Goal: Information Seeking & Learning: Learn about a topic

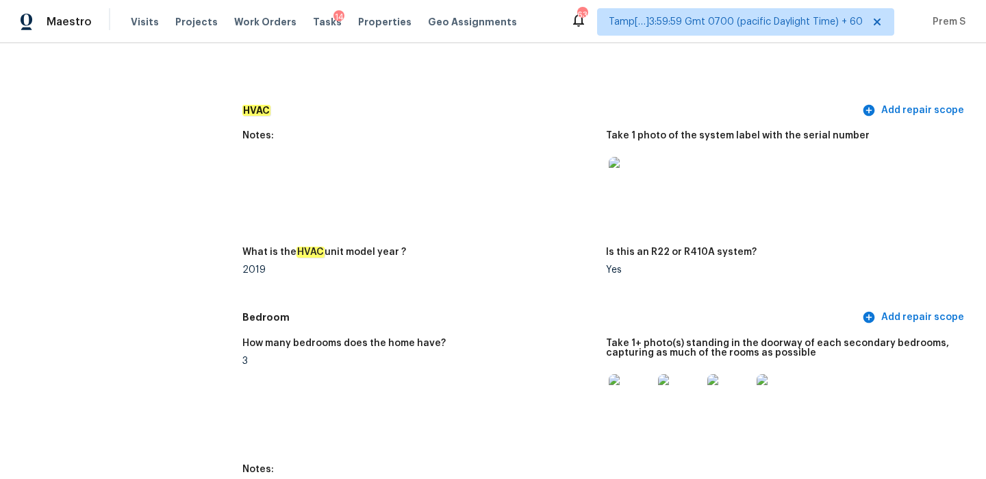
scroll to position [951, 0]
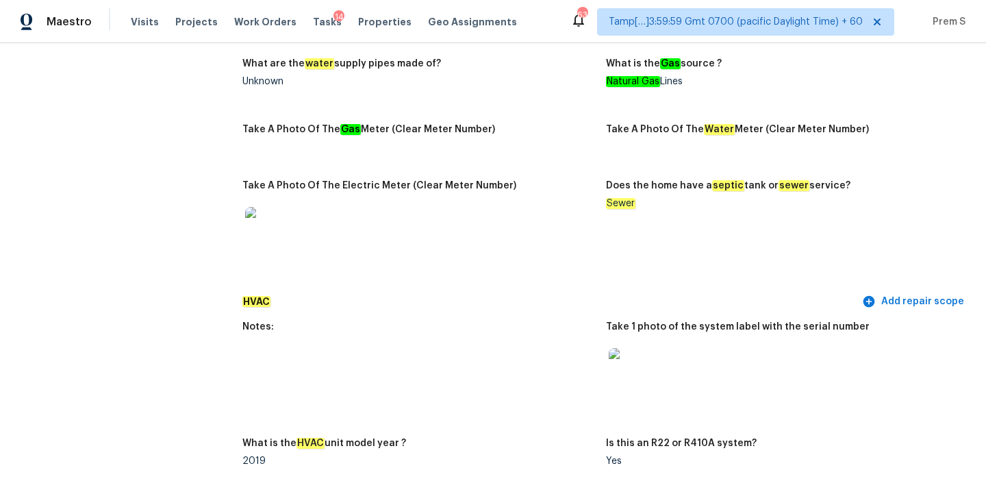
click at [548, 244] on div at bounding box center [418, 229] width 353 height 60
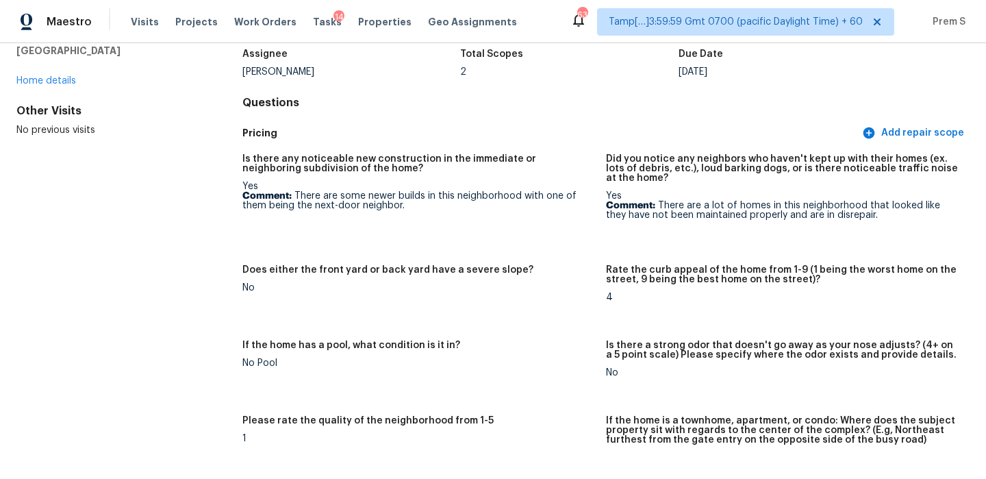
scroll to position [0, 0]
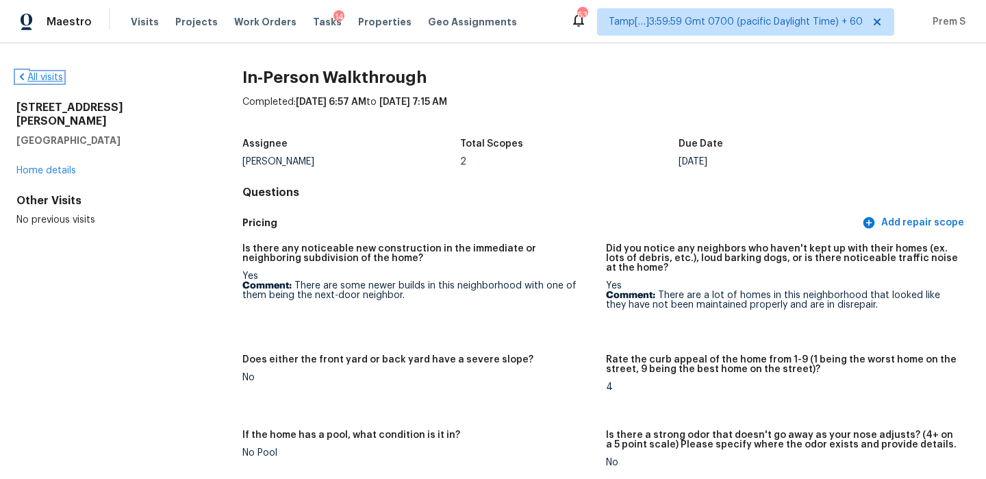
click at [45, 77] on link "All visits" at bounding box center [39, 78] width 47 height 10
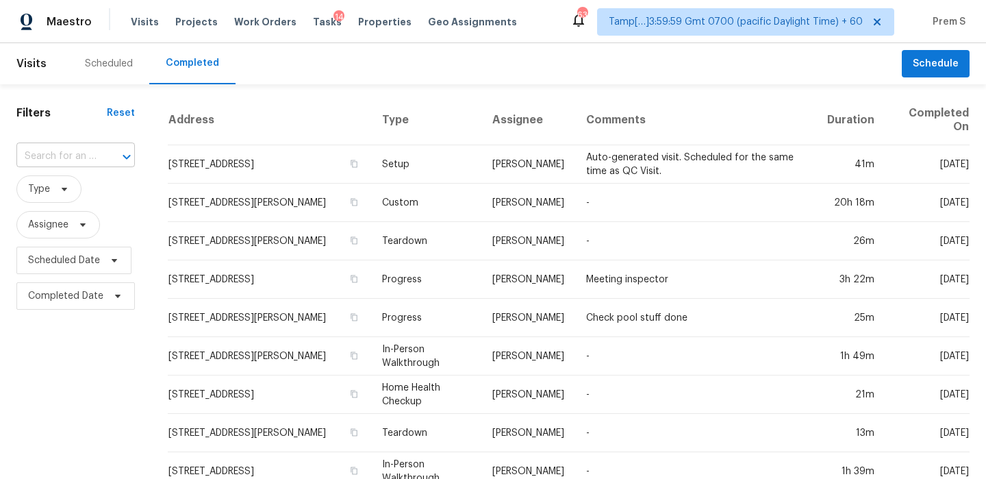
click at [105, 161] on div at bounding box center [117, 156] width 36 height 19
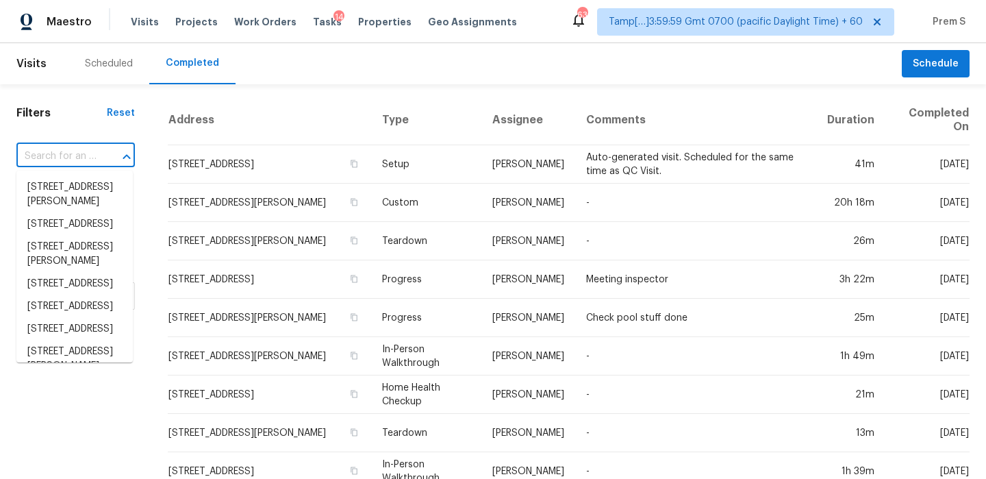
click at [105, 161] on div at bounding box center [117, 156] width 36 height 19
type input "v"
paste input "[STREET_ADDRESS]"
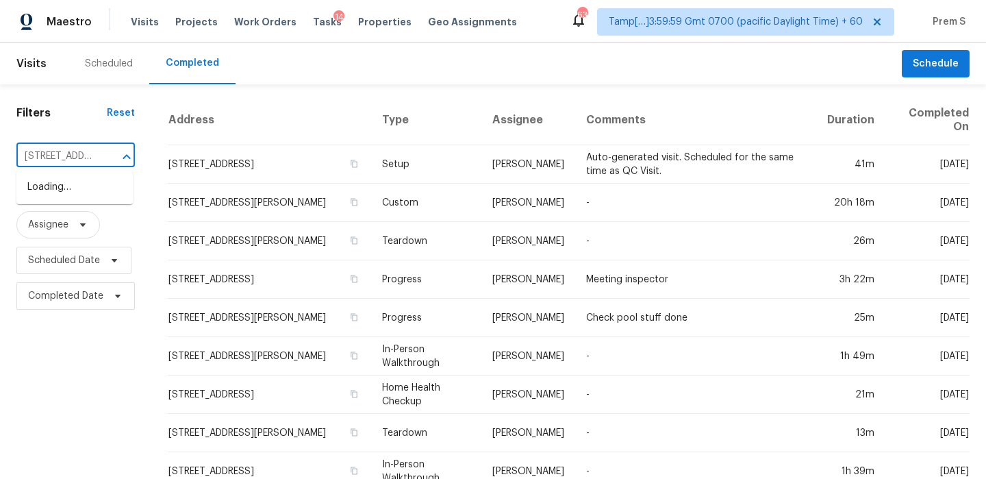
scroll to position [0, 162]
type input "[STREET_ADDRESS]"
click at [62, 199] on li "[STREET_ADDRESS]" at bounding box center [74, 187] width 116 height 23
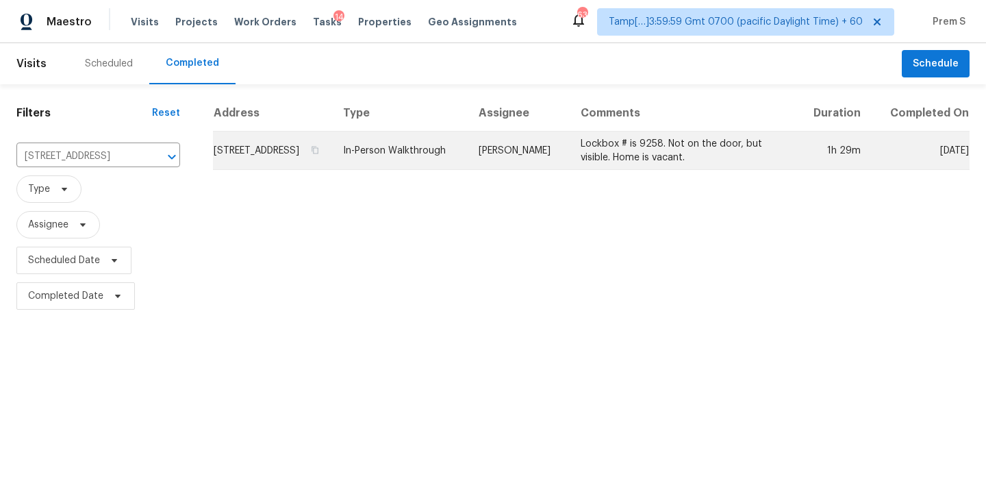
click at [231, 170] on td "[STREET_ADDRESS]" at bounding box center [272, 150] width 119 height 38
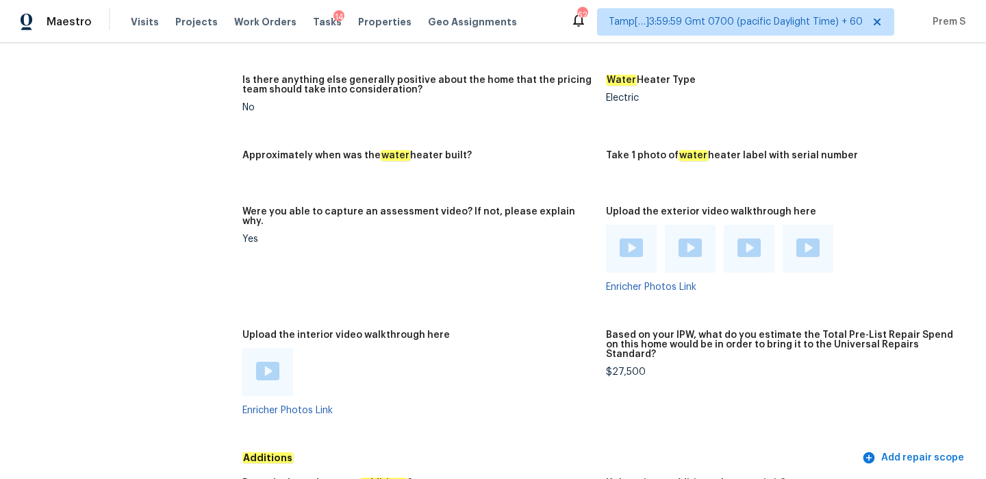
scroll to position [2536, 0]
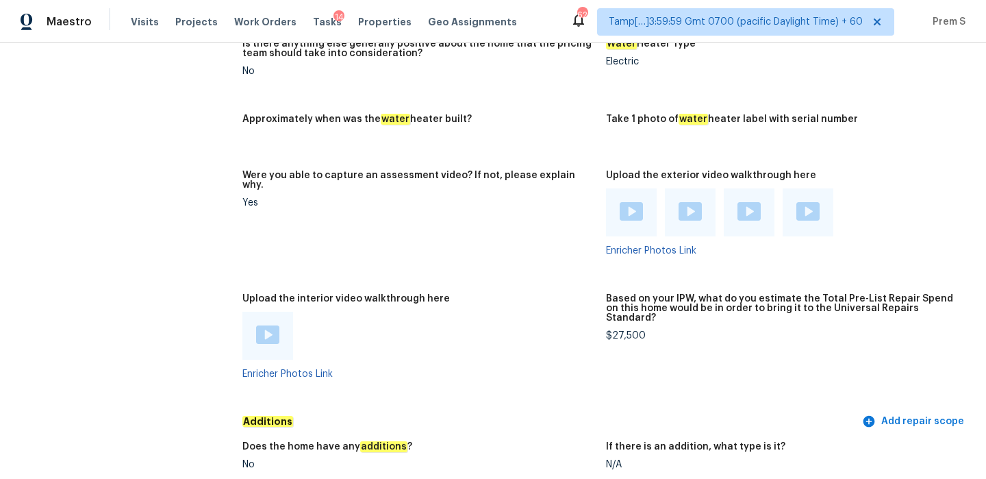
click at [266, 325] on img at bounding box center [267, 334] width 23 height 18
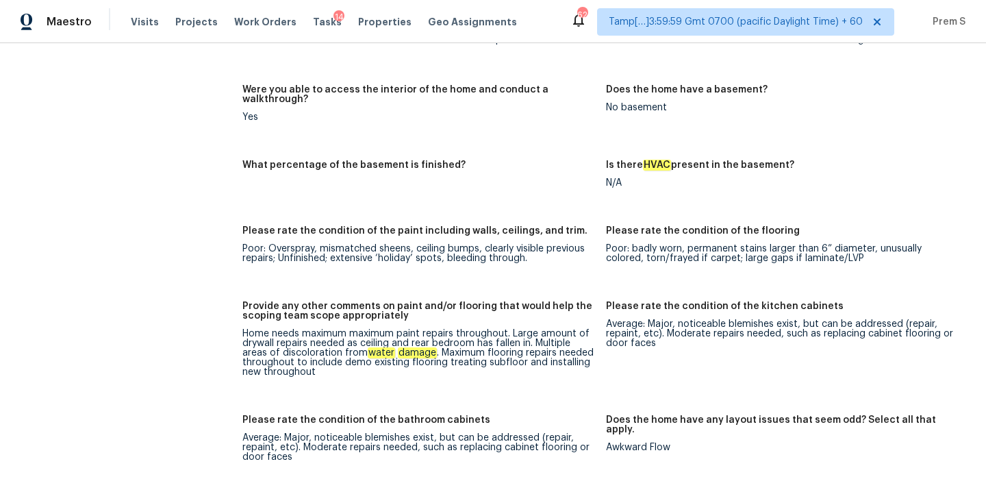
scroll to position [1871, 0]
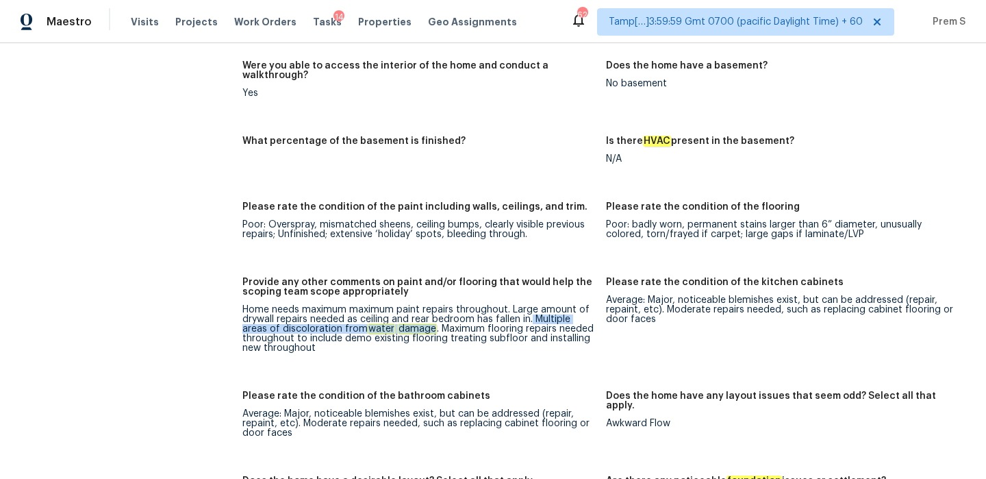
drag, startPoint x: 531, startPoint y: 279, endPoint x: 433, endPoint y: 292, distance: 99.5
click at [433, 305] on div "Home needs maximum maximum paint repairs throughout. Large amount of drywall re…" at bounding box center [418, 329] width 353 height 48
copy div "Multiple areas of discoloration from water damage"
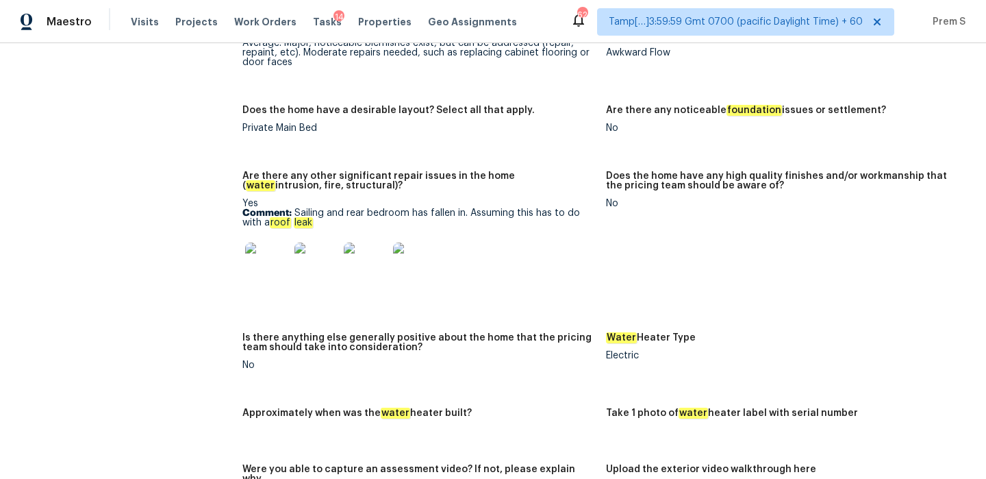
scroll to position [2250, 0]
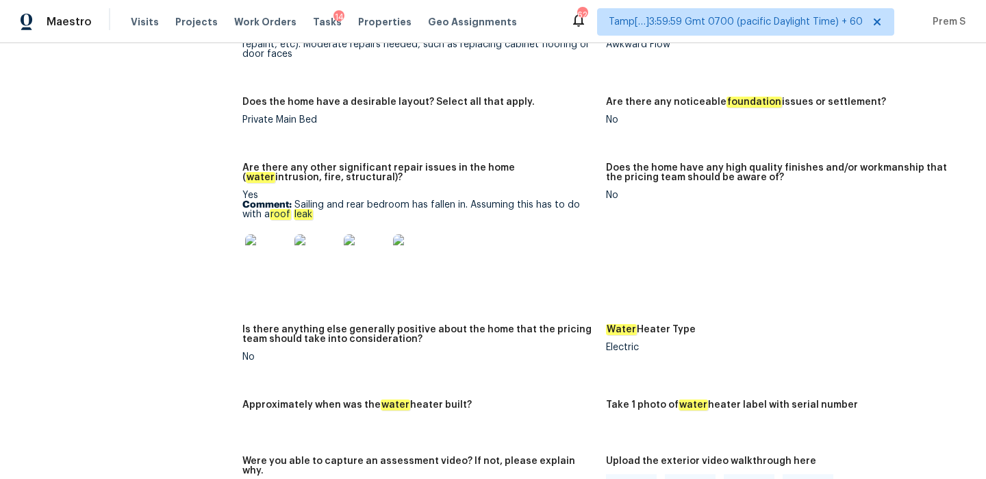
click at [279, 234] on img at bounding box center [267, 256] width 44 height 44
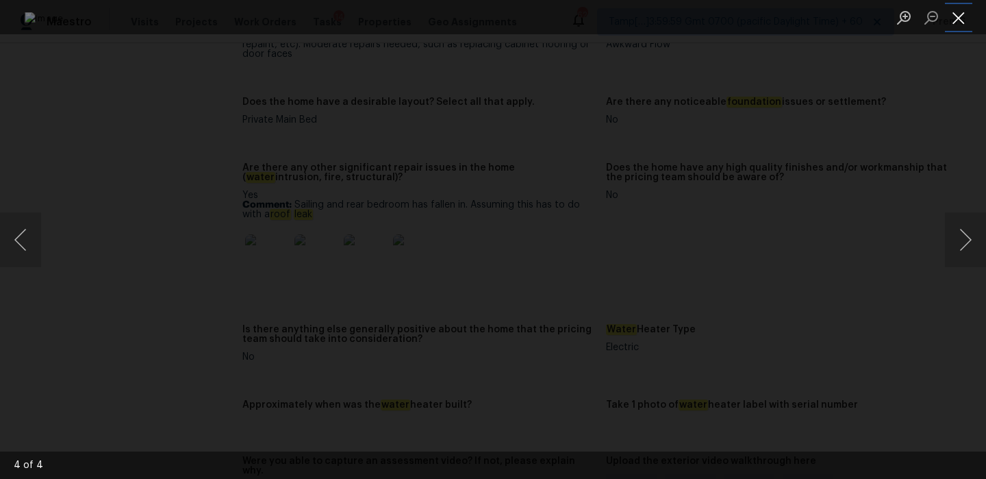
click at [957, 21] on button "Close lightbox" at bounding box center [958, 17] width 27 height 24
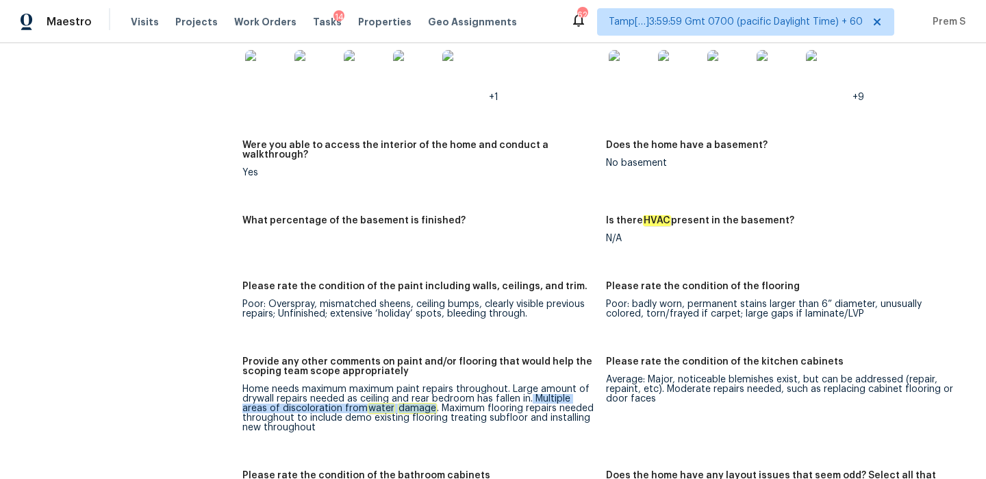
scroll to position [1871, 0]
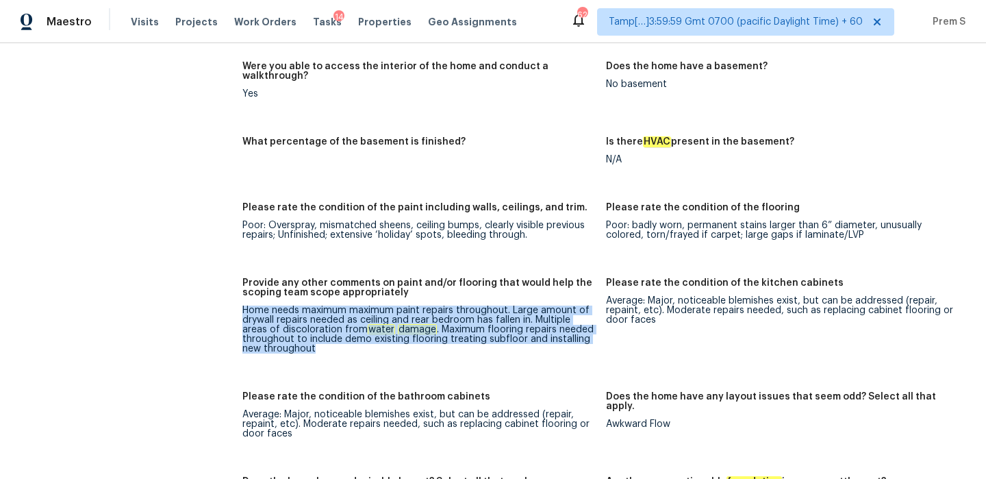
drag, startPoint x: 242, startPoint y: 273, endPoint x: 354, endPoint y: 332, distance: 127.1
click at [354, 332] on figure "Provide any other comments on paint and/or flooring that would help the scoping…" at bounding box center [424, 326] width 364 height 97
click at [440, 305] on div "Home needs maximum maximum paint repairs throughout. Large amount of drywall re…" at bounding box center [418, 329] width 353 height 48
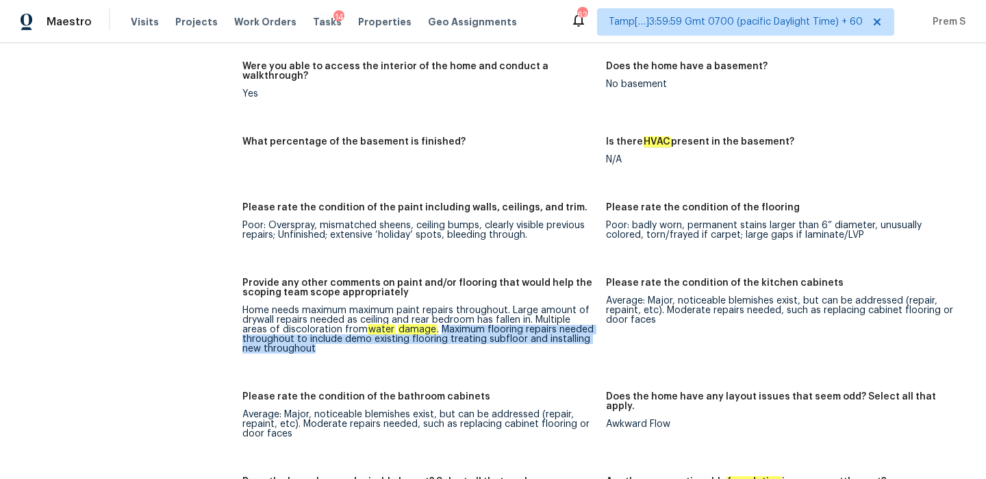
drag, startPoint x: 440, startPoint y: 292, endPoint x: 456, endPoint y: 323, distance: 35.2
click at [456, 324] on figure "Provide any other comments on paint and/or flooring that would help the scoping…" at bounding box center [424, 326] width 364 height 97
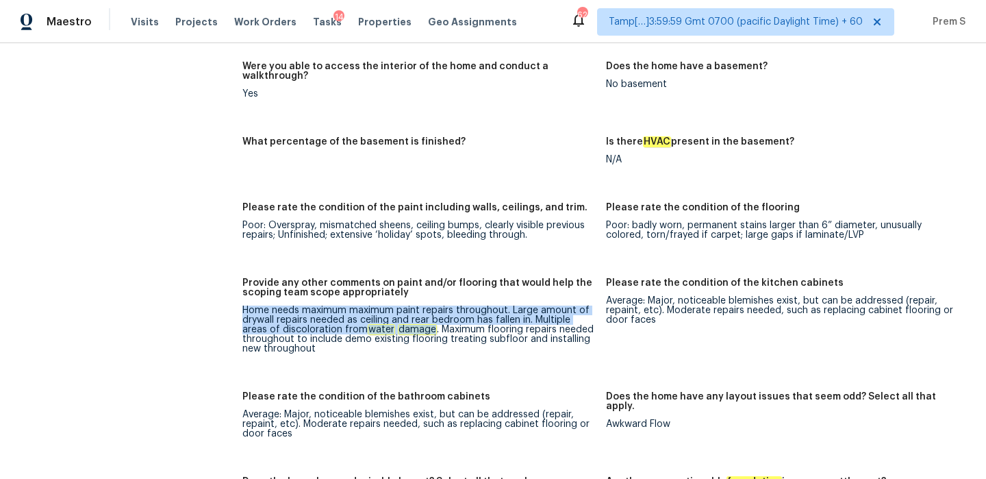
drag, startPoint x: 431, startPoint y: 288, endPoint x: 243, endPoint y: 266, distance: 189.0
click at [243, 278] on figure "Provide any other comments on paint and/or flooring that would help the scoping…" at bounding box center [424, 326] width 364 height 97
click at [243, 278] on div "Provide any other comments on paint and/or flooring that would help the scoping…" at bounding box center [418, 291] width 353 height 27
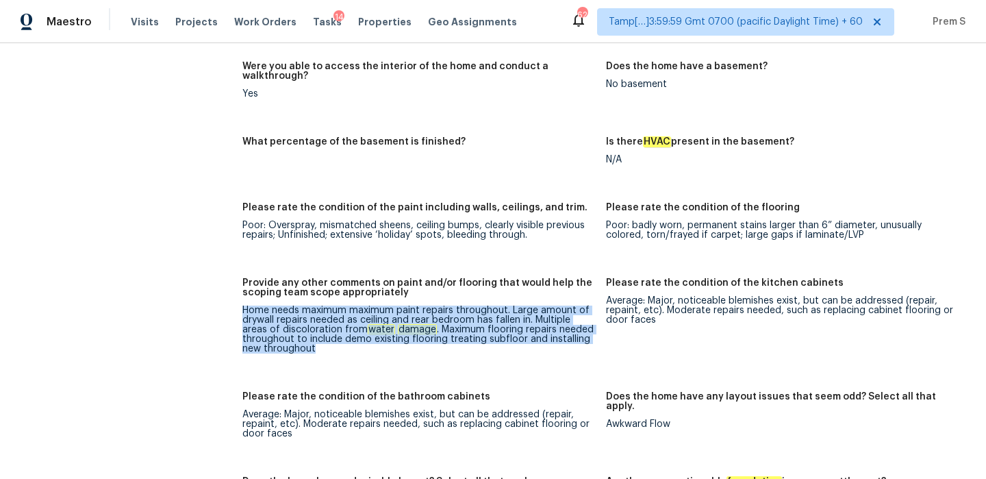
drag, startPoint x: 243, startPoint y: 266, endPoint x: 435, endPoint y: 338, distance: 205.0
click at [435, 338] on div "Notes: Interior of home is in complete disarray extremely dirty and has a bad s…" at bounding box center [605, 357] width 727 height 1434
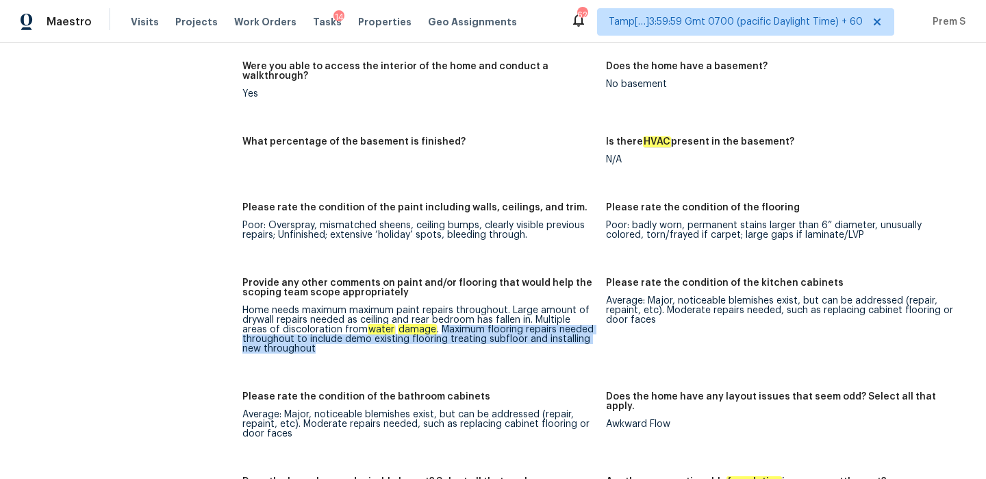
drag, startPoint x: 437, startPoint y: 291, endPoint x: 437, endPoint y: 317, distance: 26.0
click at [437, 317] on figure "Provide any other comments on paint and/or flooring that would help the scoping…" at bounding box center [424, 326] width 364 height 97
click at [437, 305] on div "Home needs maximum maximum paint repairs throughout. Large amount of drywall re…" at bounding box center [418, 329] width 353 height 48
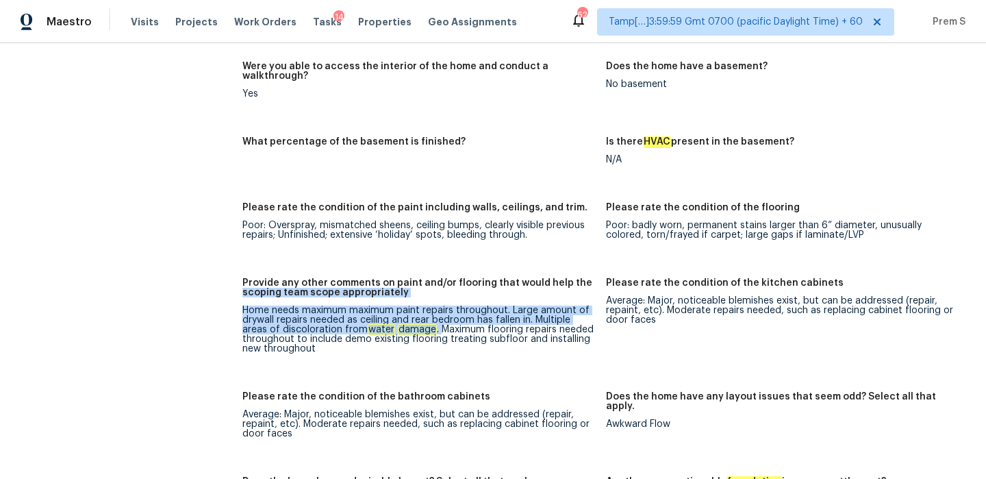
drag, startPoint x: 437, startPoint y: 292, endPoint x: 233, endPoint y: 251, distance: 208.0
click at [233, 251] on div "All visits [STREET_ADDRESS] Home details Other Visits No previous visits In-Per…" at bounding box center [492, 205] width 953 height 4011
click at [316, 305] on div "Home needs maximum maximum paint repairs throughout. Large amount of drywall re…" at bounding box center [418, 329] width 353 height 48
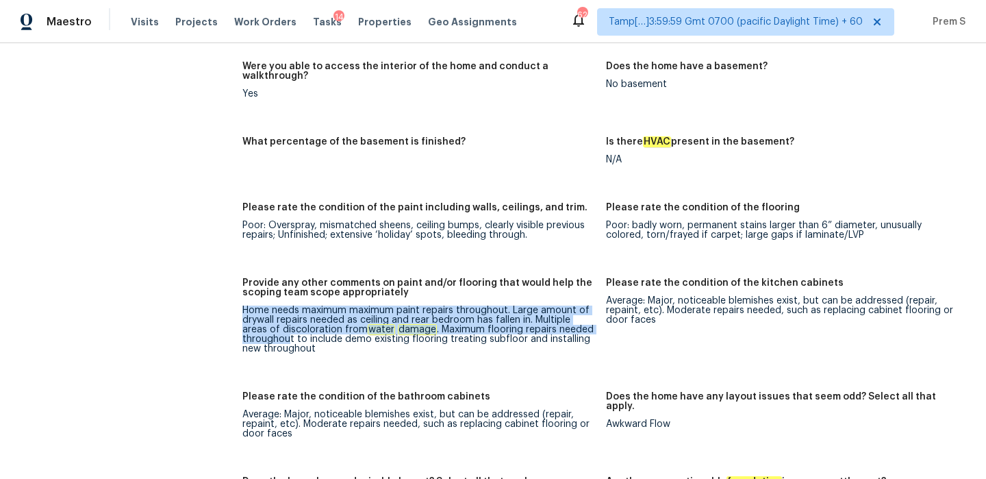
drag, startPoint x: 245, startPoint y: 270, endPoint x: 288, endPoint y: 296, distance: 50.4
click at [288, 305] on div "Home needs maximum maximum paint repairs throughout. Large amount of drywall re…" at bounding box center [418, 329] width 353 height 48
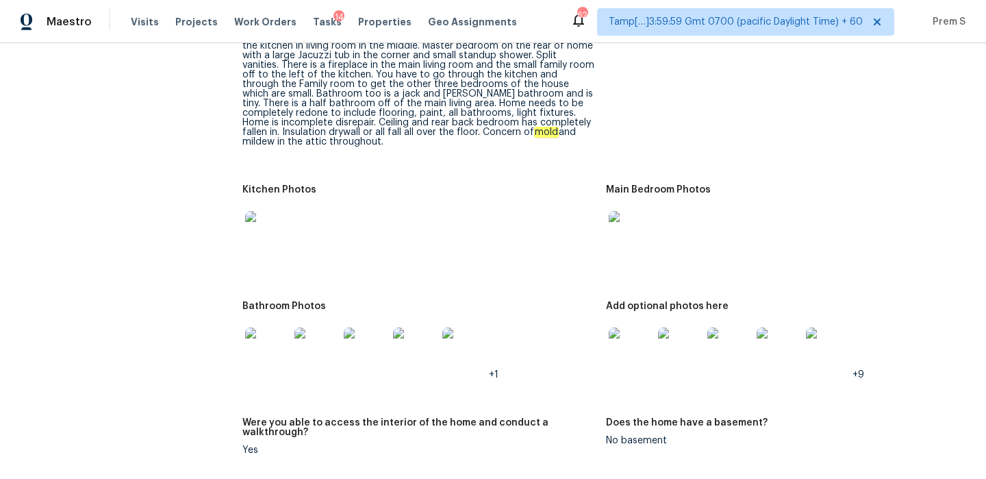
scroll to position [1520, 0]
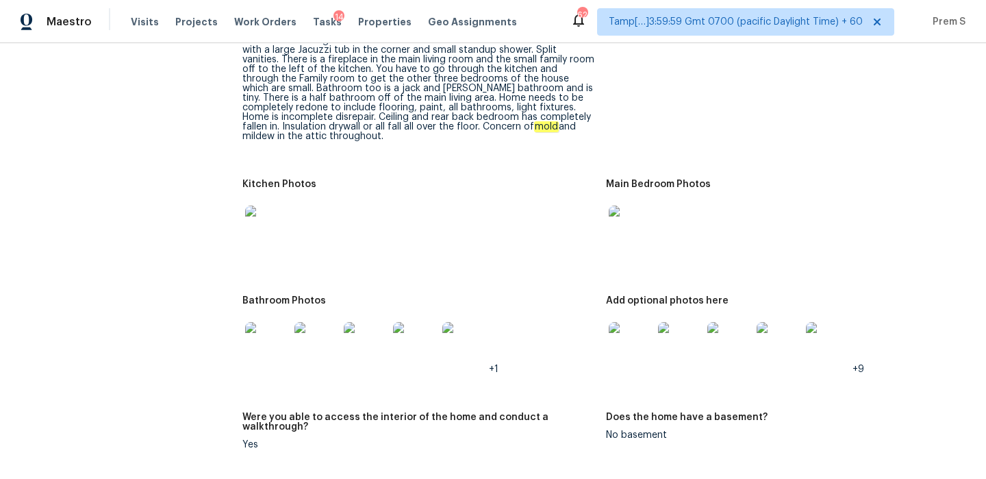
click at [644, 322] on img at bounding box center [631, 344] width 44 height 44
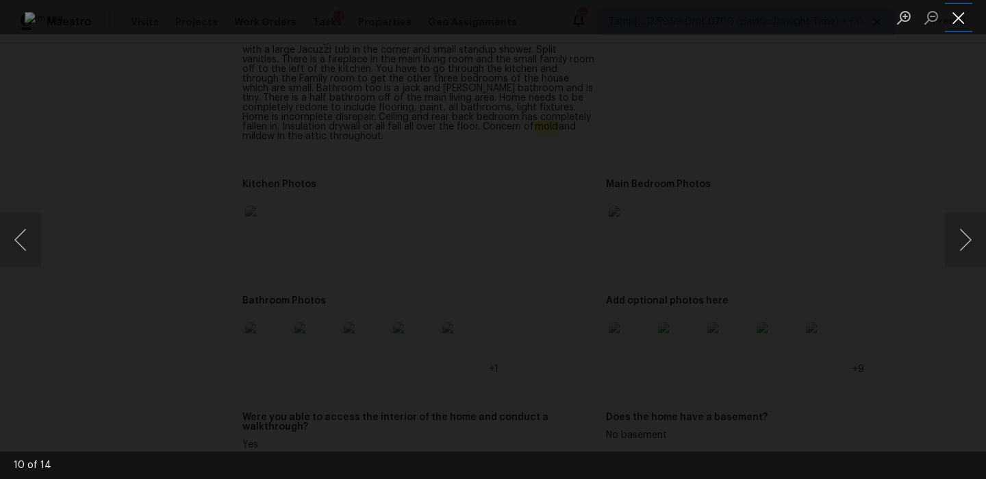
click at [961, 18] on button "Close lightbox" at bounding box center [958, 17] width 27 height 24
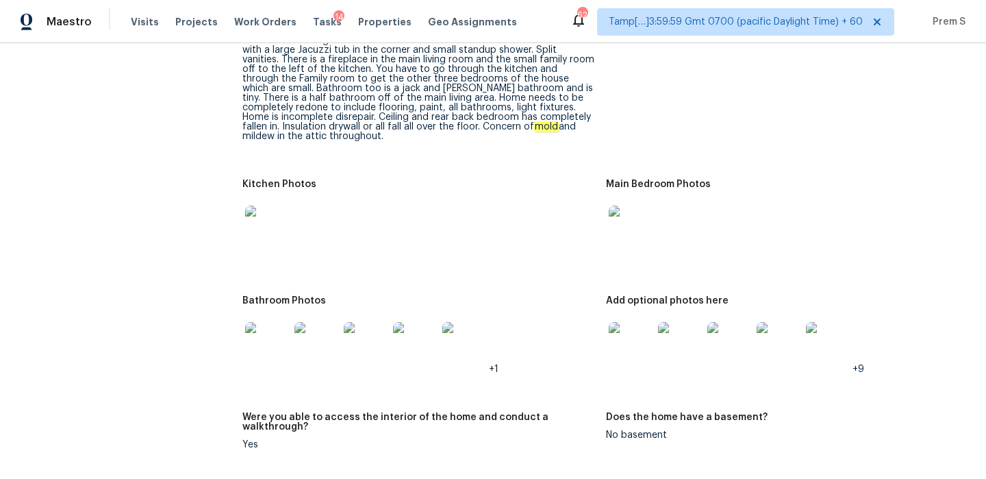
scroll to position [1581, 0]
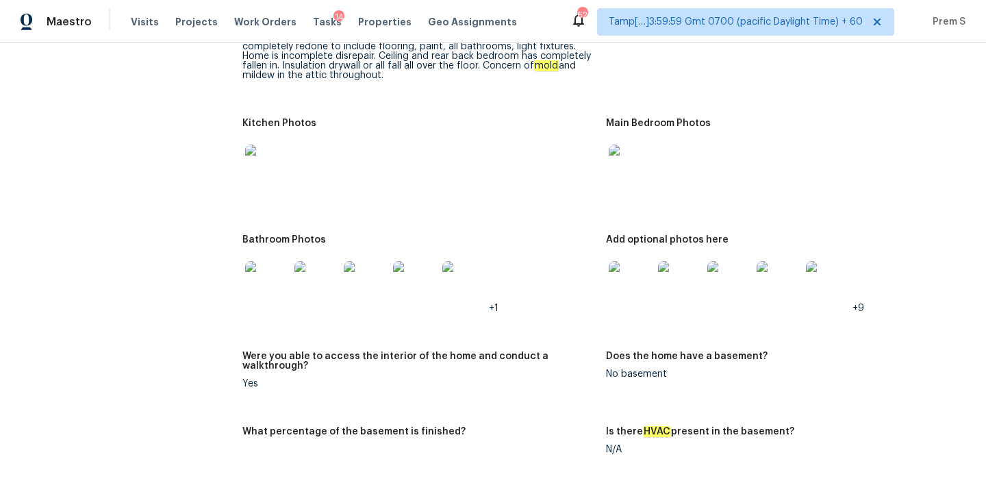
click at [263, 267] on img at bounding box center [267, 283] width 44 height 44
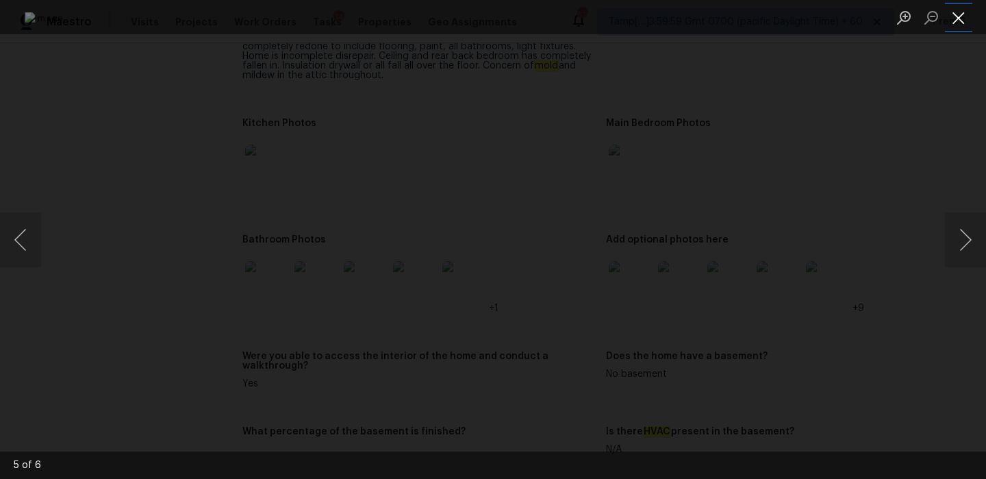
click at [954, 13] on button "Close lightbox" at bounding box center [958, 17] width 27 height 24
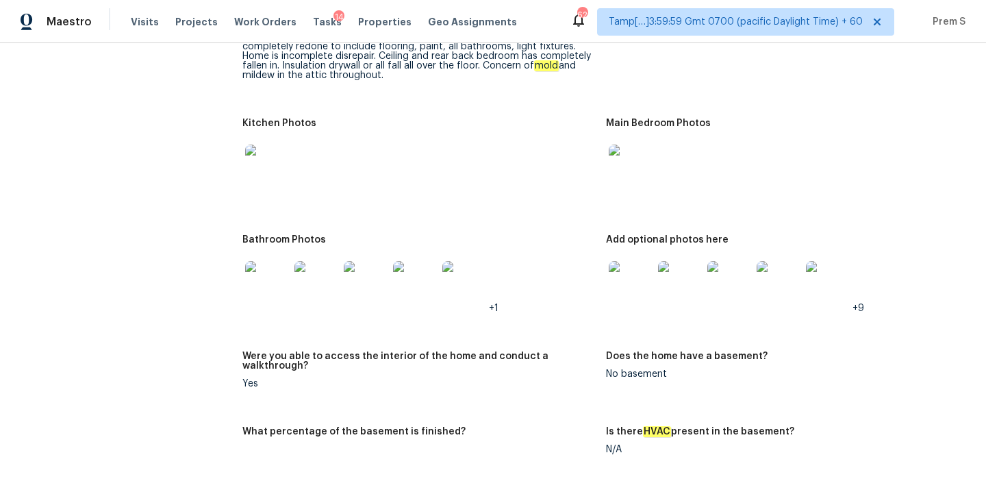
scroll to position [0, 0]
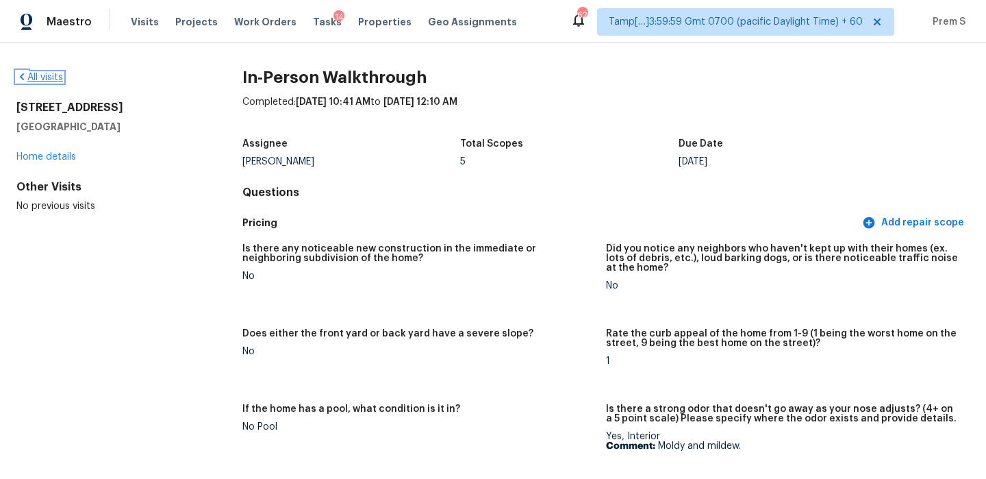
click at [57, 77] on link "All visits" at bounding box center [39, 78] width 47 height 10
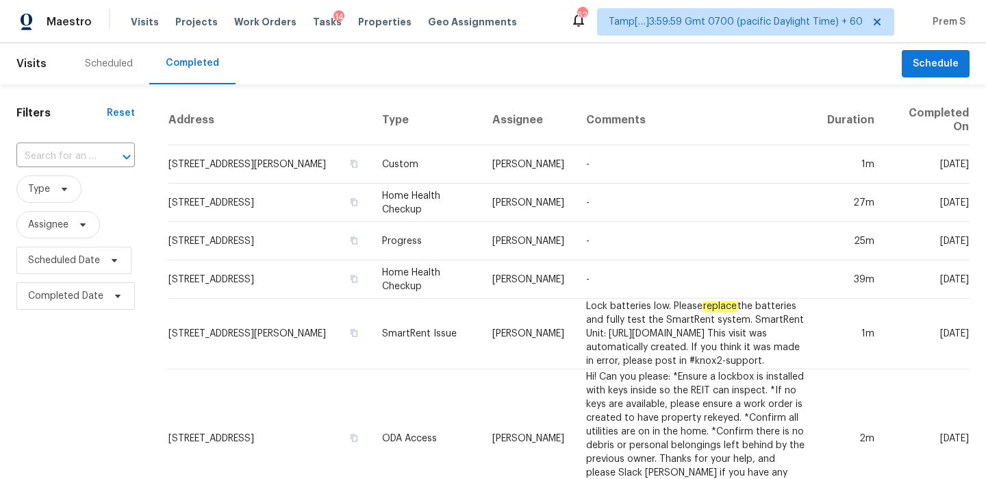
click at [112, 157] on div at bounding box center [117, 156] width 36 height 19
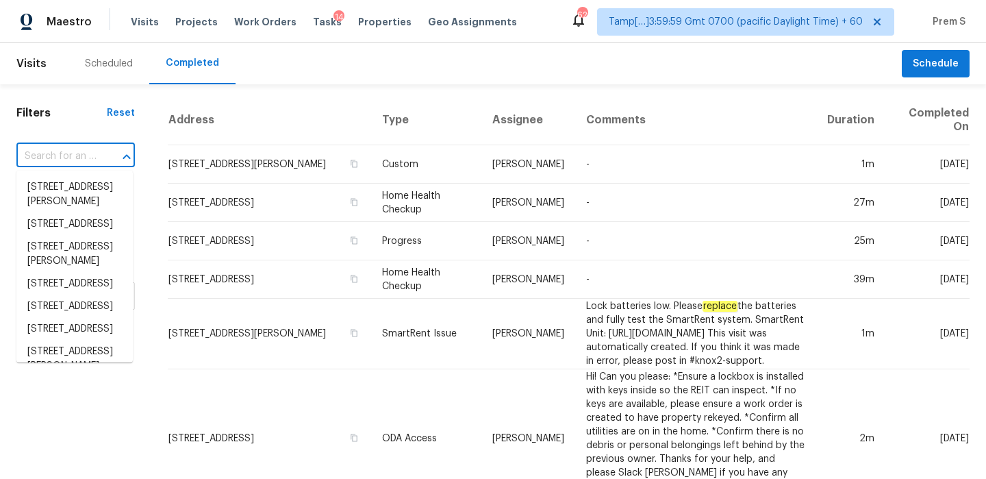
paste input "[STREET_ADDRESS]"
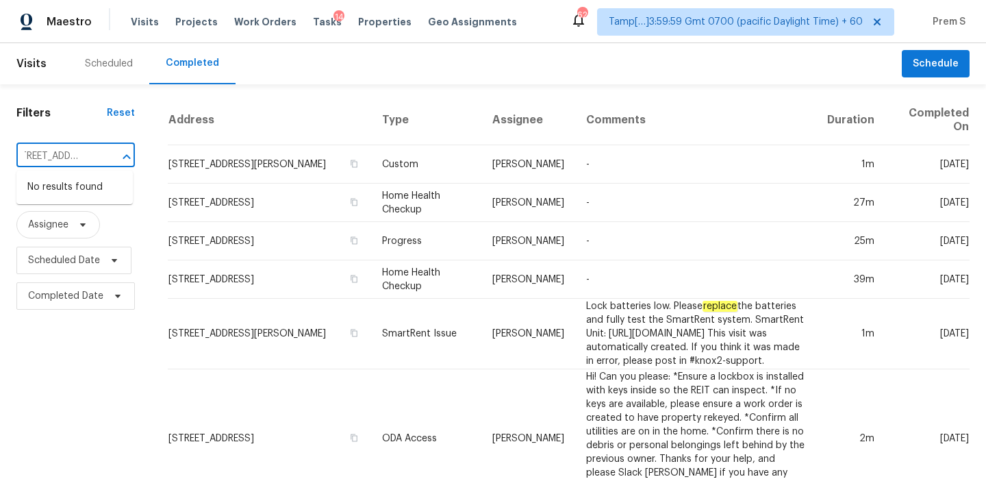
drag, startPoint x: 36, startPoint y: 156, endPoint x: 160, endPoint y: 156, distance: 123.3
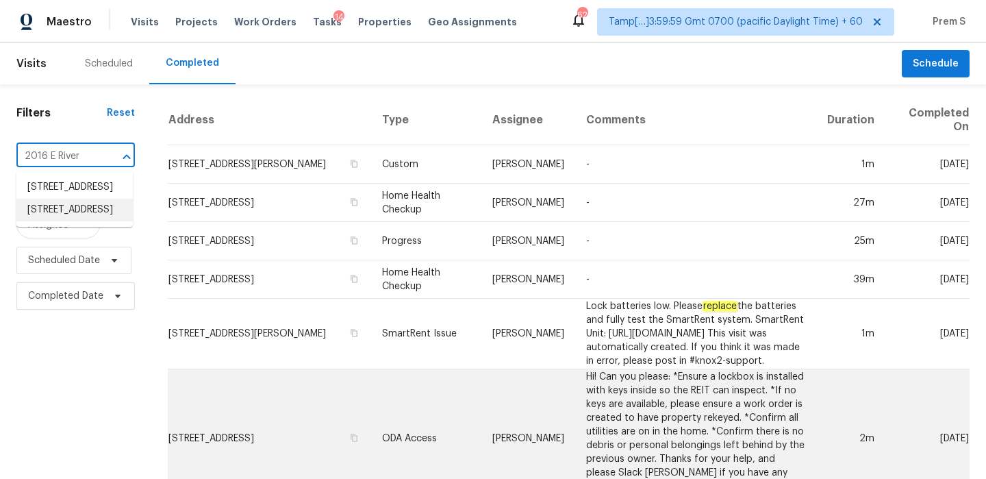
type input "2016 E River"
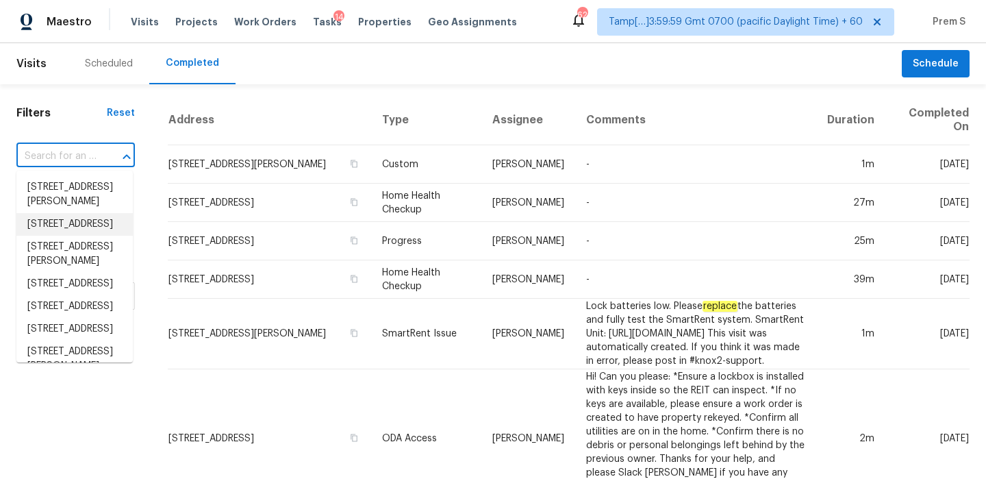
paste input "[STREET_ADDRESS]"
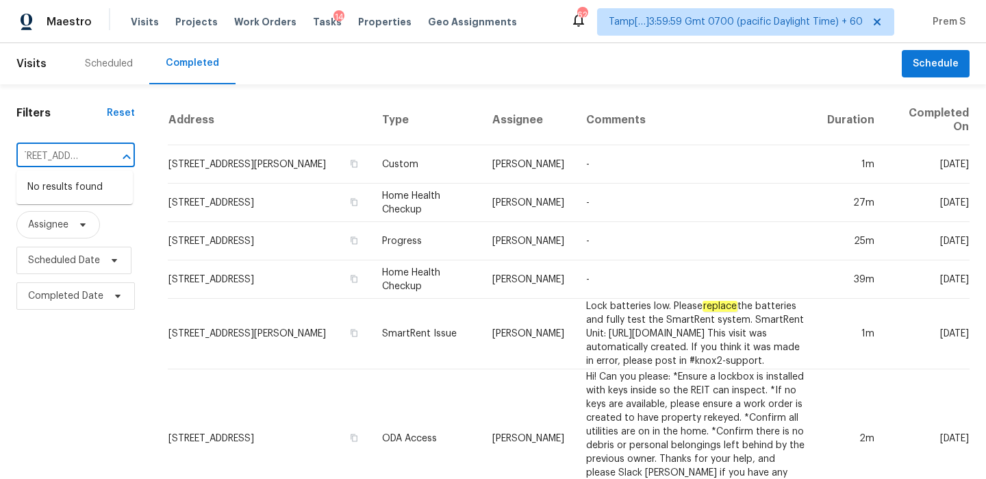
drag, startPoint x: 29, startPoint y: 157, endPoint x: 143, endPoint y: 157, distance: 113.7
type input "2016 E River"
click at [75, 221] on li "[STREET_ADDRESS]" at bounding box center [74, 210] width 116 height 23
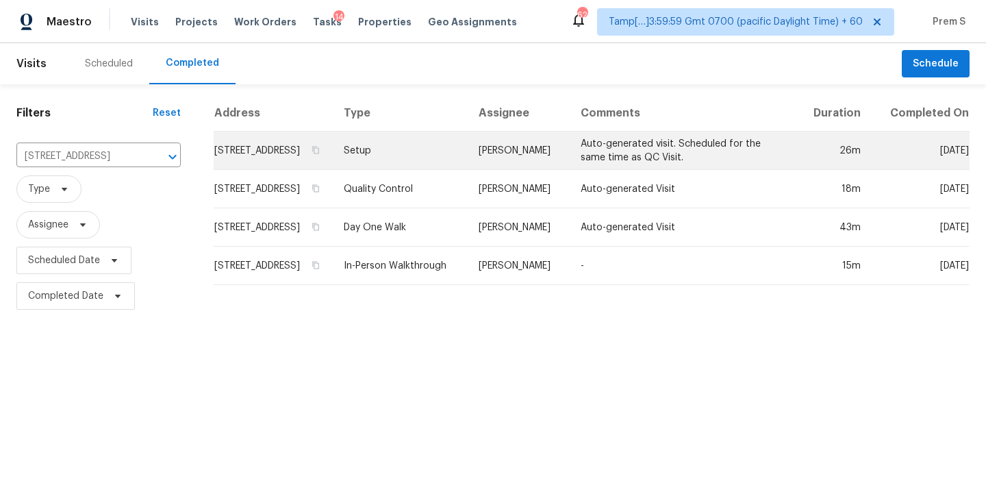
click at [281, 153] on td "[STREET_ADDRESS]" at bounding box center [273, 150] width 119 height 38
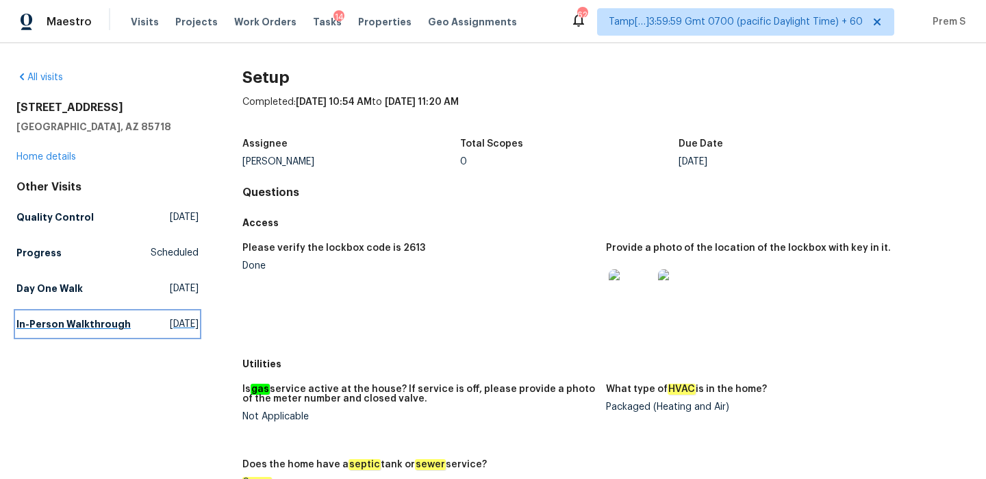
click at [58, 331] on link "In-Person Walkthrough [DATE]" at bounding box center [107, 324] width 182 height 25
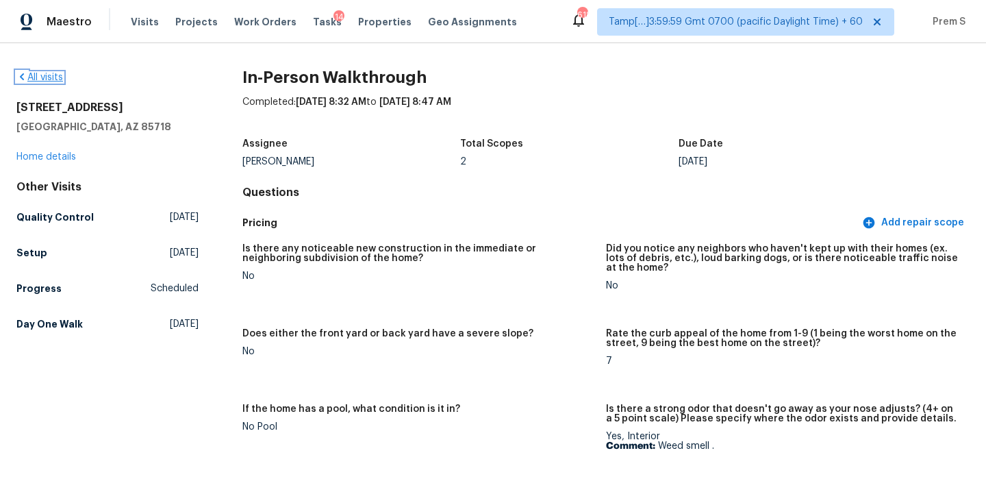
click at [33, 76] on link "All visits" at bounding box center [39, 78] width 47 height 10
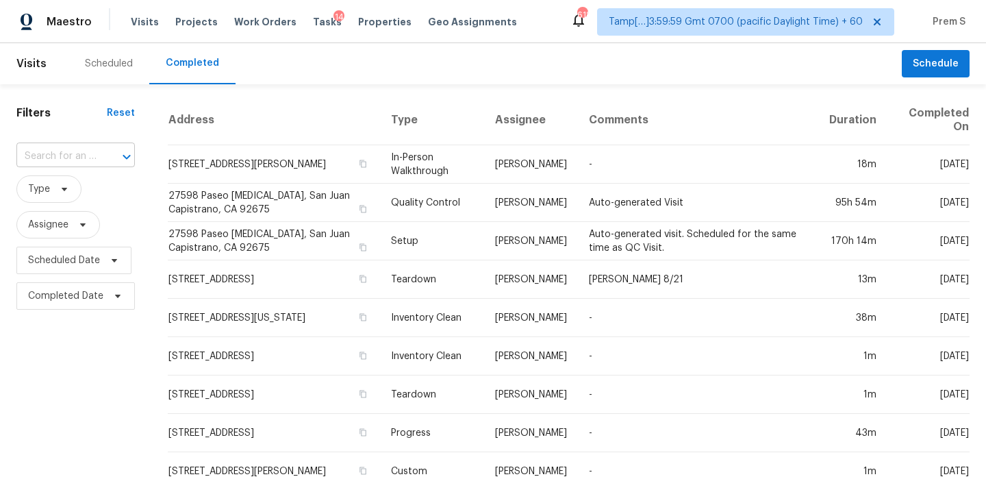
click at [66, 153] on input "text" at bounding box center [56, 156] width 80 height 21
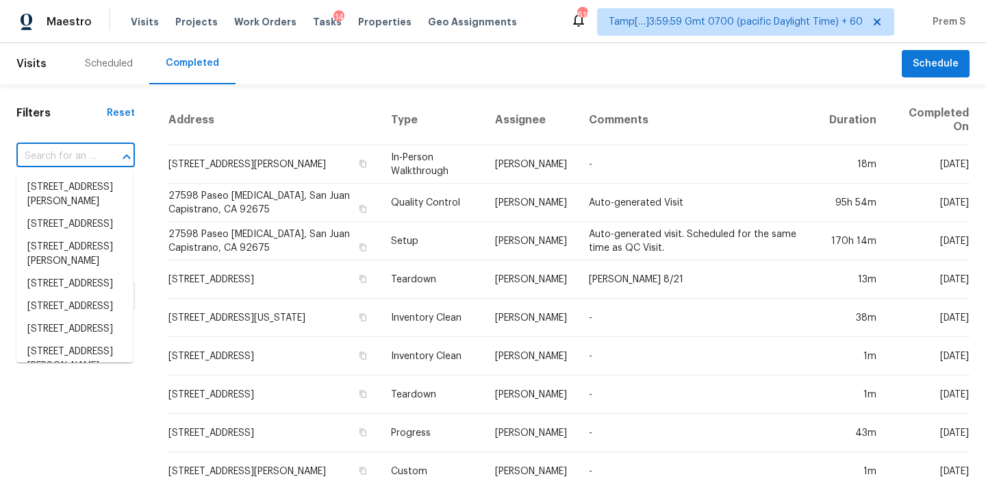
paste input "[STREET_ADDRESS]"
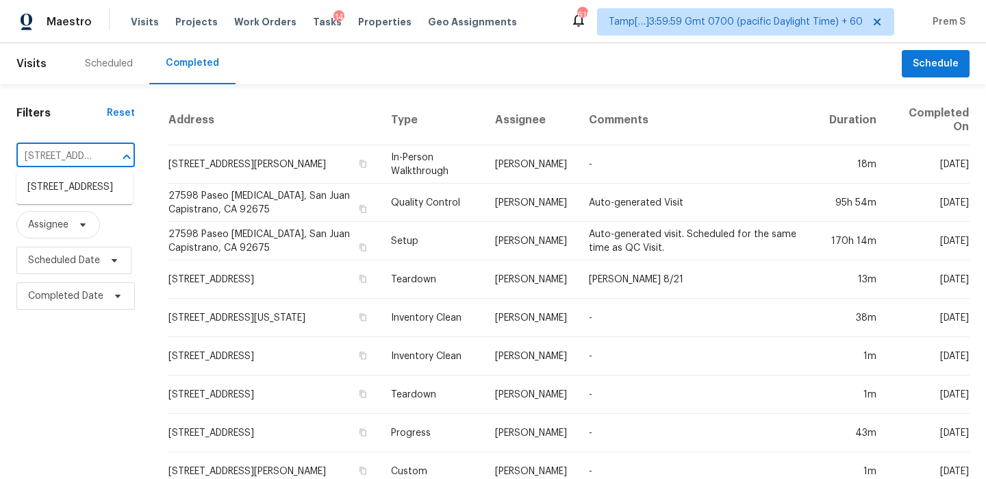
scroll to position [0, 162]
type input "[STREET_ADDRESS]"
click at [92, 193] on li "[STREET_ADDRESS]" at bounding box center [74, 187] width 116 height 23
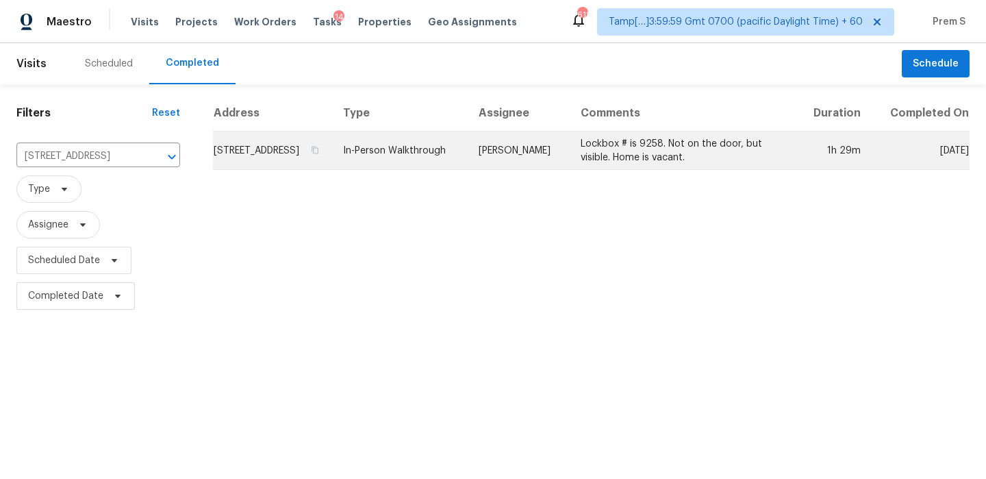
click at [296, 170] on td "[STREET_ADDRESS]" at bounding box center [272, 150] width 119 height 38
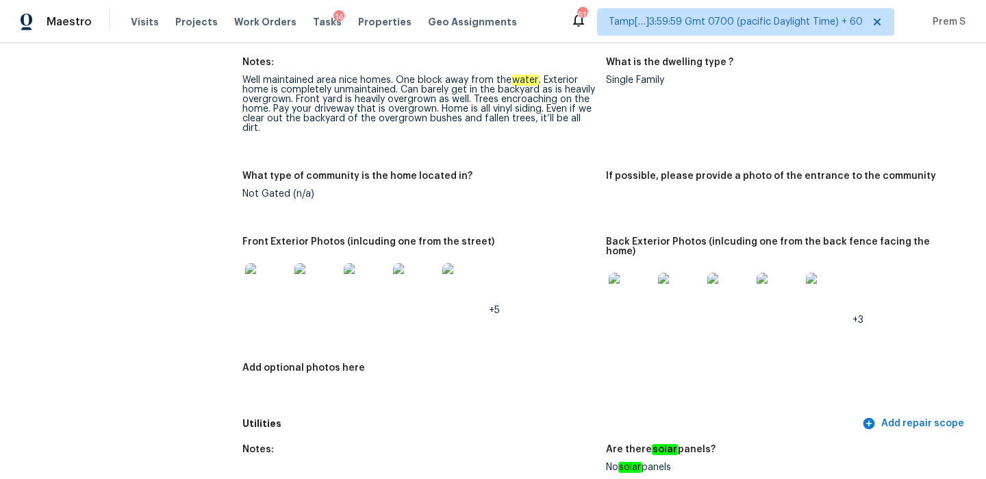
scroll to position [539, 0]
click at [277, 290] on img at bounding box center [267, 284] width 44 height 44
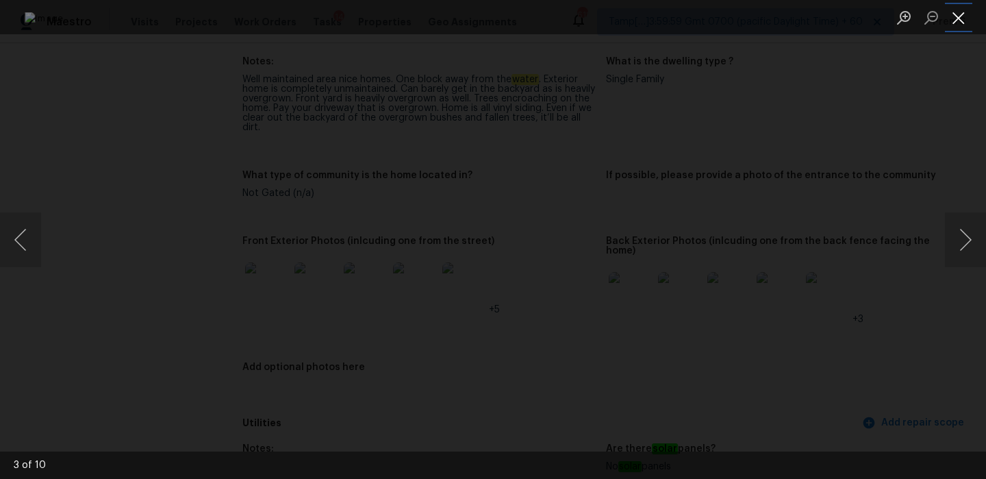
click at [960, 21] on button "Close lightbox" at bounding box center [958, 17] width 27 height 24
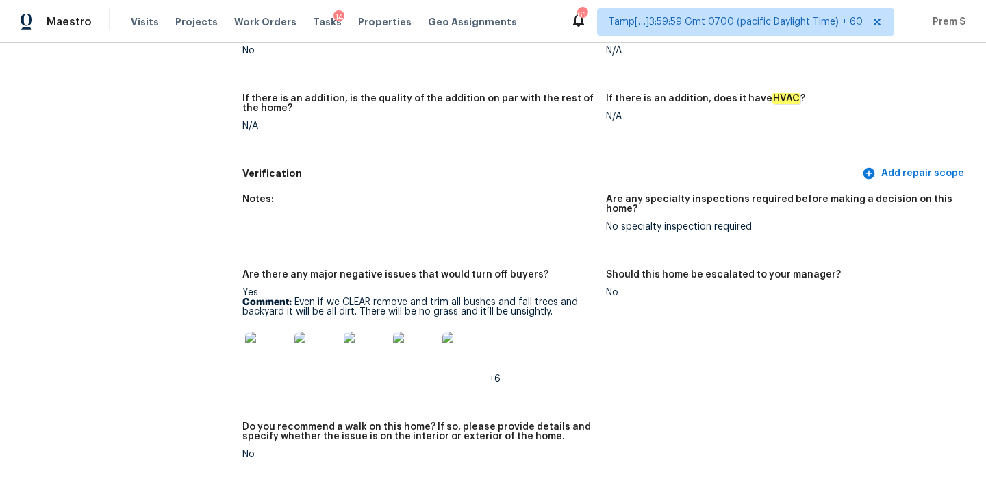
scroll to position [2777, 0]
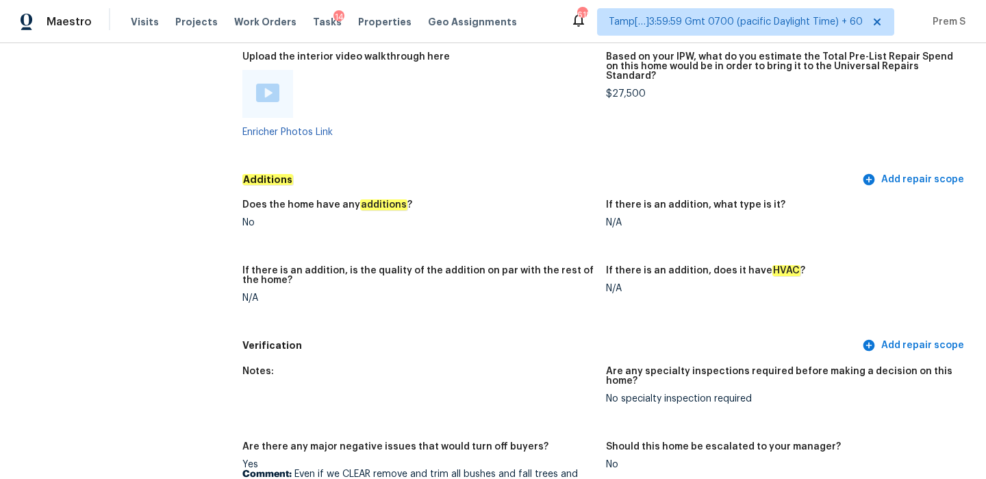
click at [844, 94] on figure "Based on your IPW, what do you estimate the Total Pre-List Repair Spend on this…" at bounding box center [788, 105] width 364 height 107
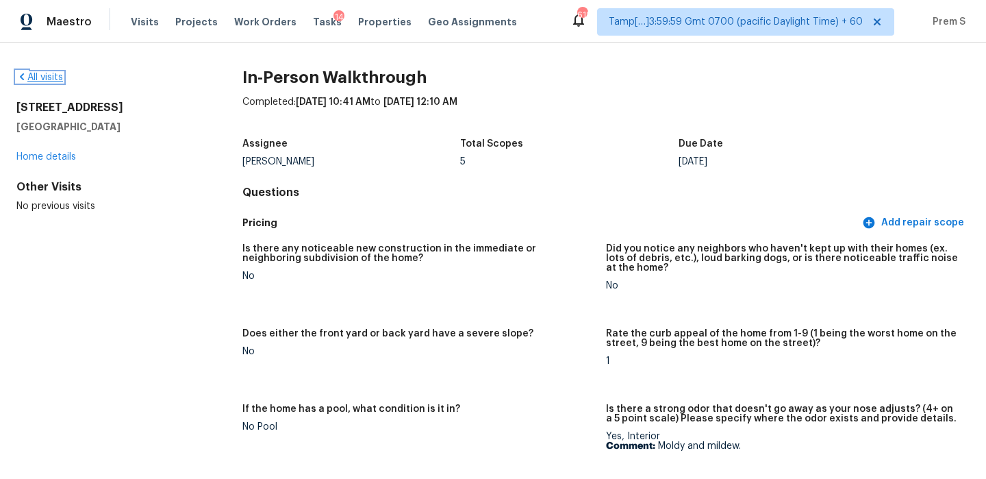
click at [34, 75] on link "All visits" at bounding box center [39, 78] width 47 height 10
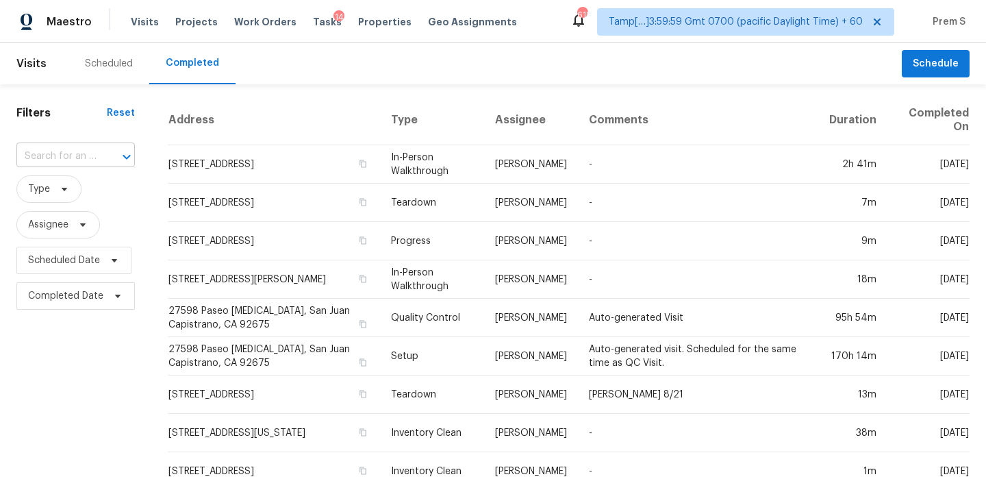
click at [65, 152] on input "text" at bounding box center [56, 156] width 80 height 21
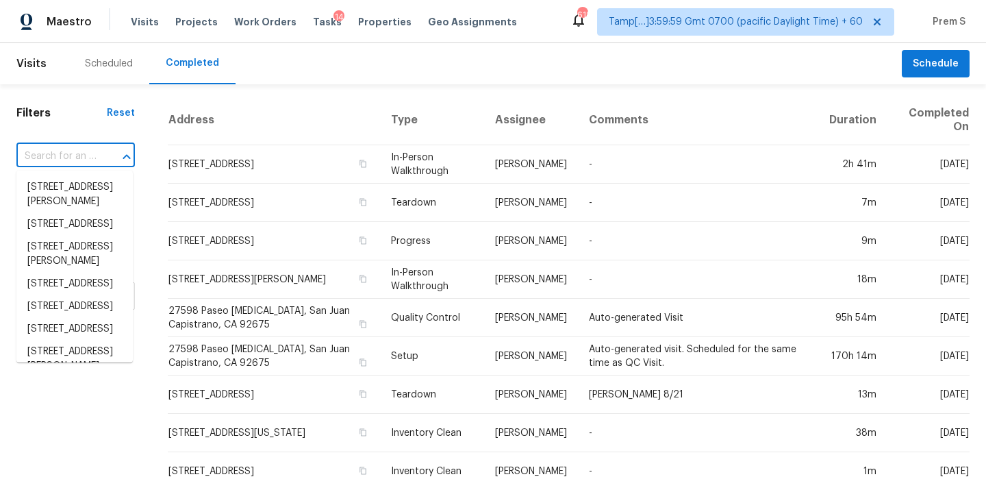
paste input "[STREET_ADDRESS][PERSON_NAME]"
type input "[STREET_ADDRESS][PERSON_NAME]"
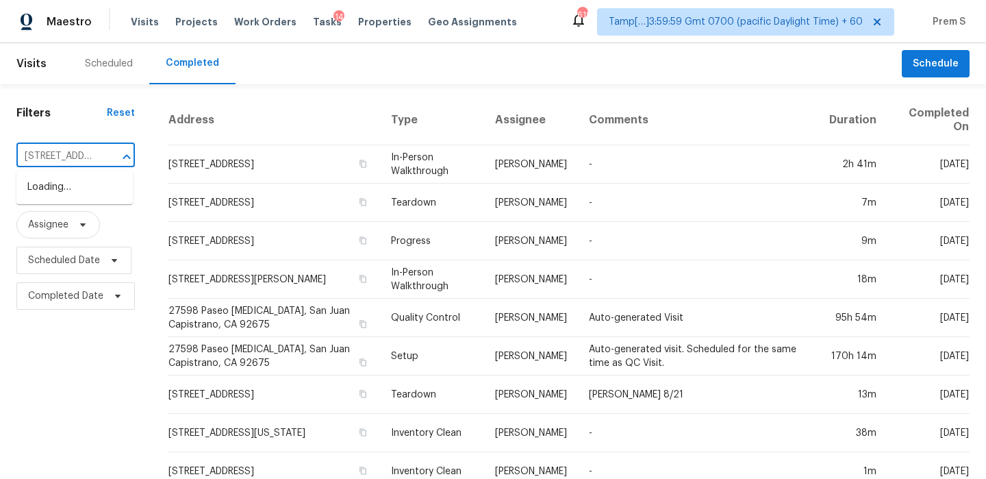
scroll to position [0, 128]
click at [56, 187] on li "[STREET_ADDRESS][PERSON_NAME]" at bounding box center [74, 194] width 116 height 37
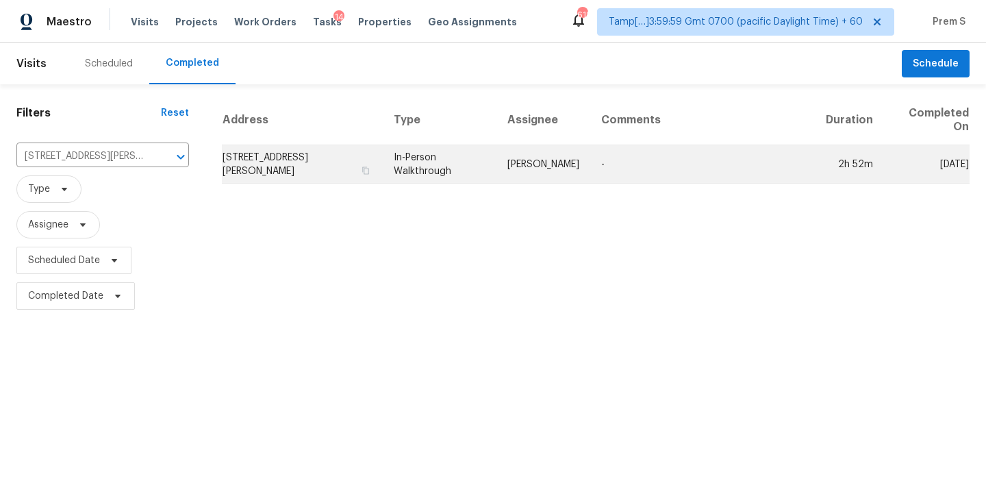
click at [302, 156] on td "[STREET_ADDRESS][PERSON_NAME]" at bounding box center [302, 164] width 161 height 38
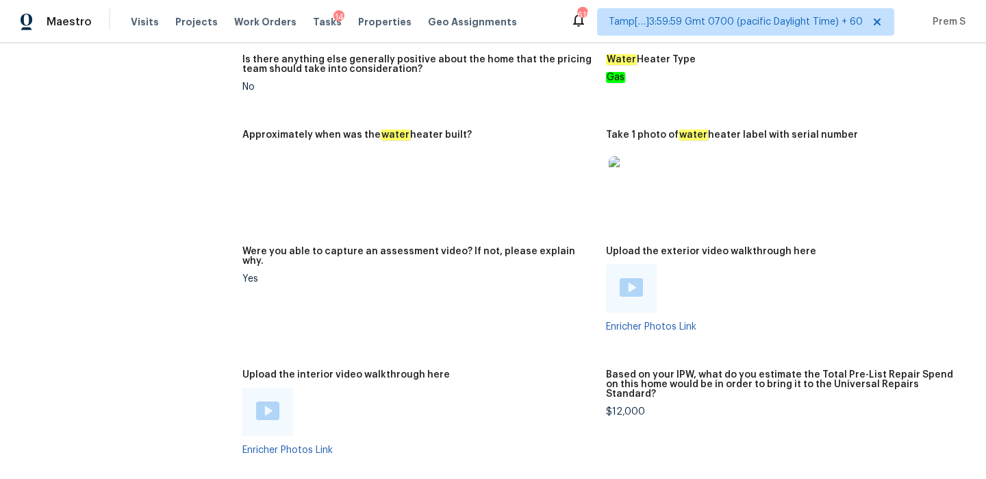
scroll to position [3114, 0]
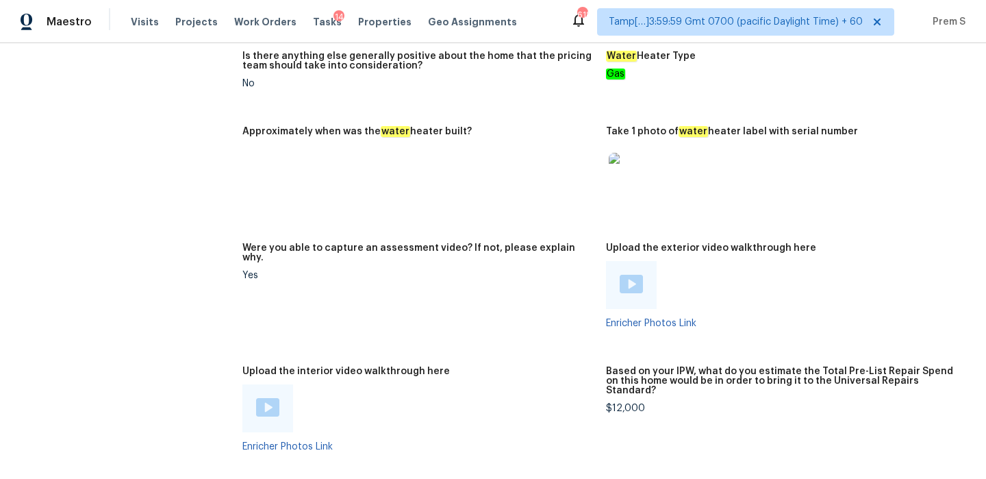
click at [262, 398] on img at bounding box center [267, 407] width 23 height 18
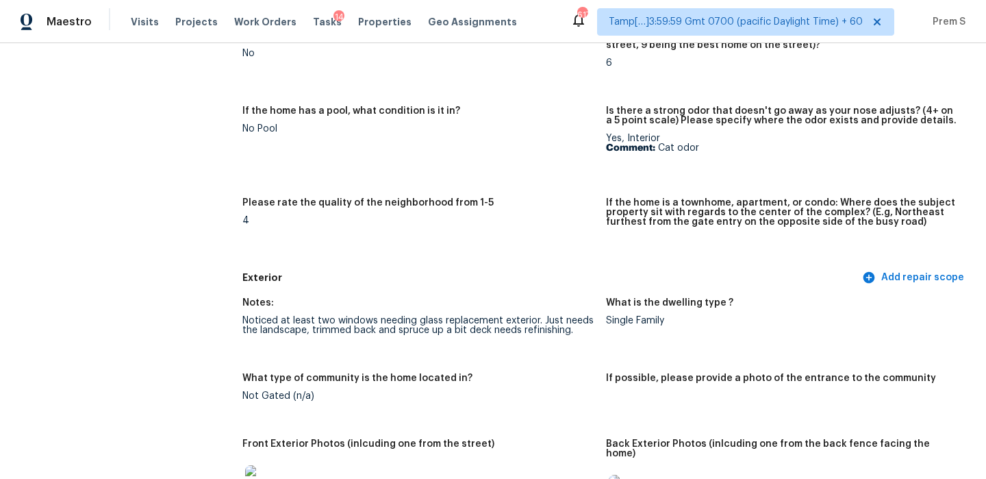
scroll to position [0, 0]
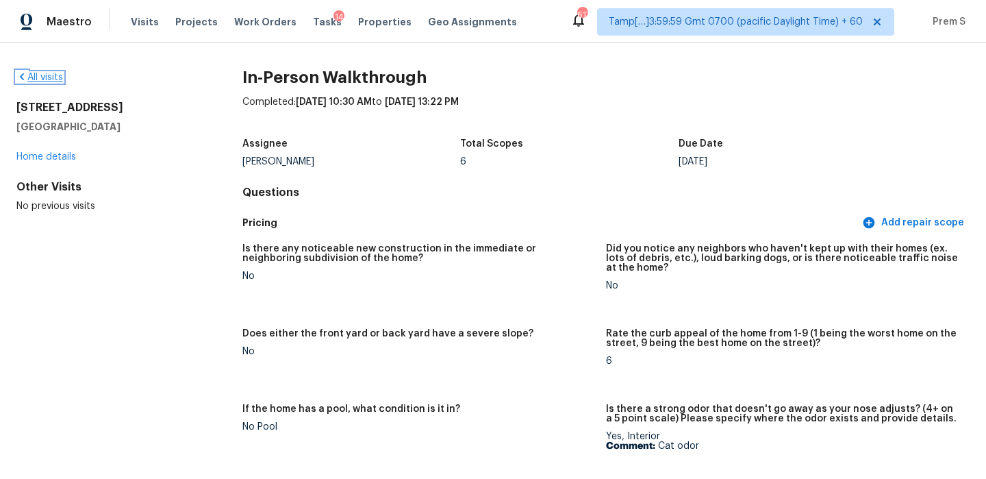
click at [52, 75] on link "All visits" at bounding box center [39, 78] width 47 height 10
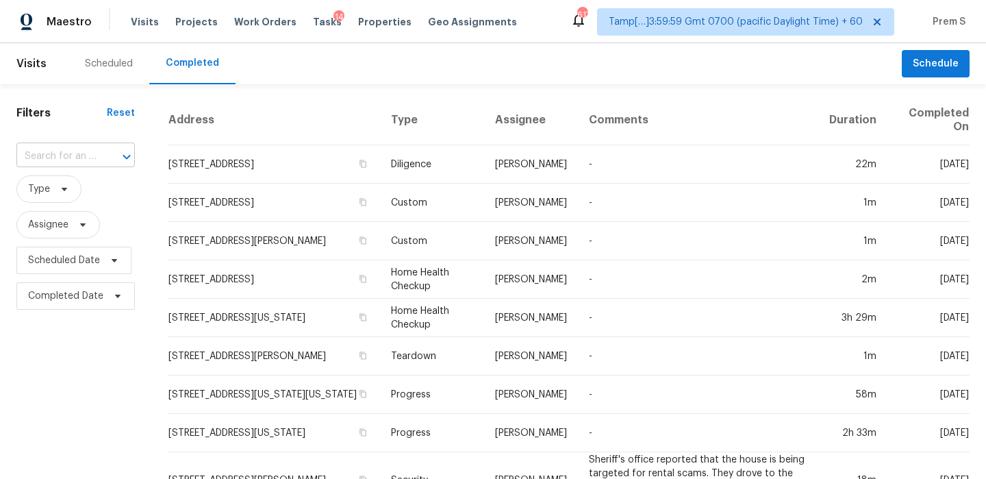
click at [93, 153] on input "text" at bounding box center [56, 156] width 80 height 21
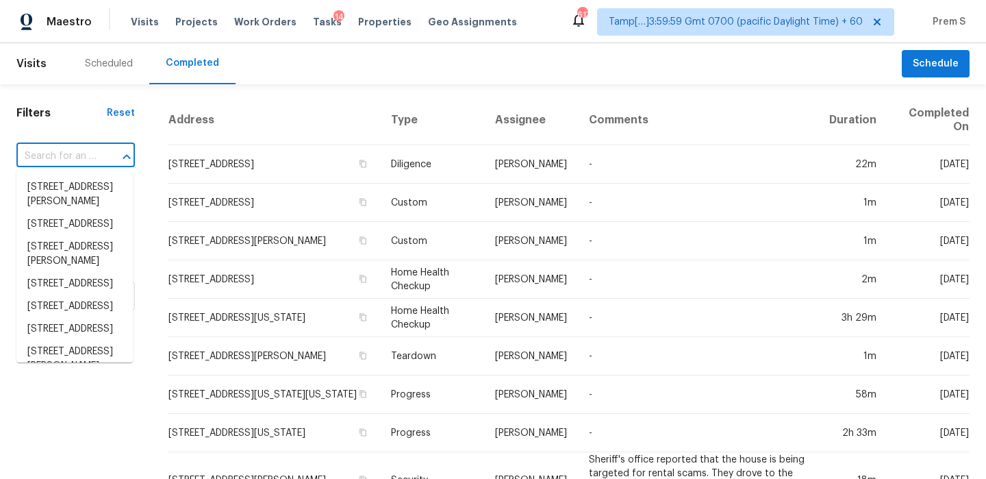
paste input "[STREET_ADDRESS]"
type input "[STREET_ADDRESS]"
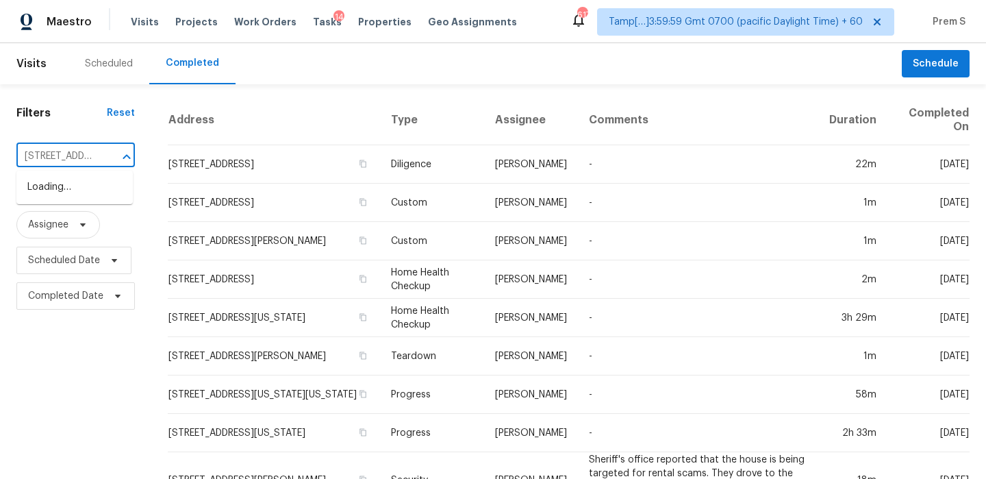
scroll to position [0, 75]
click at [90, 187] on li "[STREET_ADDRESS]" at bounding box center [74, 187] width 116 height 23
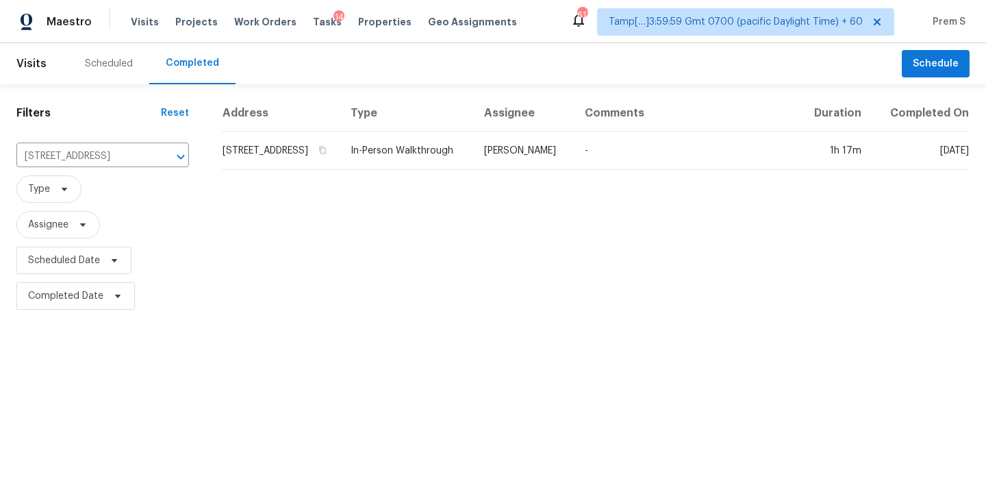
click at [235, 169] on table "Address Type Assignee Comments Duration Completed On [STREET_ADDRESS] In-Person…" at bounding box center [596, 132] width 748 height 75
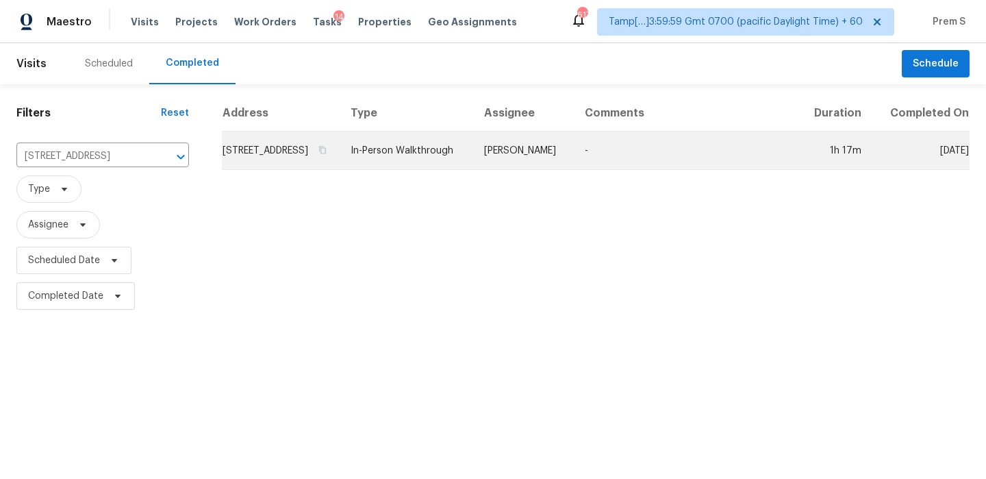
click at [265, 142] on td "[STREET_ADDRESS]" at bounding box center [281, 150] width 118 height 38
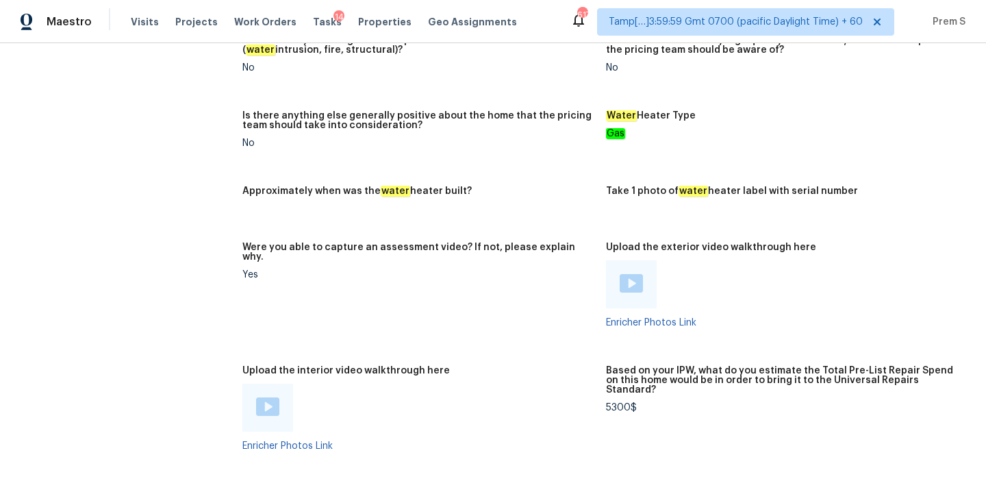
scroll to position [2707, 0]
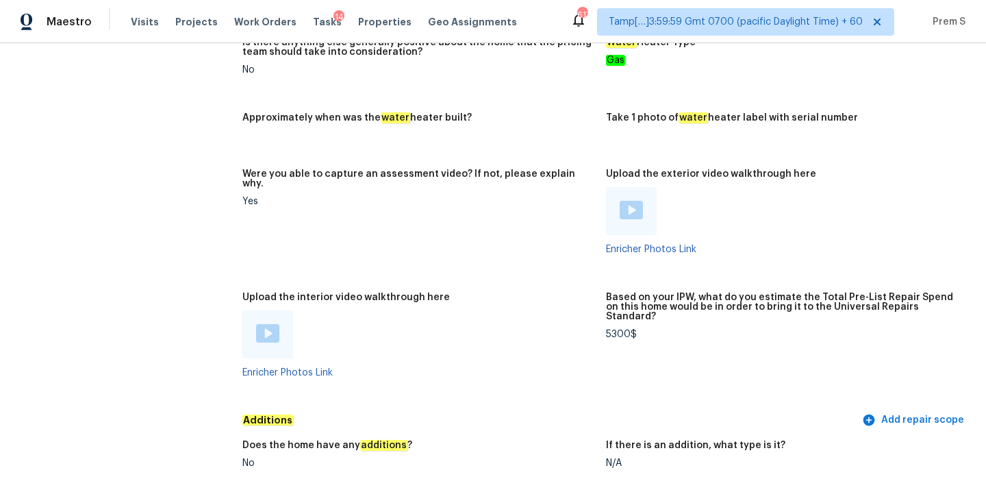
click at [268, 324] on img at bounding box center [267, 333] width 23 height 18
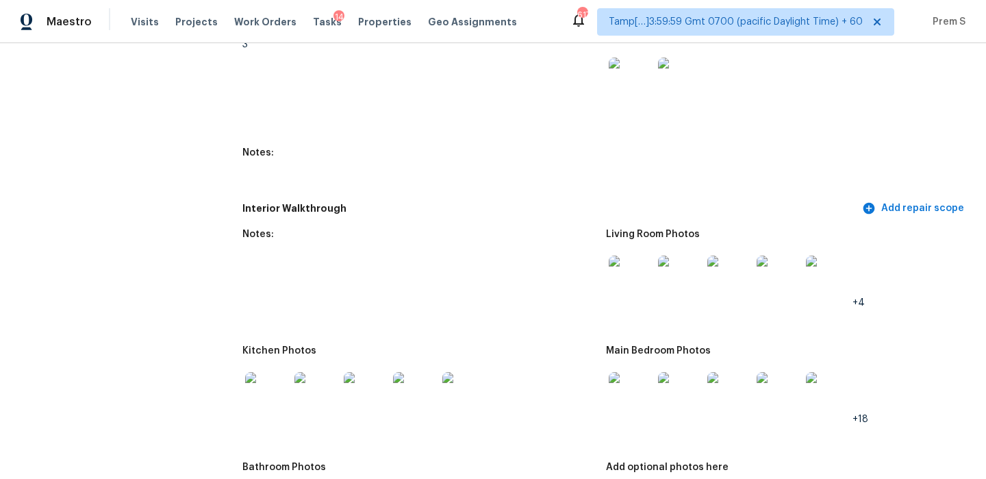
scroll to position [1619, 0]
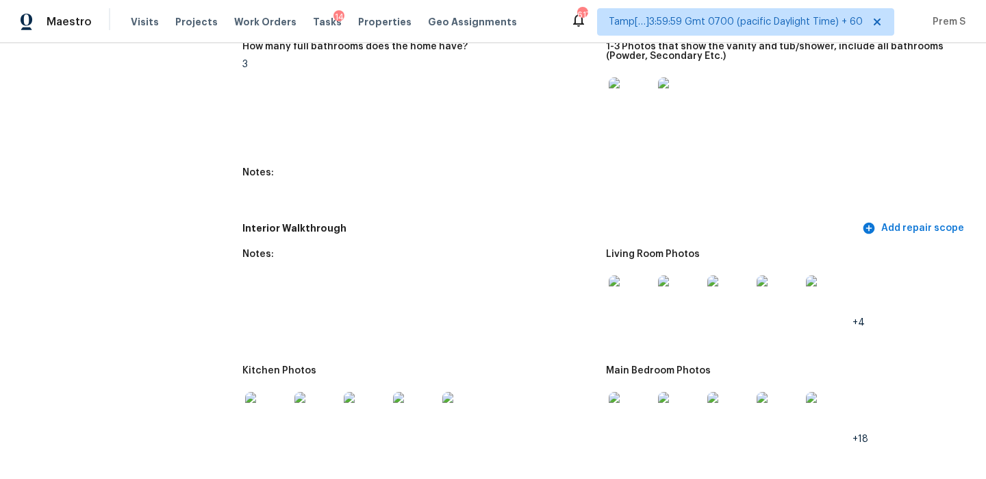
click at [630, 301] on img at bounding box center [631, 297] width 44 height 44
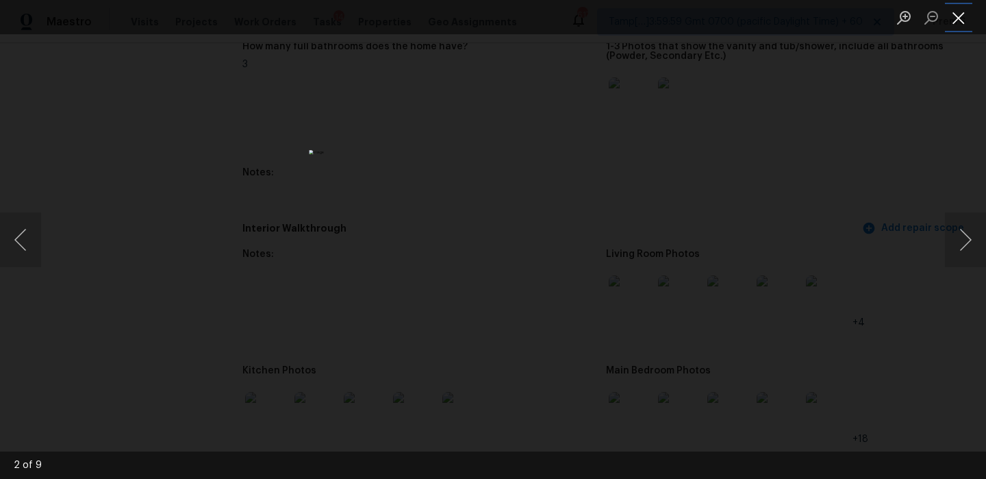
click at [952, 24] on button "Close lightbox" at bounding box center [958, 17] width 27 height 24
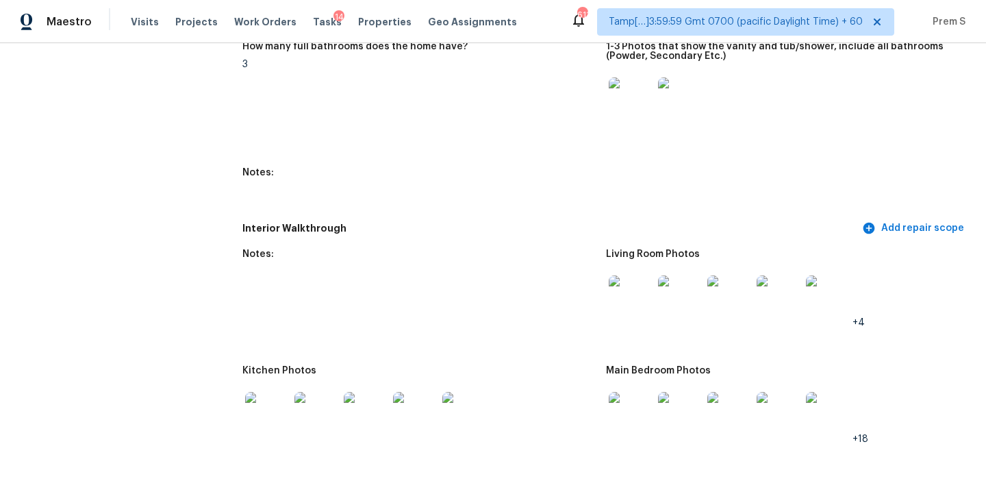
scroll to position [0, 0]
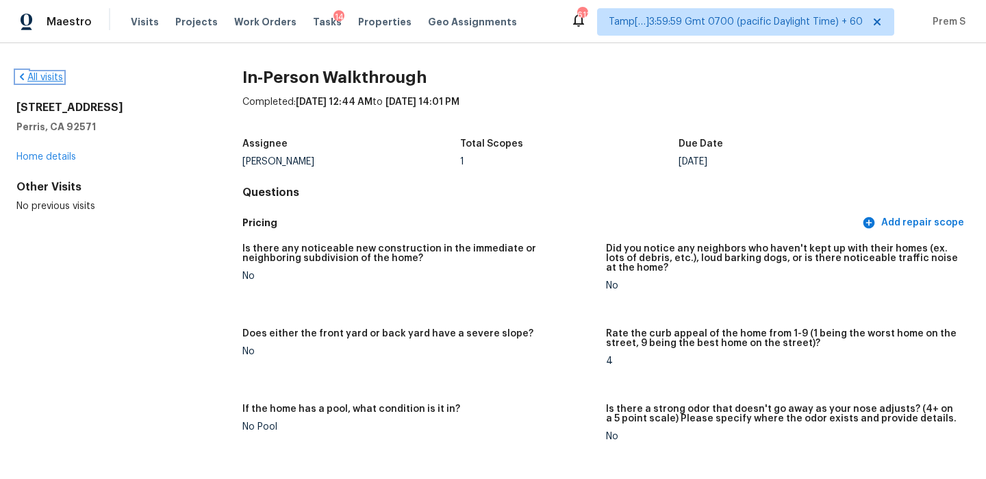
click at [44, 79] on link "All visits" at bounding box center [39, 78] width 47 height 10
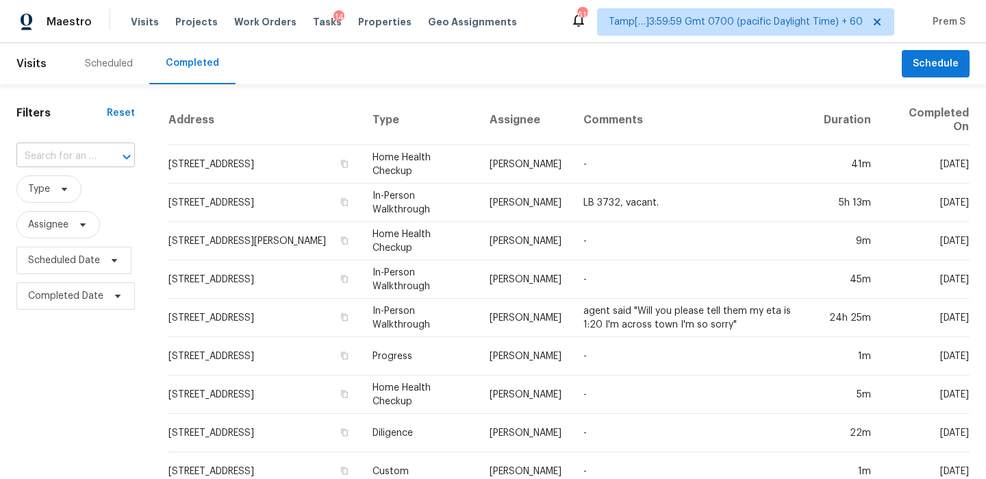
click at [80, 160] on input "text" at bounding box center [56, 156] width 80 height 21
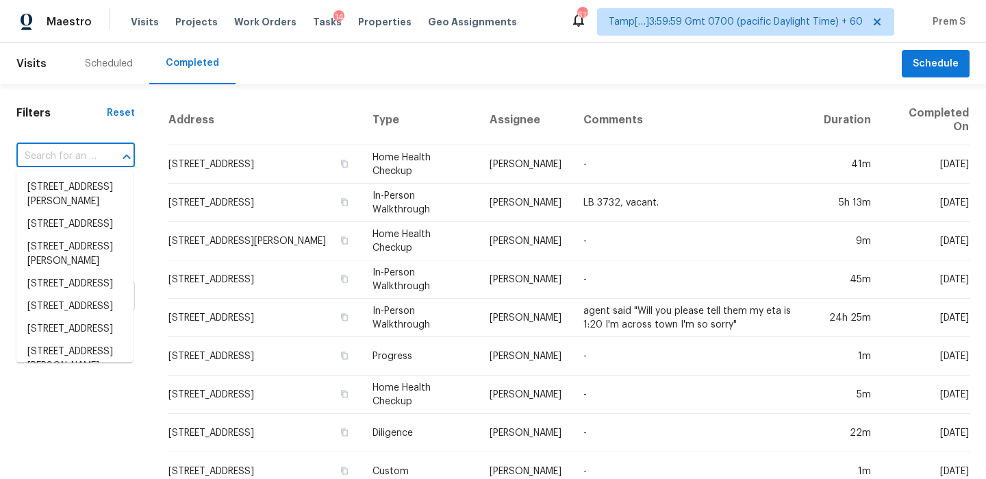
paste input "[STREET_ADDRESS]"
type input "[STREET_ADDRESS]"
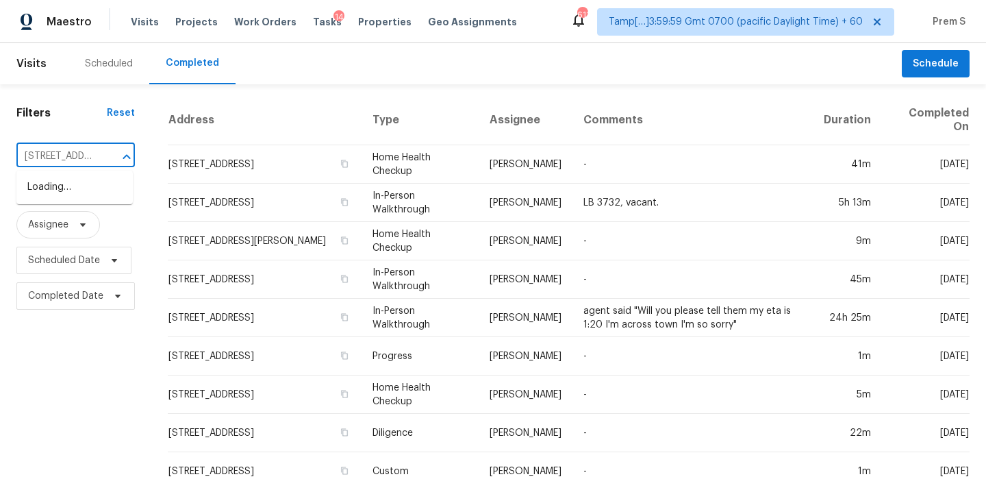
scroll to position [0, 117]
click at [94, 195] on li "[STREET_ADDRESS]" at bounding box center [74, 187] width 116 height 23
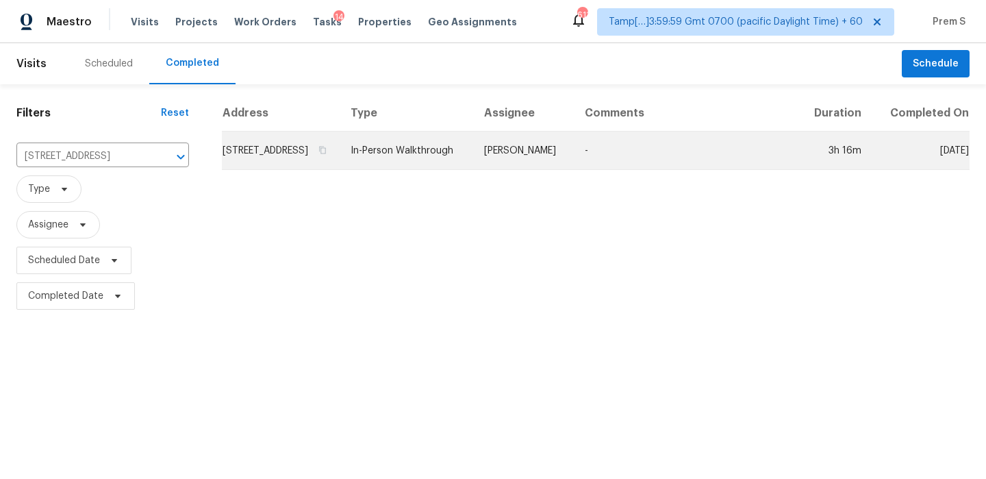
click at [270, 166] on td "[STREET_ADDRESS]" at bounding box center [281, 150] width 118 height 38
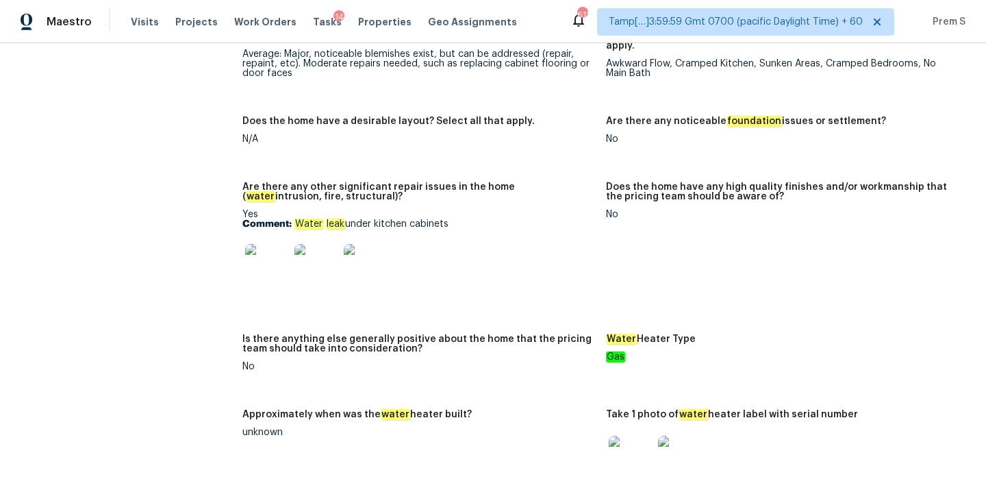
scroll to position [2314, 0]
click at [270, 250] on img at bounding box center [267, 265] width 44 height 44
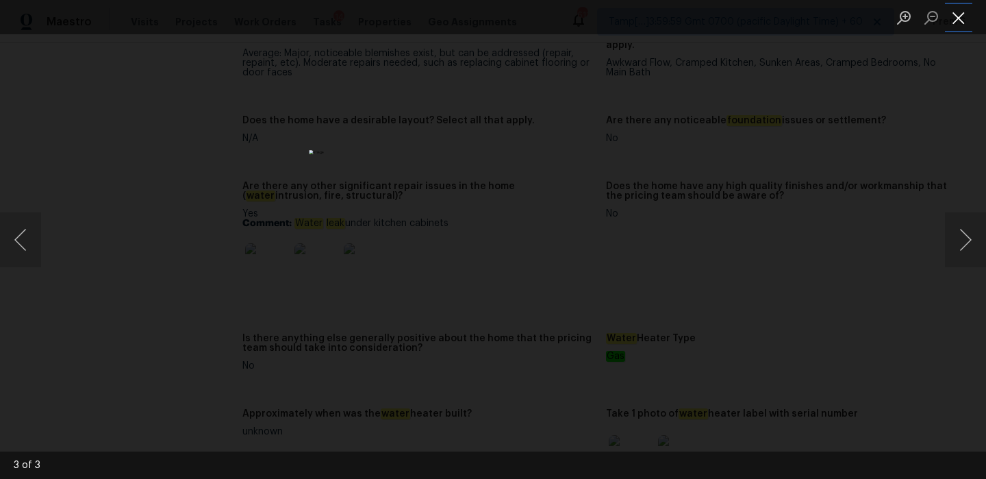
click at [952, 10] on button "Close lightbox" at bounding box center [958, 17] width 27 height 24
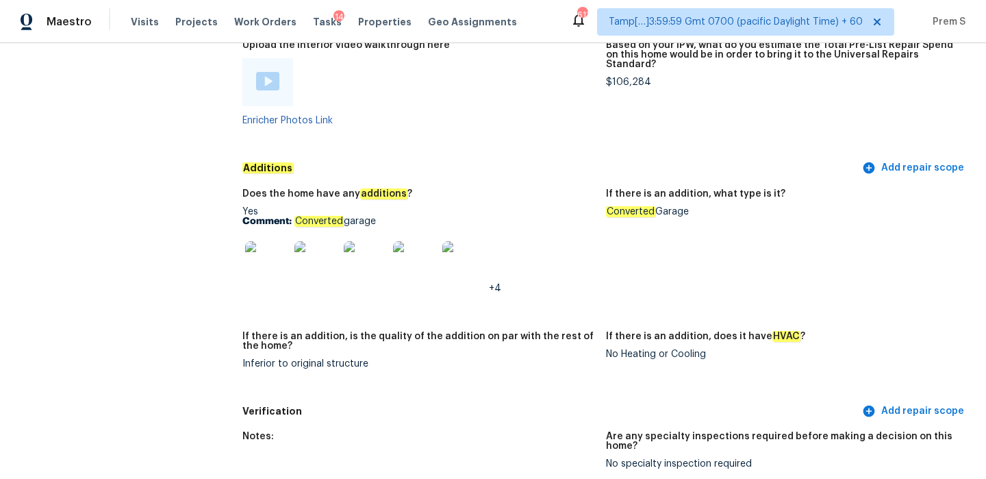
scroll to position [2923, 0]
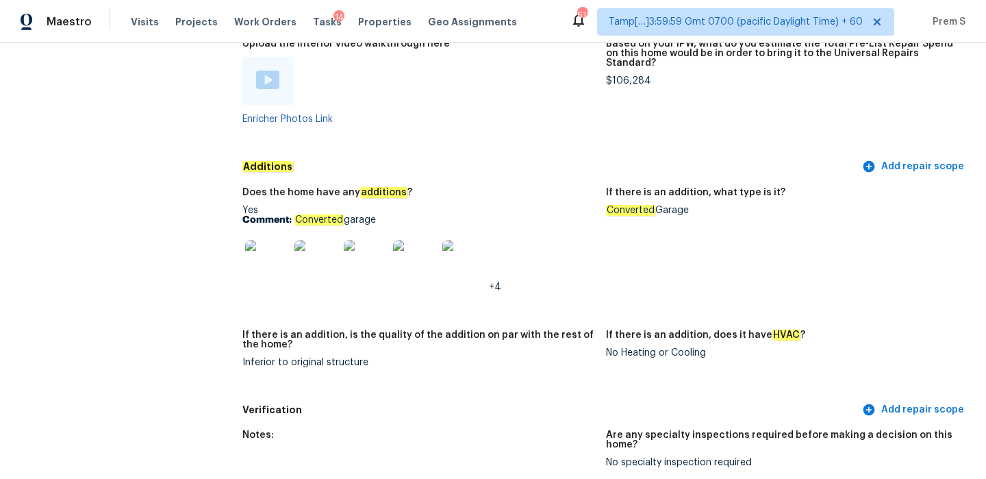
click at [269, 71] on img at bounding box center [267, 80] width 23 height 18
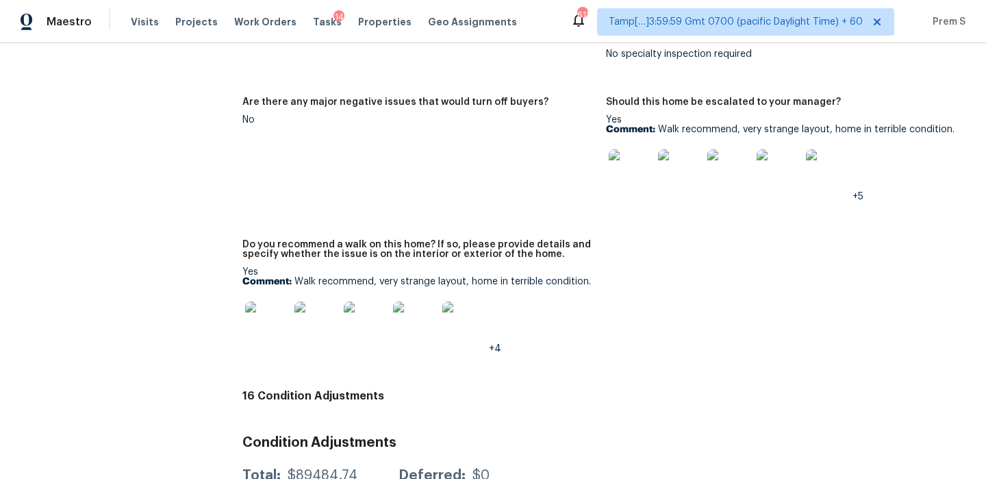
scroll to position [3310, 0]
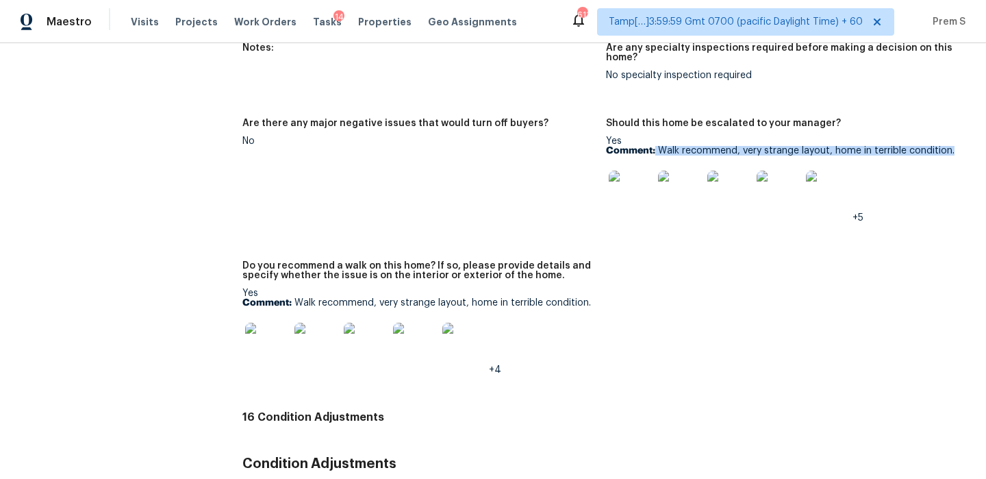
drag, startPoint x: 655, startPoint y: 131, endPoint x: 968, endPoint y: 127, distance: 313.0
click at [968, 127] on figure "Should this home be escalated to your manager? Yes Comment: Walk recommend, ver…" at bounding box center [788, 181] width 364 height 126
copy p "Walk recommend, very strange layout, home in terrible condition."
click at [635, 173] on img at bounding box center [631, 192] width 44 height 44
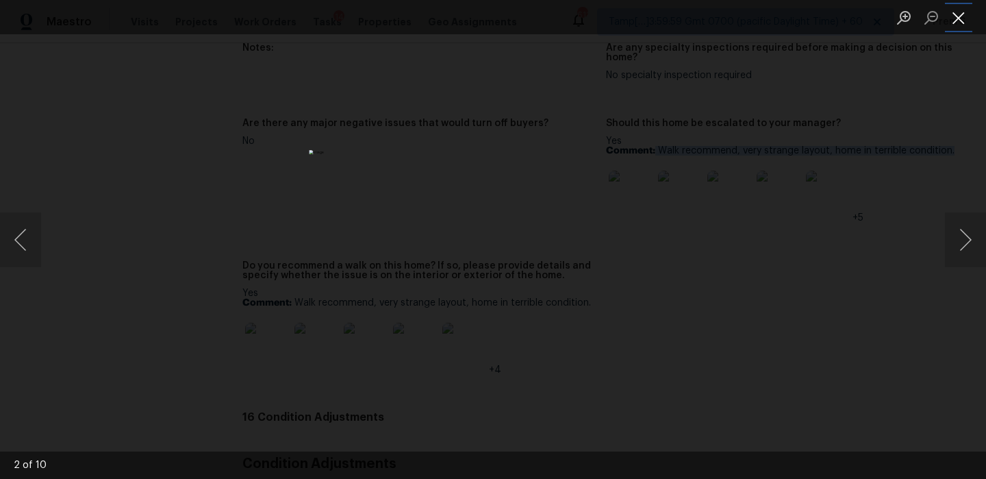
click at [955, 17] on button "Close lightbox" at bounding box center [958, 17] width 27 height 24
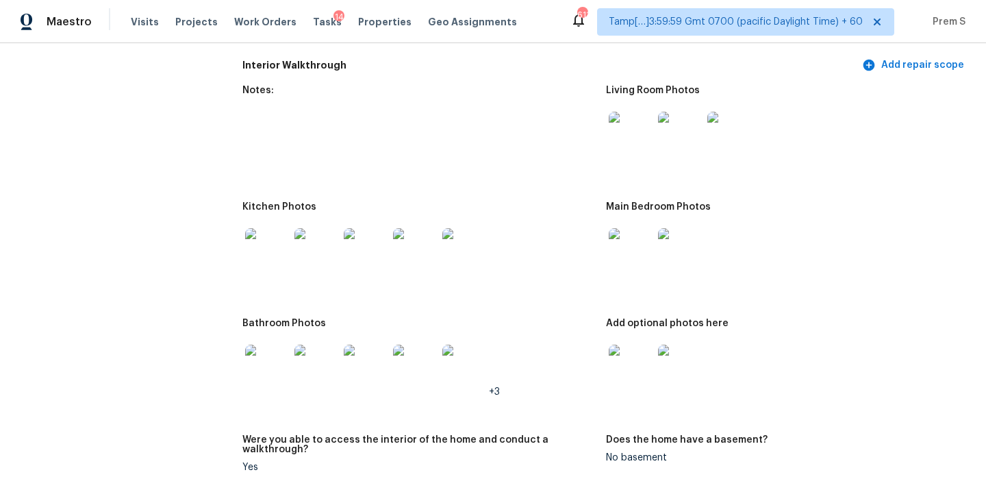
scroll to position [1661, 0]
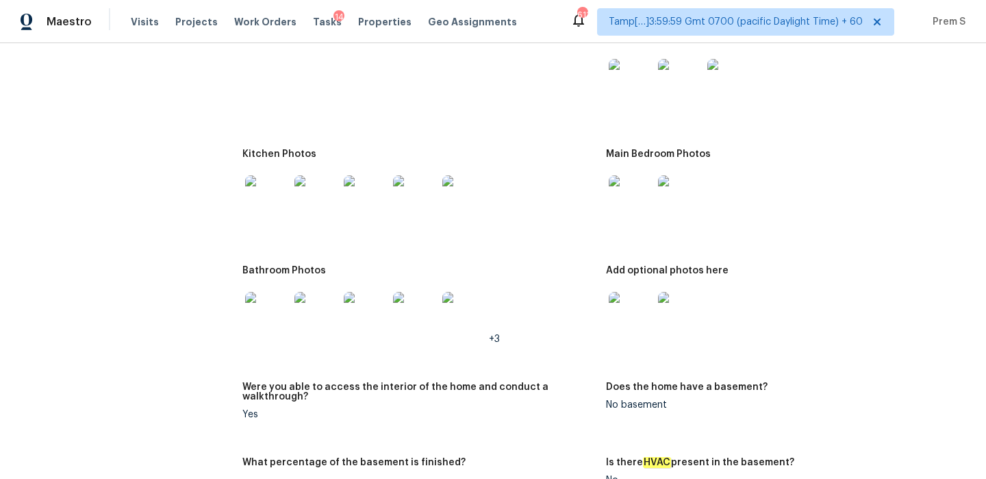
click at [629, 186] on img at bounding box center [631, 197] width 44 height 44
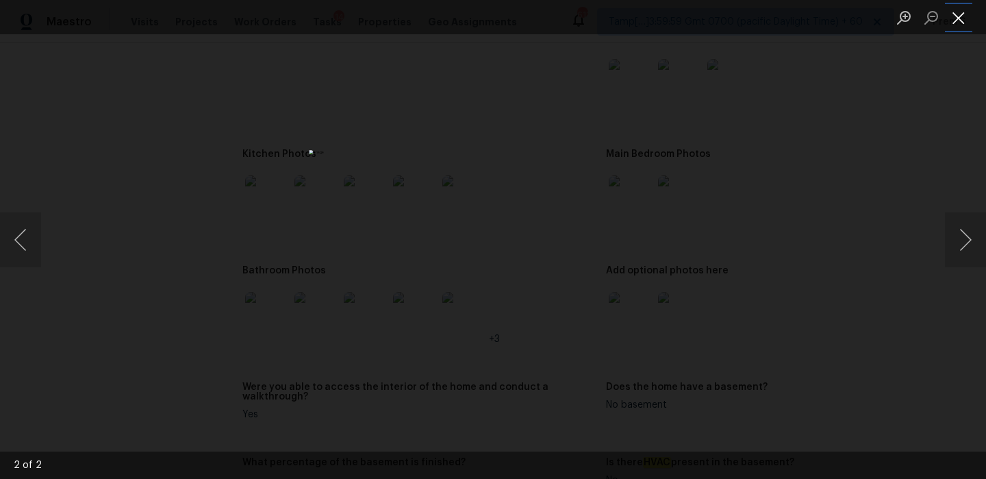
click at [963, 18] on button "Close lightbox" at bounding box center [958, 17] width 27 height 24
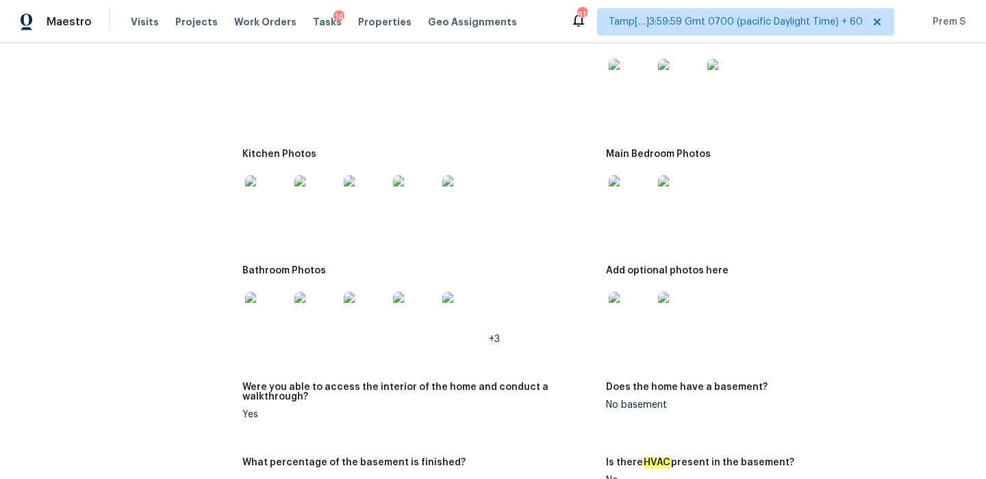
click at [633, 314] on img at bounding box center [631, 314] width 44 height 44
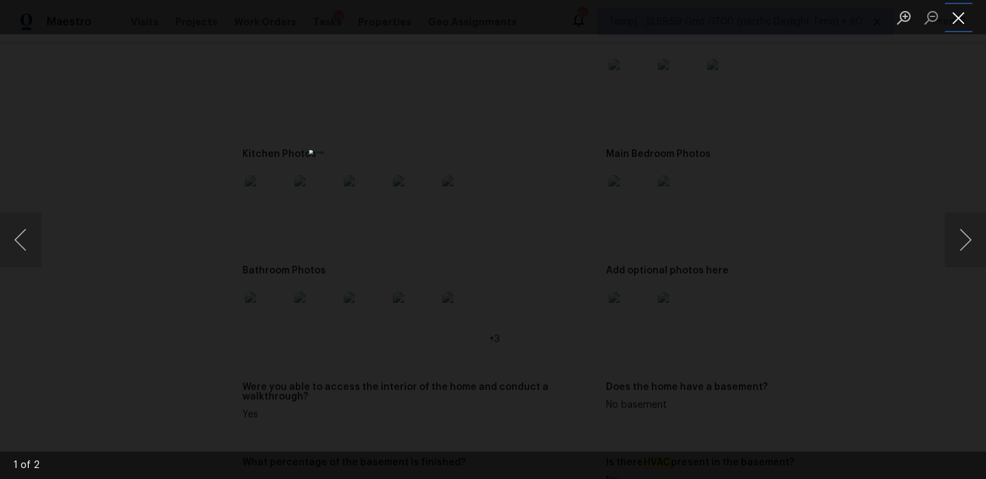
click at [953, 18] on button "Close lightbox" at bounding box center [958, 17] width 27 height 24
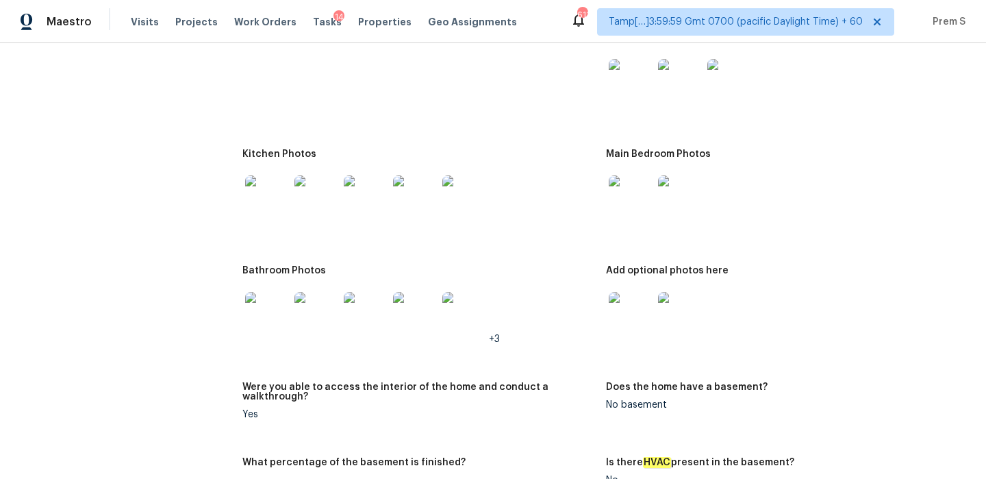
click at [953, 18] on span "Prem S" at bounding box center [946, 22] width 38 height 14
click at [682, 78] on img at bounding box center [680, 81] width 44 height 44
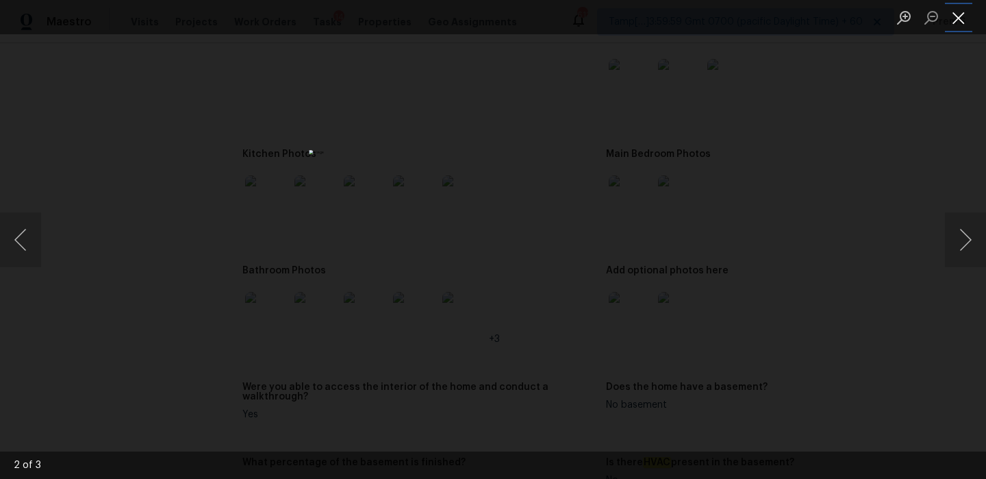
click at [950, 16] on button "Close lightbox" at bounding box center [958, 17] width 27 height 24
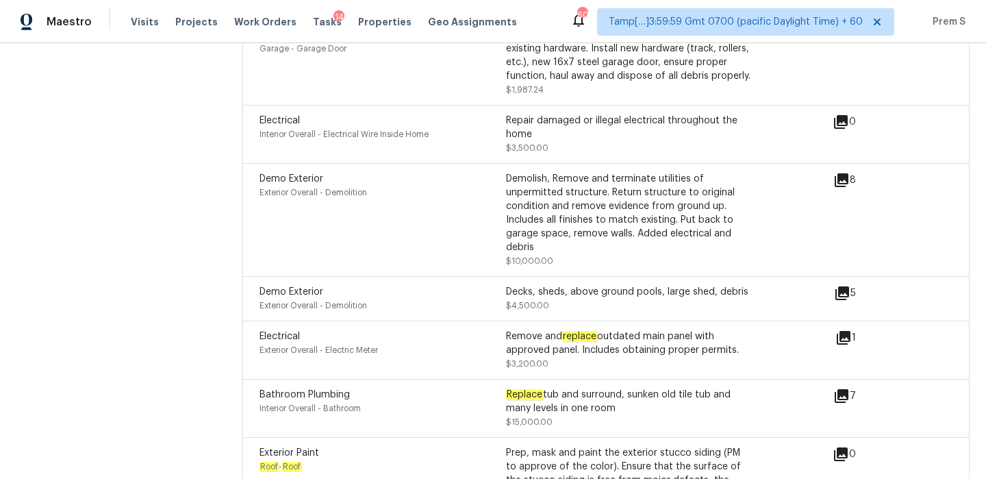
scroll to position [4488, 0]
click at [623, 296] on div "Decks, sheds, above ground pools, large shed, debris $4,500.00" at bounding box center [629, 297] width 247 height 27
click at [840, 173] on icon at bounding box center [842, 180] width 14 height 14
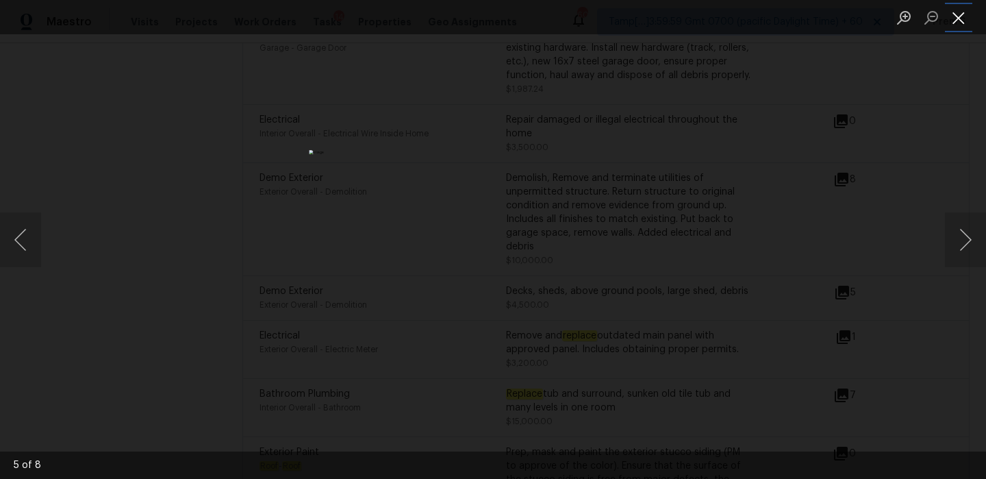
click at [965, 16] on button "Close lightbox" at bounding box center [958, 17] width 27 height 24
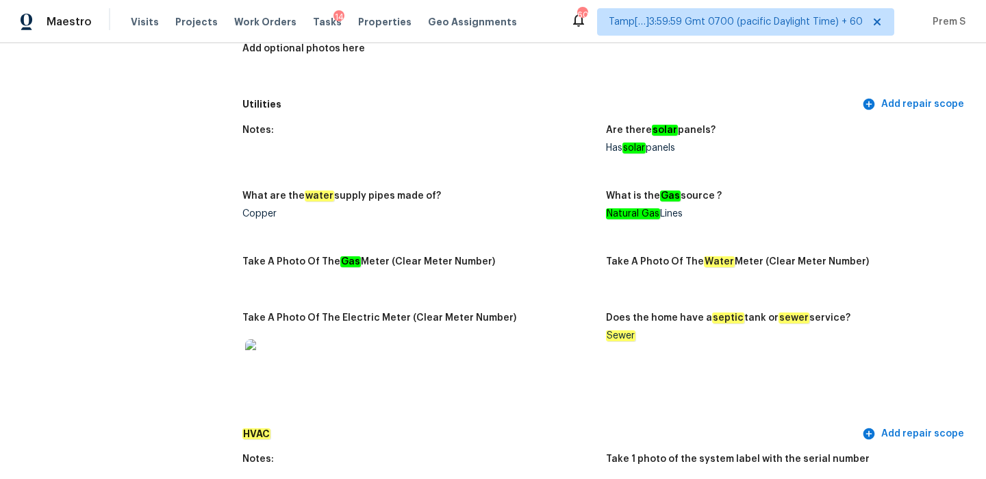
scroll to position [0, 0]
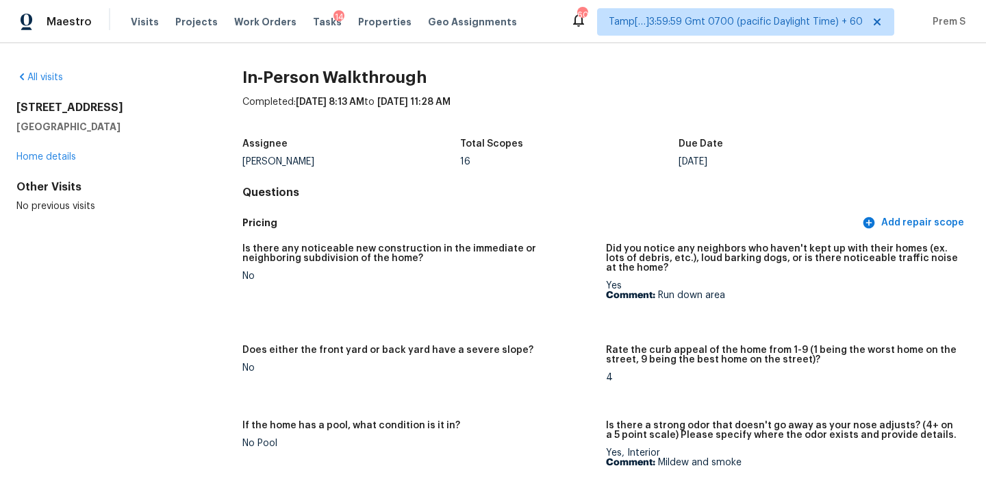
click at [42, 84] on div "All visits [STREET_ADDRESS] Home details Other Visits No previous visits" at bounding box center [107, 142] width 182 height 142
click at [53, 82] on div "All visits" at bounding box center [107, 78] width 182 height 14
click at [53, 75] on link "All visits" at bounding box center [39, 78] width 47 height 10
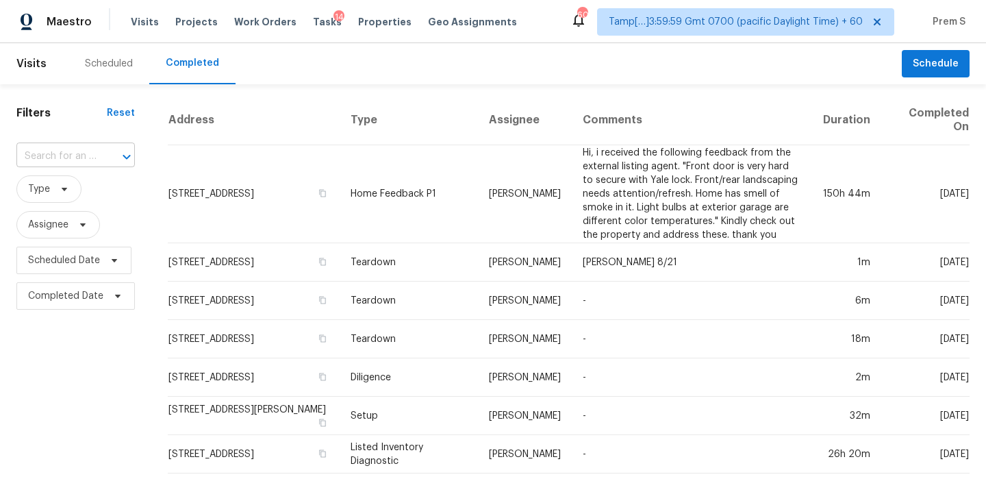
click at [60, 165] on input "text" at bounding box center [56, 156] width 80 height 21
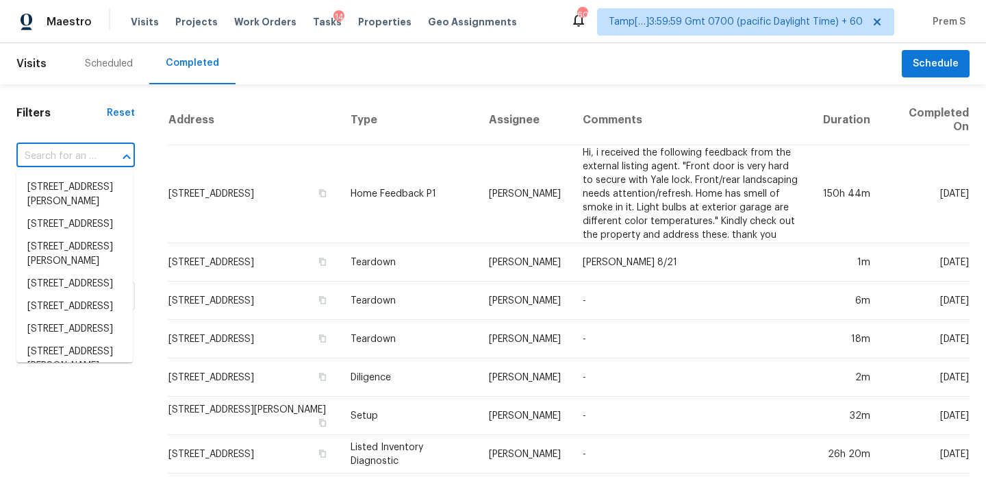
paste input "[STREET_ADDRESS][PERSON_NAME]"
type input "[STREET_ADDRESS][PERSON_NAME]"
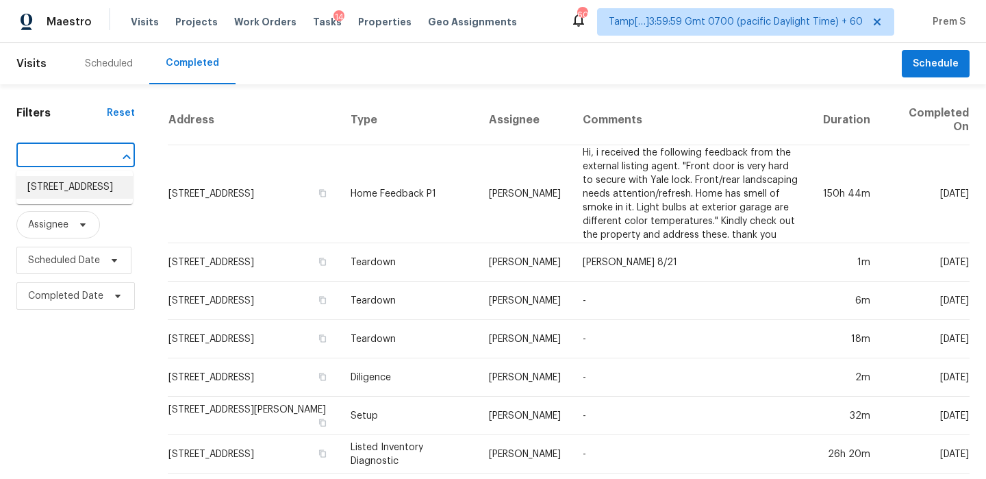
click at [79, 195] on li "[STREET_ADDRESS]" at bounding box center [74, 187] width 116 height 23
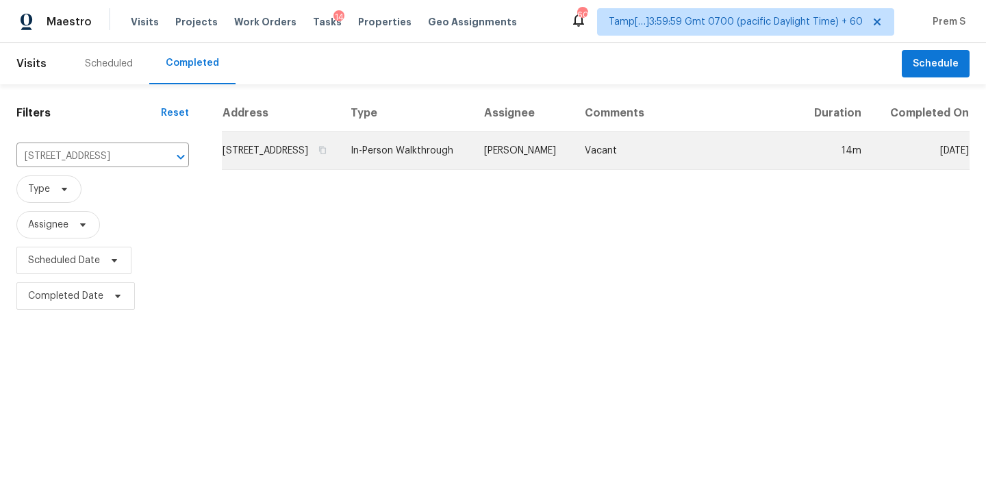
click at [287, 155] on td "[STREET_ADDRESS]" at bounding box center [281, 150] width 118 height 38
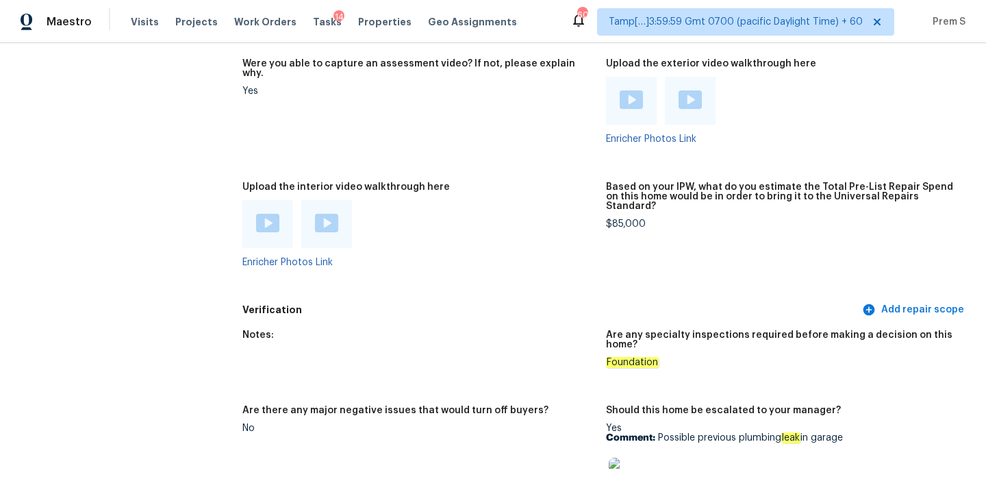
scroll to position [2586, 0]
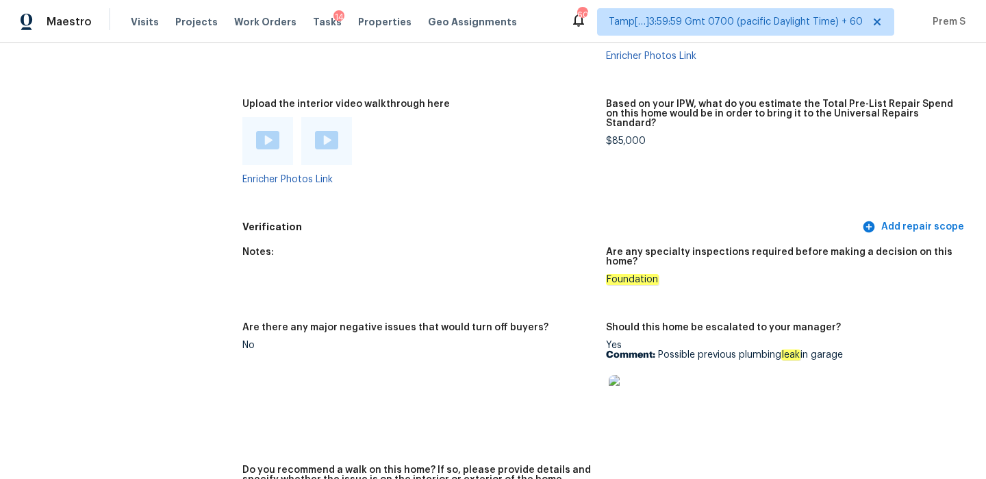
click at [266, 131] on img at bounding box center [267, 140] width 23 height 18
click at [325, 131] on img at bounding box center [326, 140] width 23 height 18
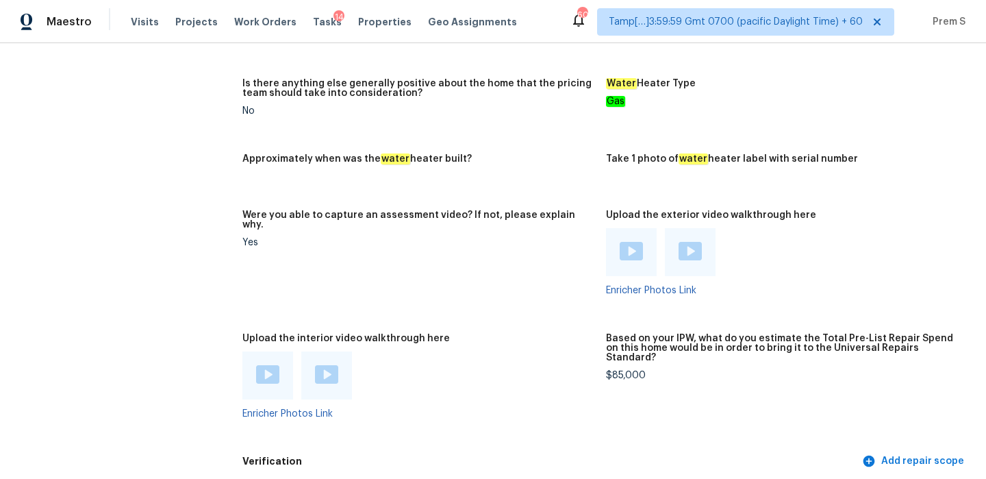
scroll to position [2075, 0]
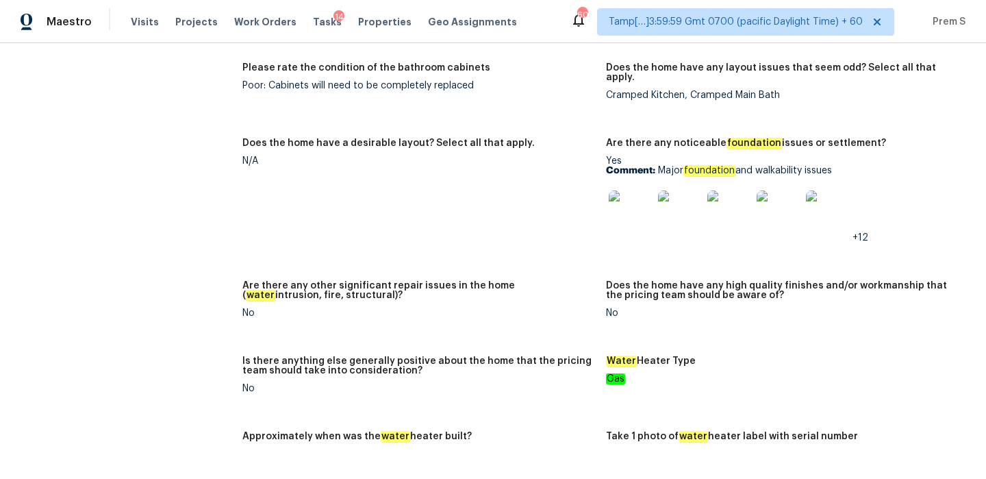
click at [630, 190] on img at bounding box center [631, 212] width 44 height 44
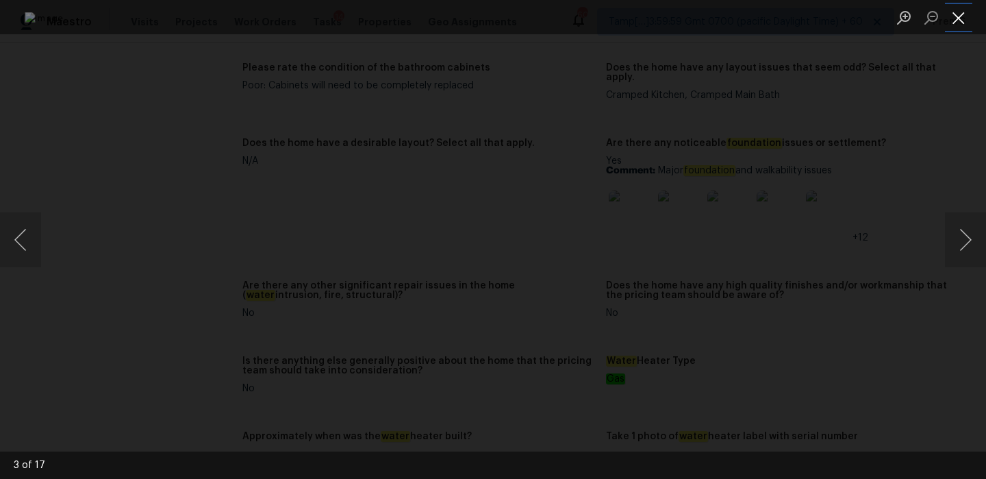
click at [965, 19] on button "Close lightbox" at bounding box center [958, 17] width 27 height 24
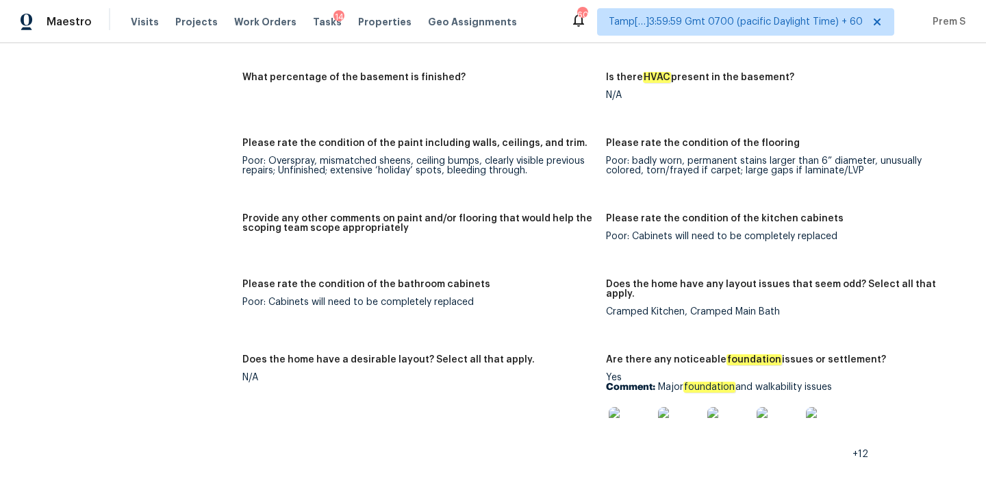
scroll to position [1980, 0]
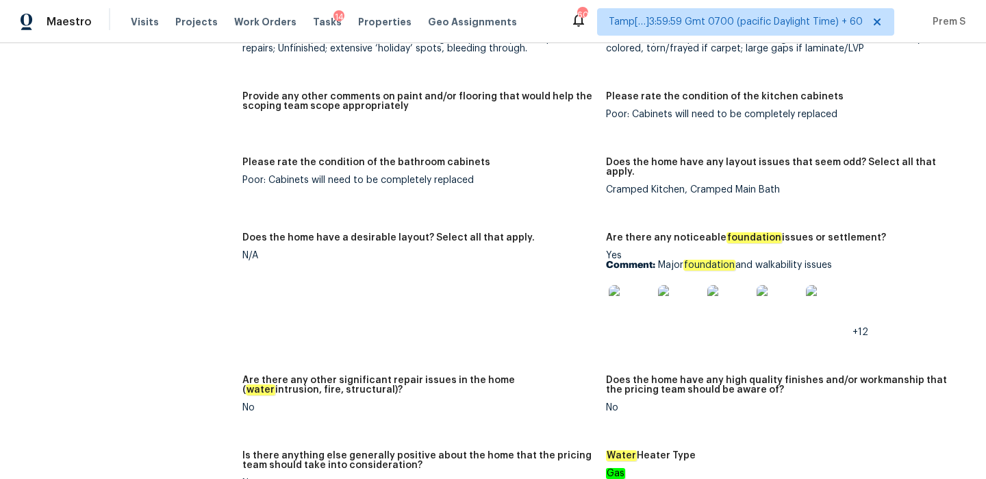
drag, startPoint x: 656, startPoint y: 233, endPoint x: 855, endPoint y: 238, distance: 199.3
click at [856, 260] on p "Comment: Major foundation and walkability issues" at bounding box center [782, 265] width 353 height 10
copy p "Major foundation and walkability issues"
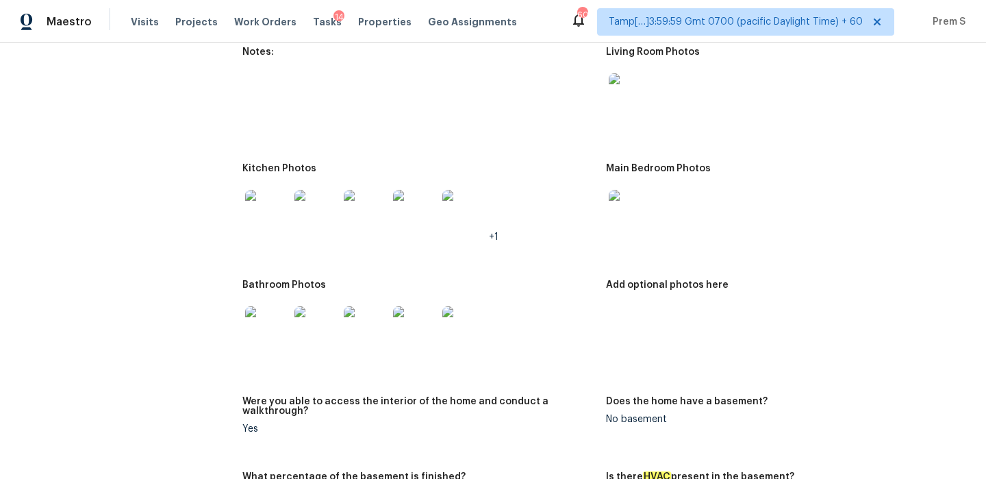
scroll to position [1458, 0]
click at [630, 97] on img at bounding box center [631, 97] width 44 height 44
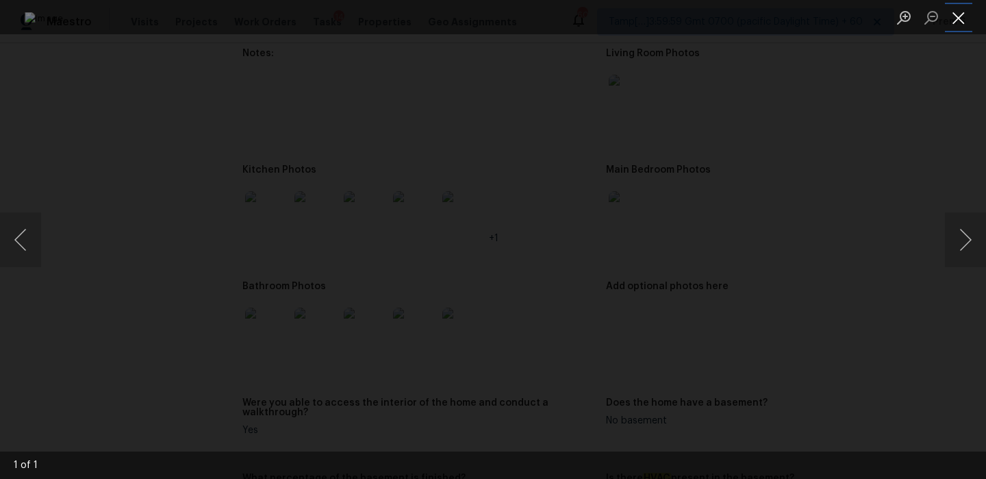
click at [962, 18] on button "Close lightbox" at bounding box center [958, 17] width 27 height 24
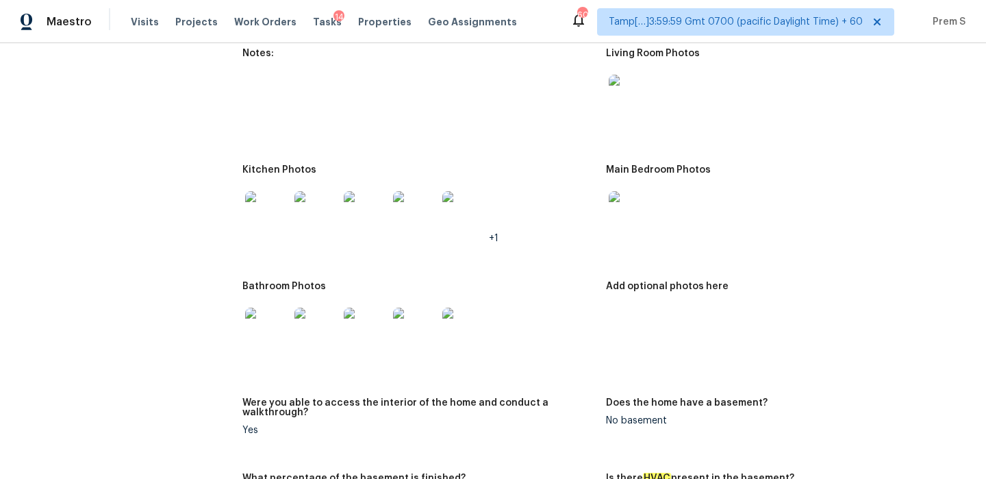
click at [266, 202] on img at bounding box center [267, 213] width 44 height 44
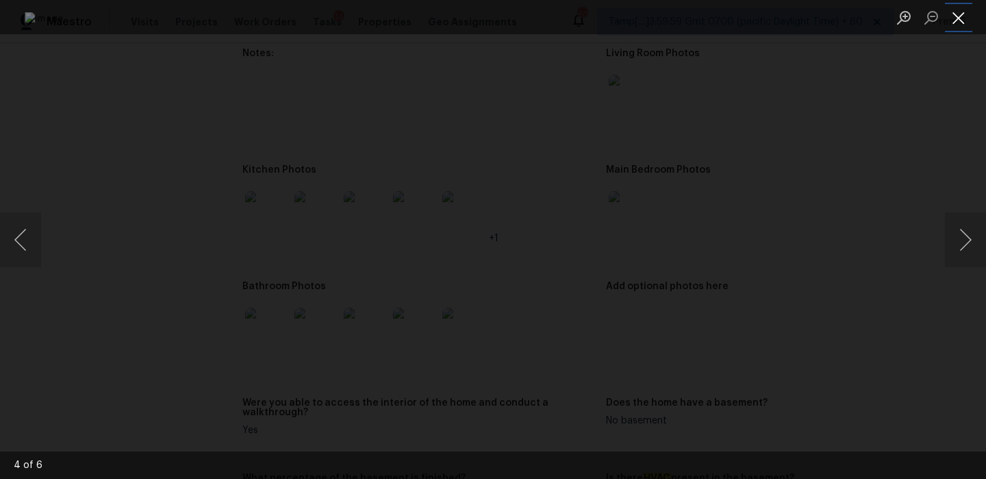
click at [951, 13] on button "Close lightbox" at bounding box center [958, 17] width 27 height 24
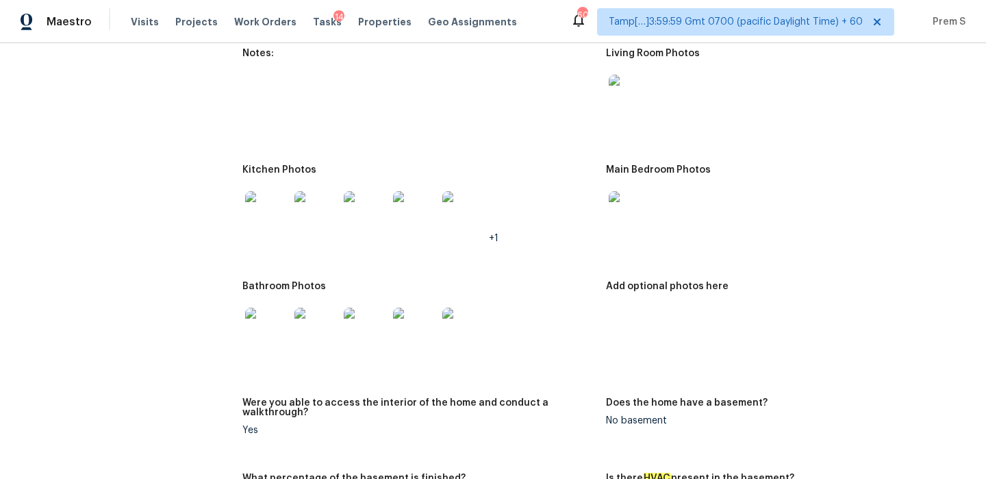
click at [260, 330] on img at bounding box center [267, 329] width 44 height 44
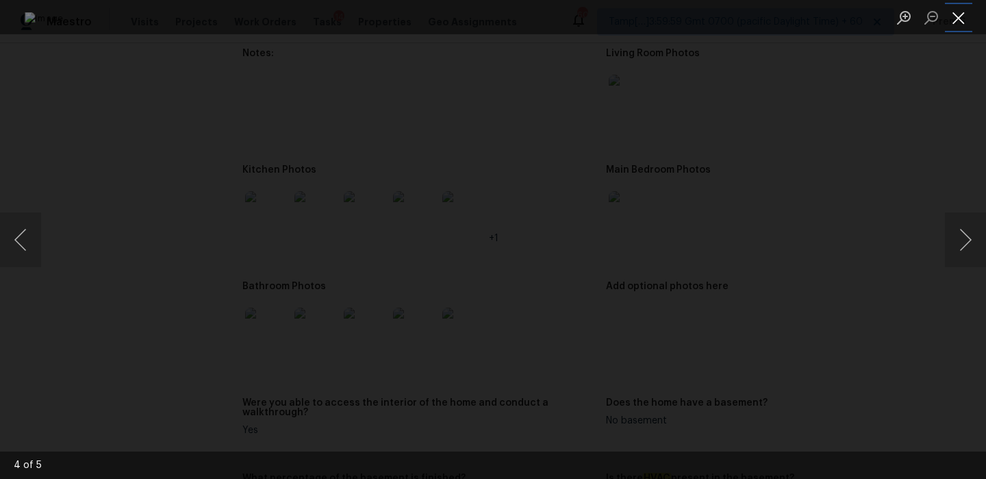
click at [969, 20] on button "Close lightbox" at bounding box center [958, 17] width 27 height 24
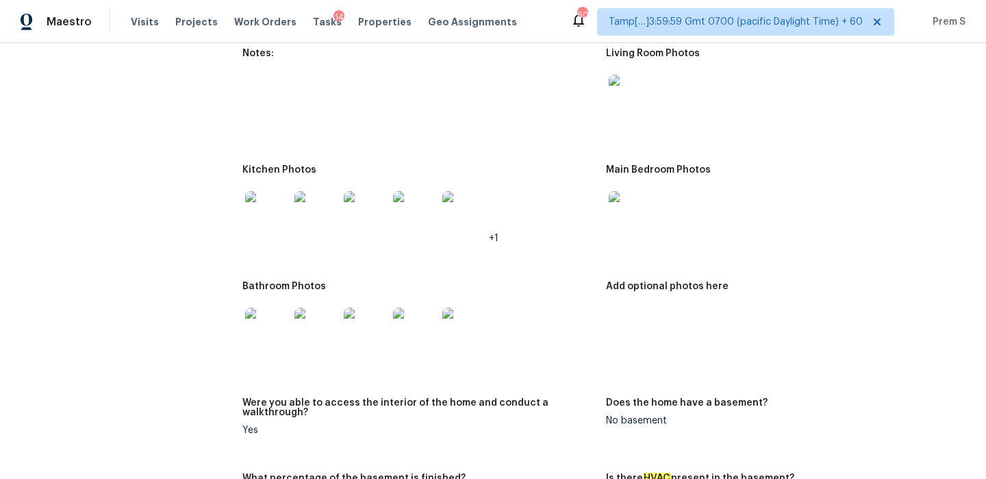
click at [637, 205] on img at bounding box center [631, 213] width 44 height 44
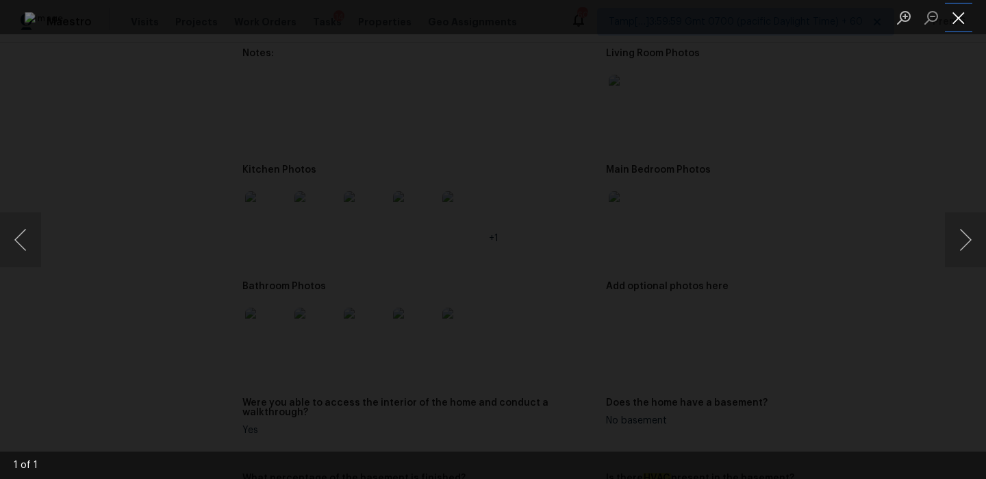
click at [961, 25] on button "Close lightbox" at bounding box center [958, 17] width 27 height 24
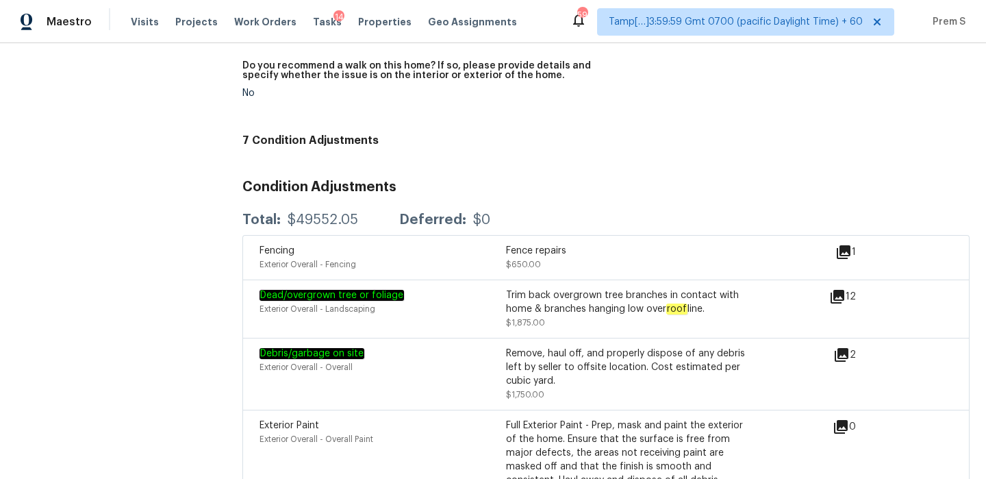
scroll to position [0, 0]
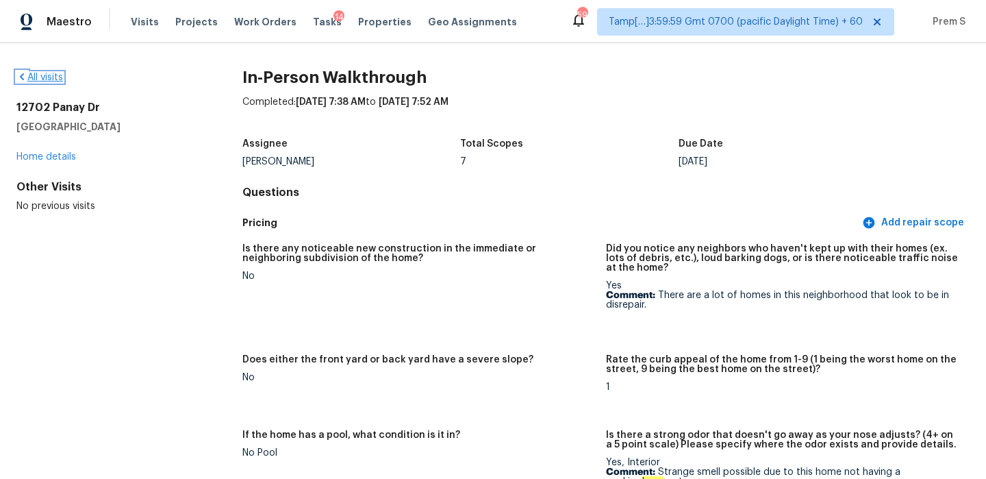
click at [46, 75] on link "All visits" at bounding box center [39, 78] width 47 height 10
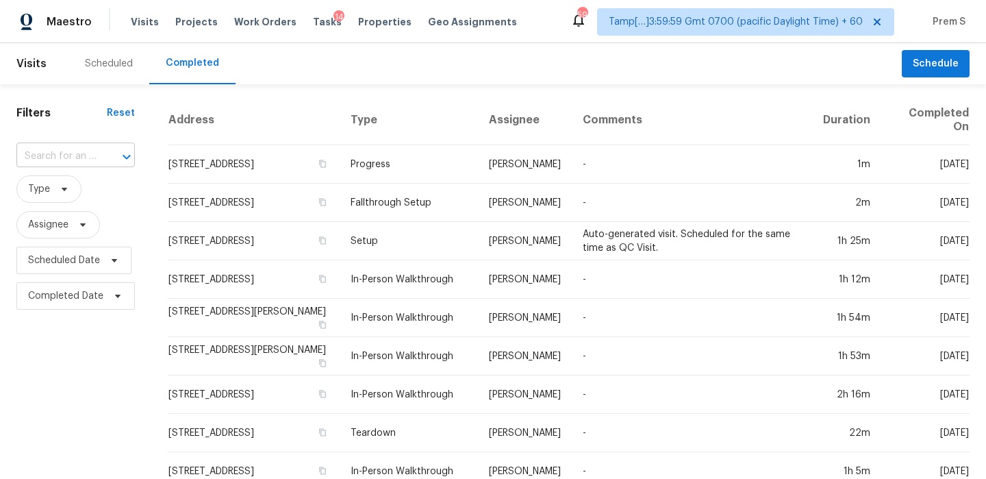
click at [94, 153] on input "text" at bounding box center [56, 156] width 80 height 21
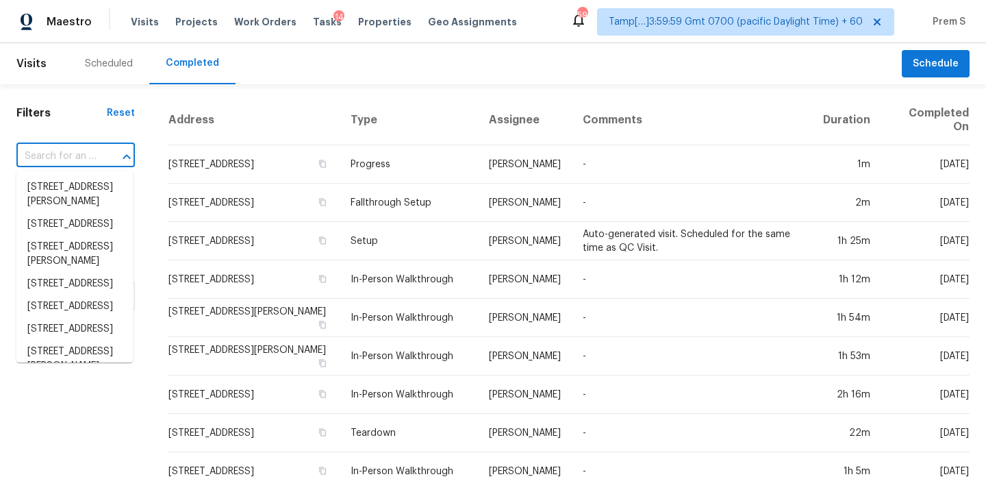
paste input "[STREET_ADDRESS]"
type input "[STREET_ADDRESS]"
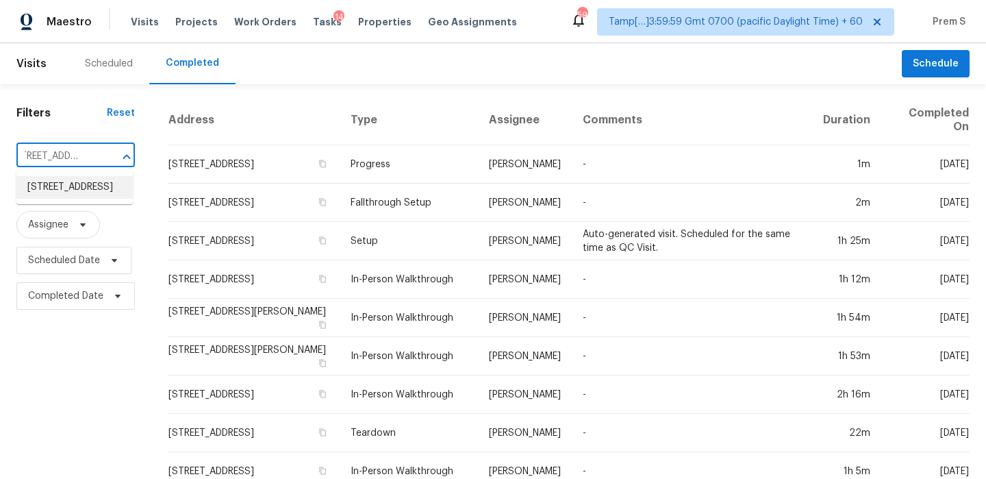
click at [99, 192] on li "[STREET_ADDRESS]" at bounding box center [74, 187] width 116 height 23
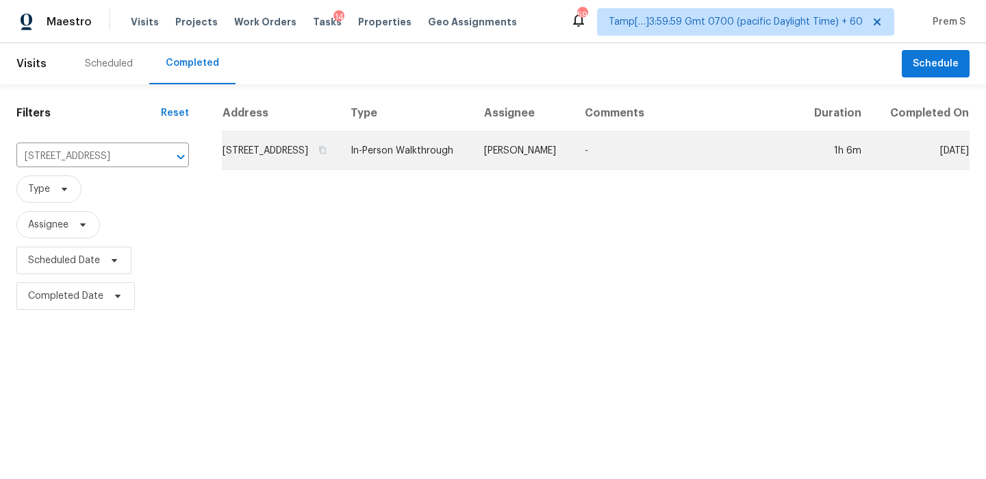
click at [284, 164] on td "[STREET_ADDRESS]" at bounding box center [281, 150] width 118 height 38
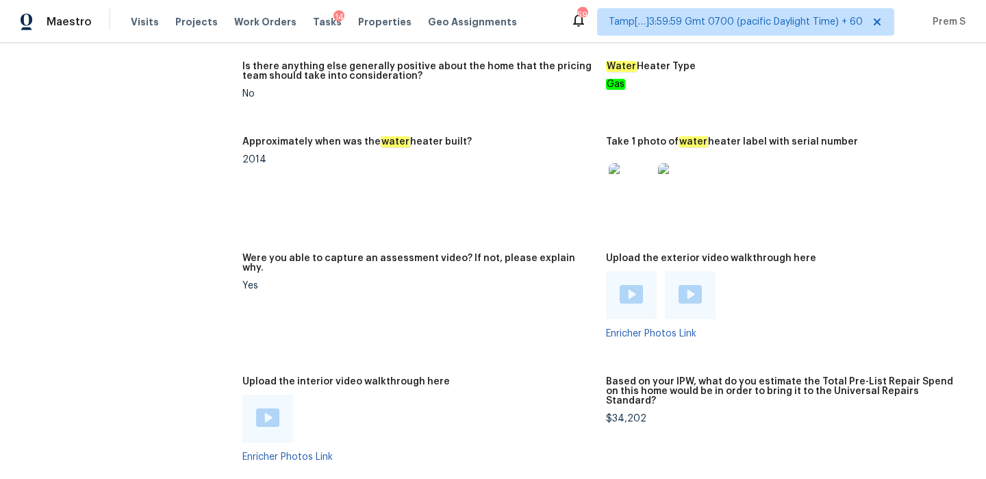
scroll to position [2271, 0]
click at [264, 393] on div at bounding box center [267, 417] width 51 height 48
click at [269, 407] on img at bounding box center [267, 416] width 23 height 18
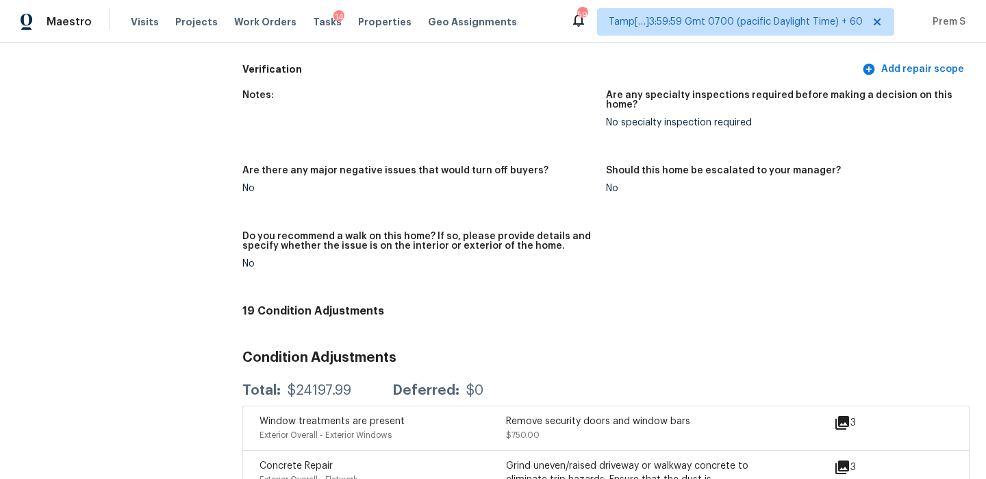
scroll to position [0, 0]
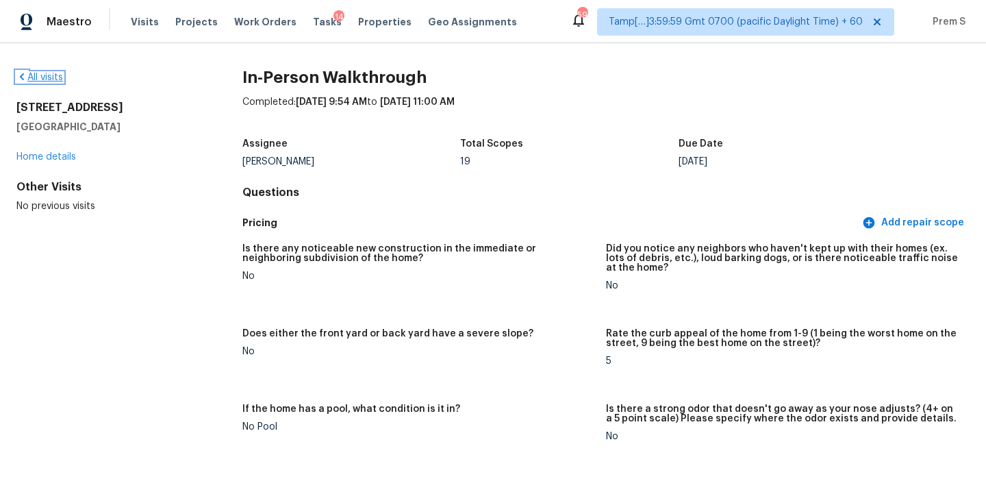
click at [51, 77] on link "All visits" at bounding box center [39, 78] width 47 height 10
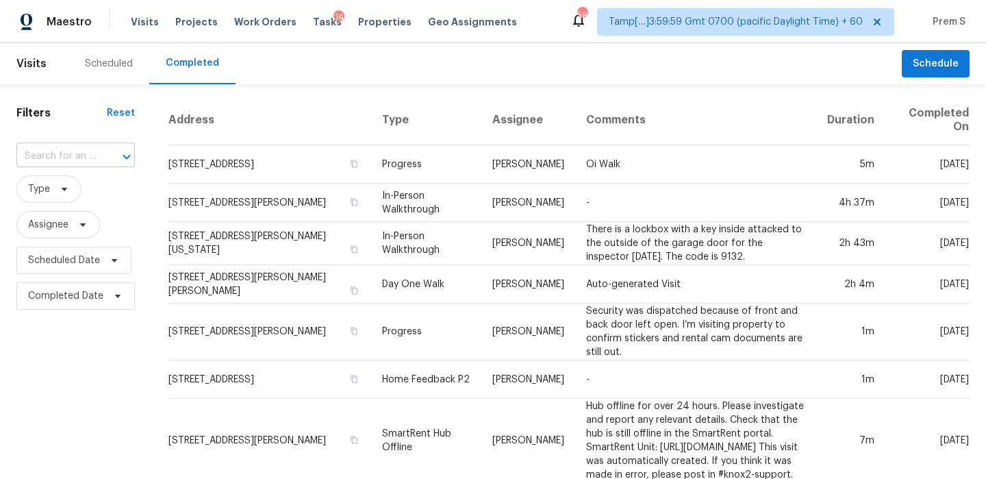
click at [92, 160] on input "text" at bounding box center [56, 156] width 80 height 21
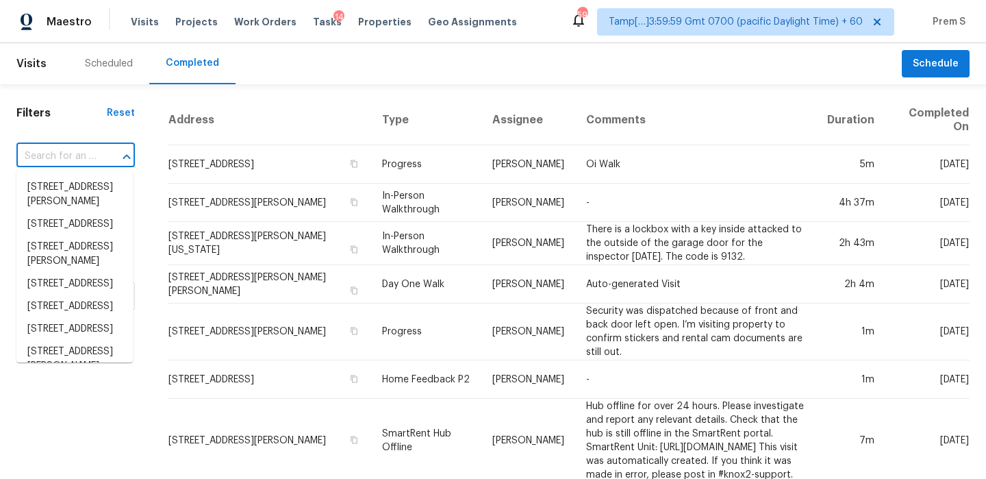
paste input "[STREET_ADDRESS]"
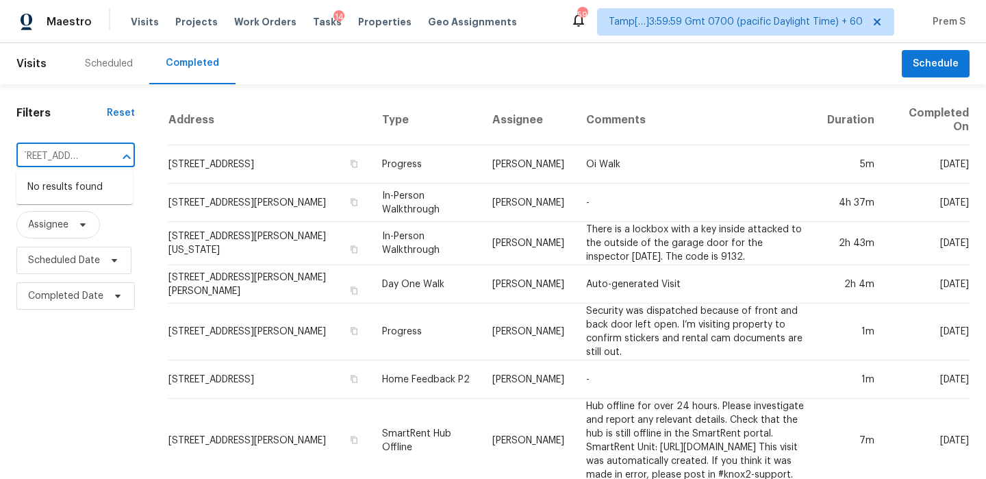
drag, startPoint x: 24, startPoint y: 153, endPoint x: 155, endPoint y: 151, distance: 131.5
type input "5235 Caspian Sprin"
click at [73, 194] on li "[STREET_ADDRESS]" at bounding box center [74, 187] width 116 height 23
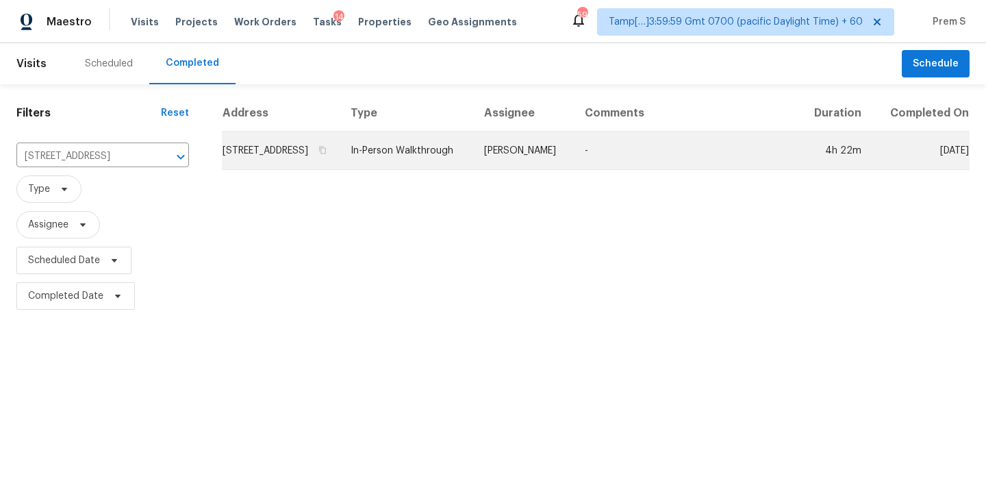
click at [286, 158] on td "[STREET_ADDRESS]" at bounding box center [281, 150] width 118 height 38
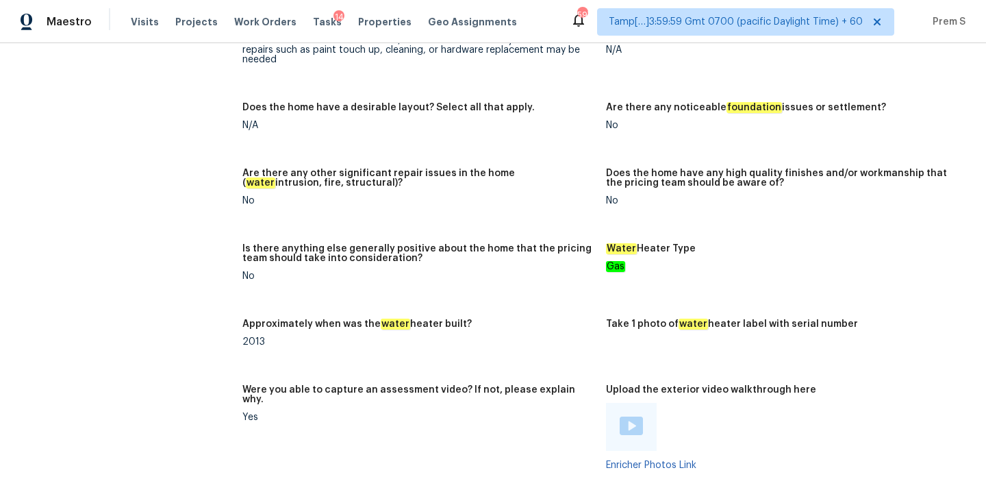
scroll to position [2527, 0]
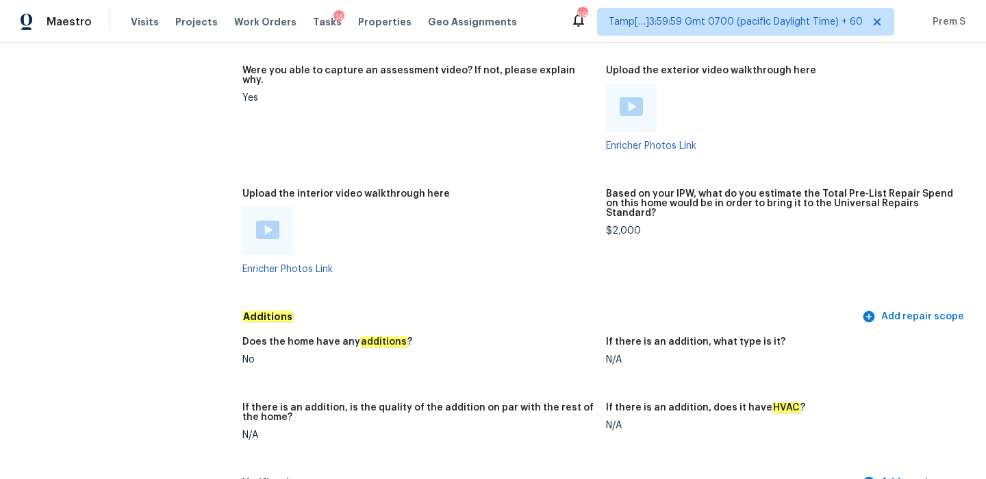
click at [273, 220] on img at bounding box center [267, 229] width 23 height 18
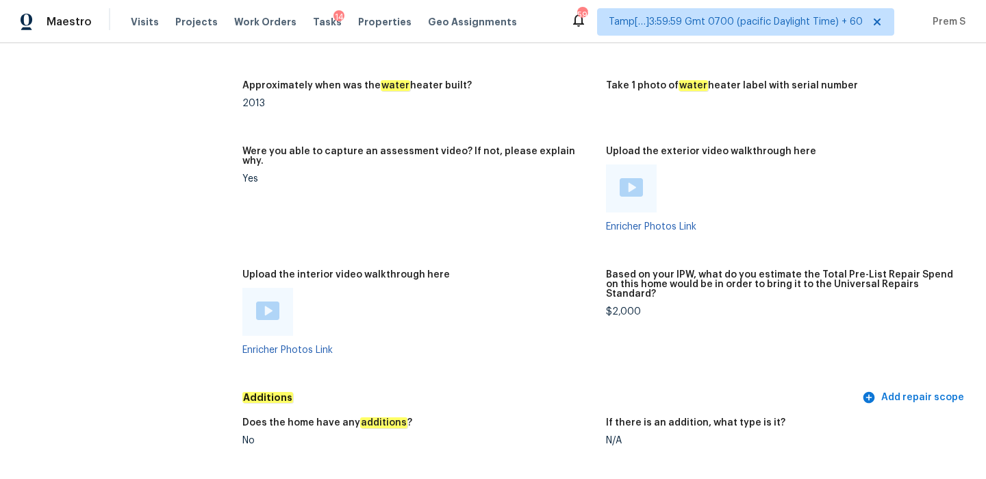
scroll to position [2452, 0]
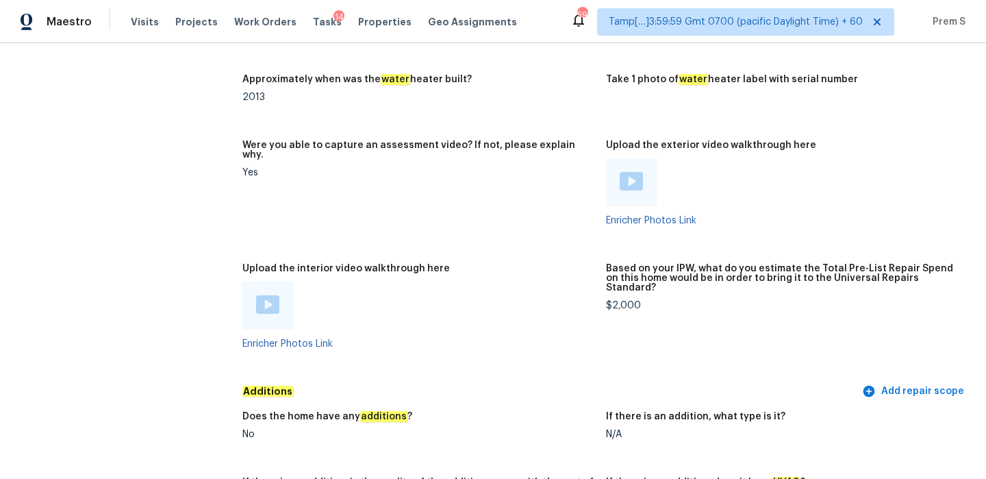
click at [629, 172] on img at bounding box center [631, 181] width 23 height 18
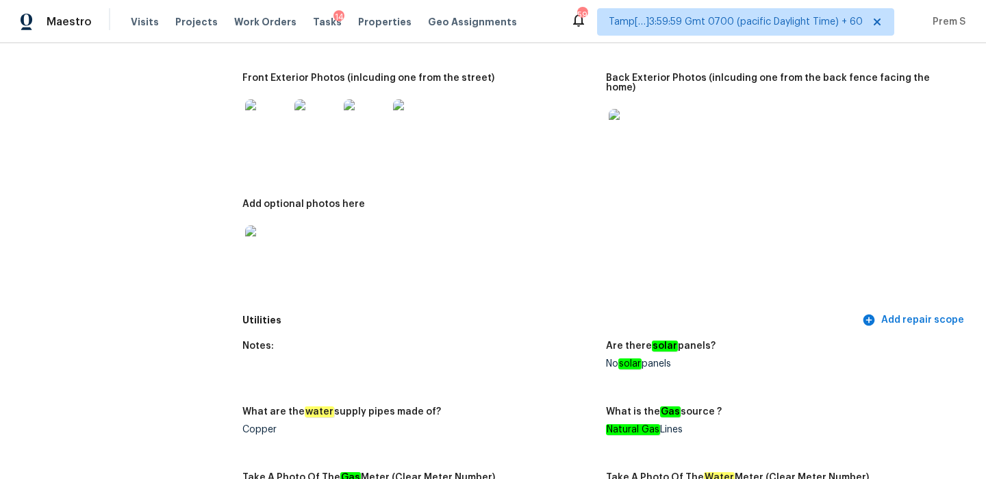
scroll to position [566, 0]
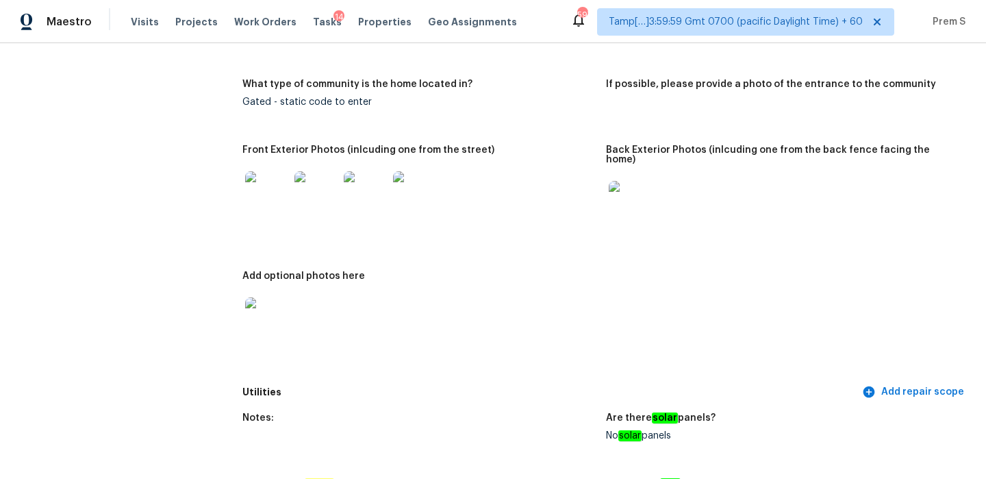
click at [257, 185] on img at bounding box center [267, 193] width 44 height 44
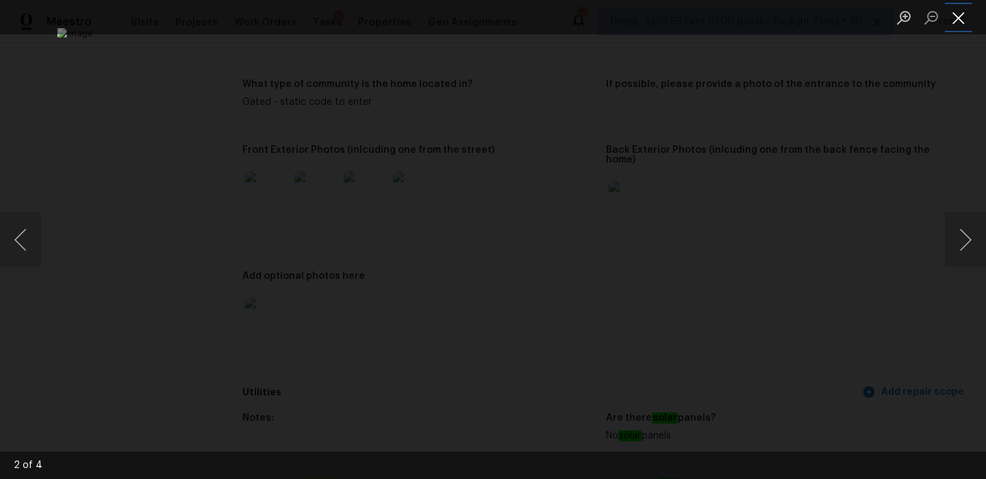
click at [965, 24] on button "Close lightbox" at bounding box center [958, 17] width 27 height 24
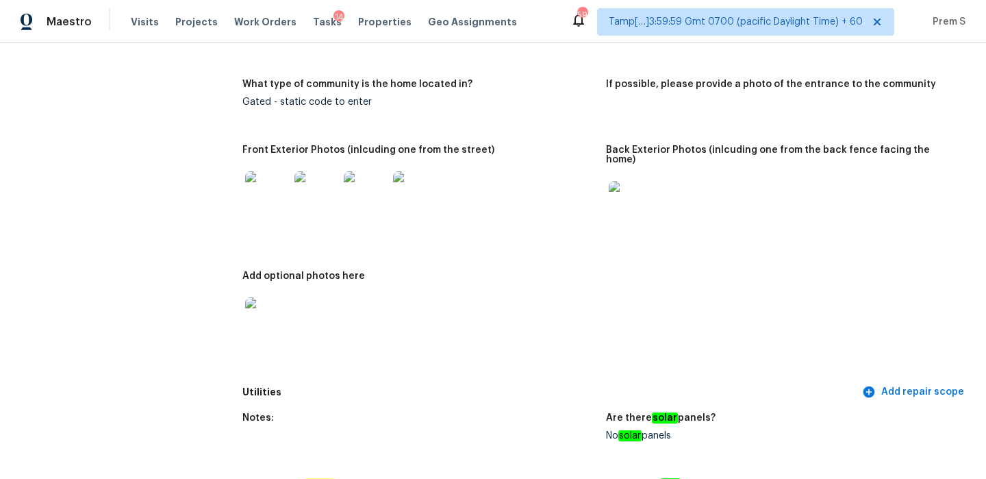
scroll to position [0, 0]
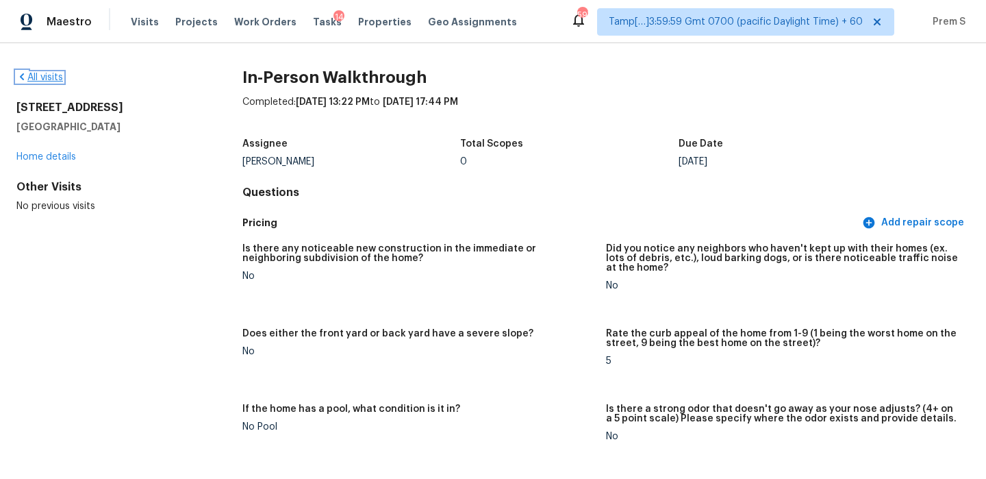
click at [43, 76] on link "All visits" at bounding box center [39, 78] width 47 height 10
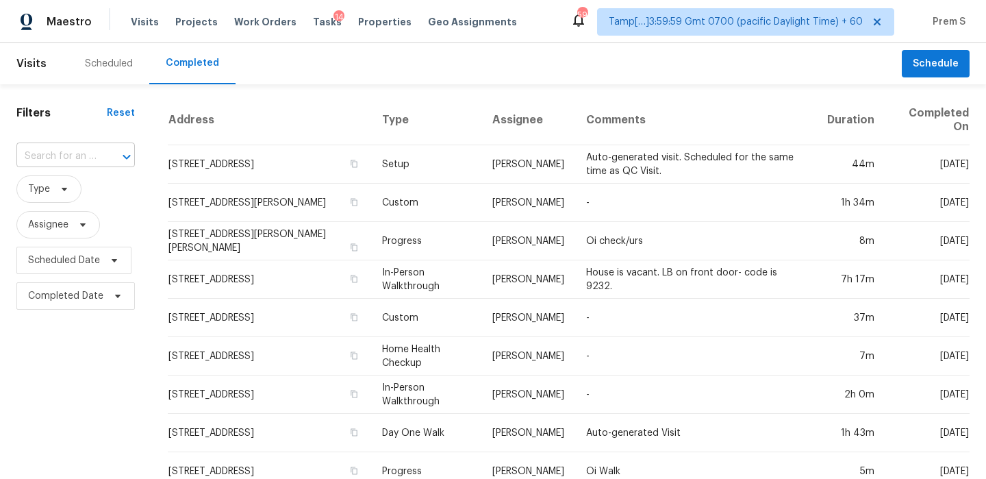
click at [62, 149] on input "text" at bounding box center [56, 156] width 80 height 21
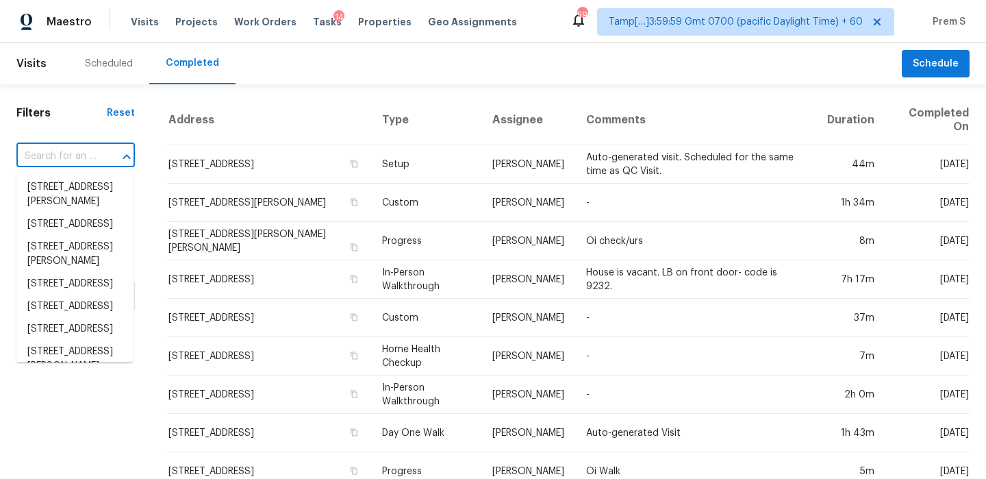
paste input "[STREET_ADDRESS][PERSON_NAME]"
type input "[STREET_ADDRESS][PERSON_NAME]"
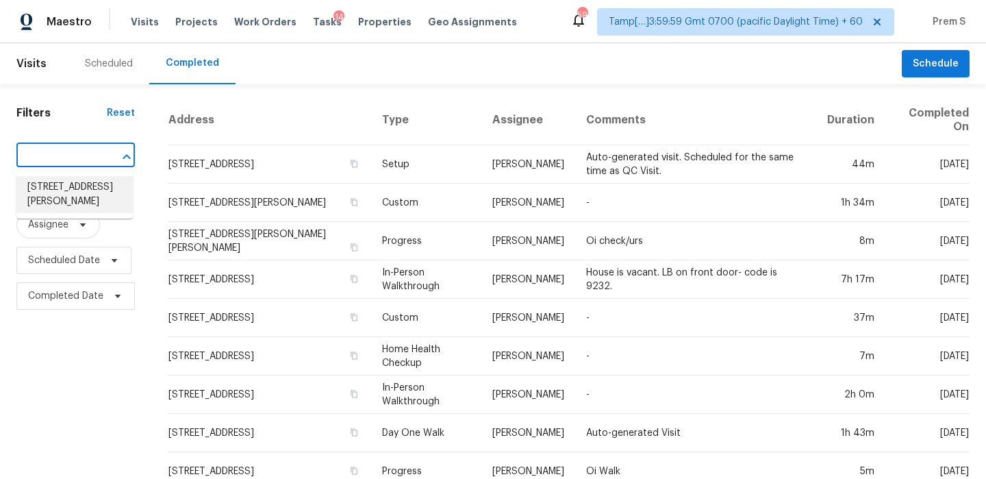
click at [77, 197] on li "[STREET_ADDRESS][PERSON_NAME]" at bounding box center [74, 194] width 116 height 37
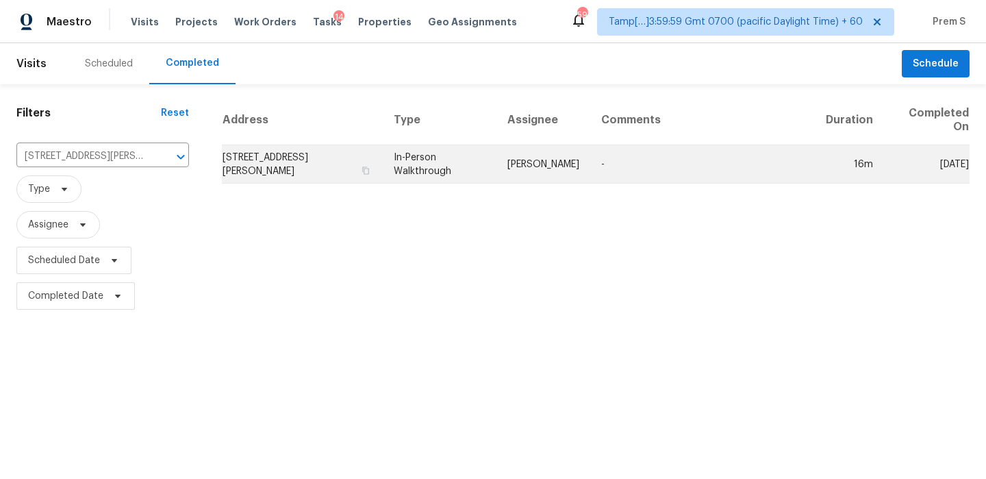
click at [247, 173] on td "[STREET_ADDRESS][PERSON_NAME]" at bounding box center [302, 164] width 161 height 38
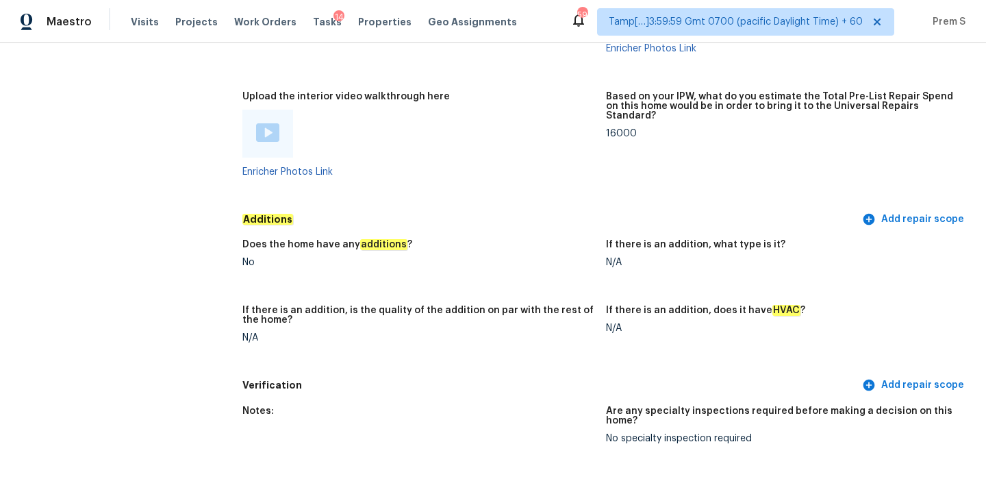
scroll to position [2665, 0]
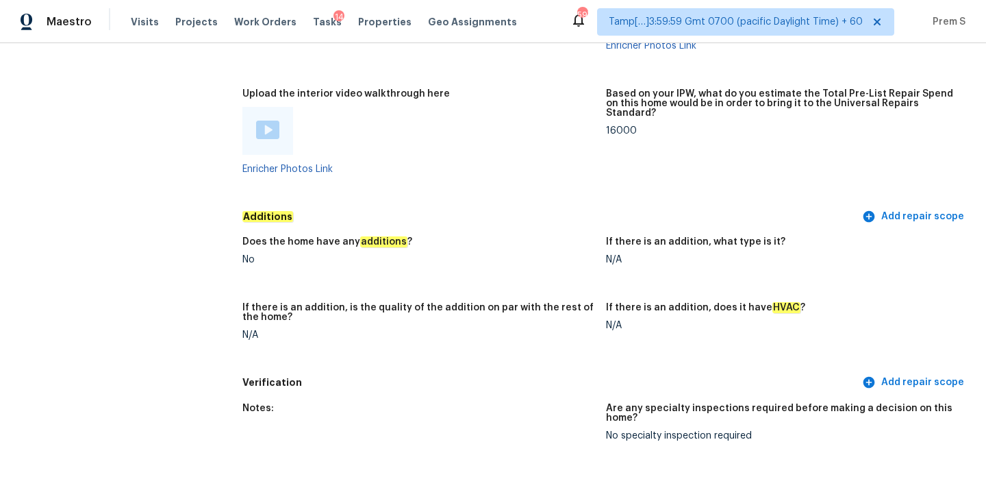
click at [264, 121] on img at bounding box center [267, 130] width 23 height 18
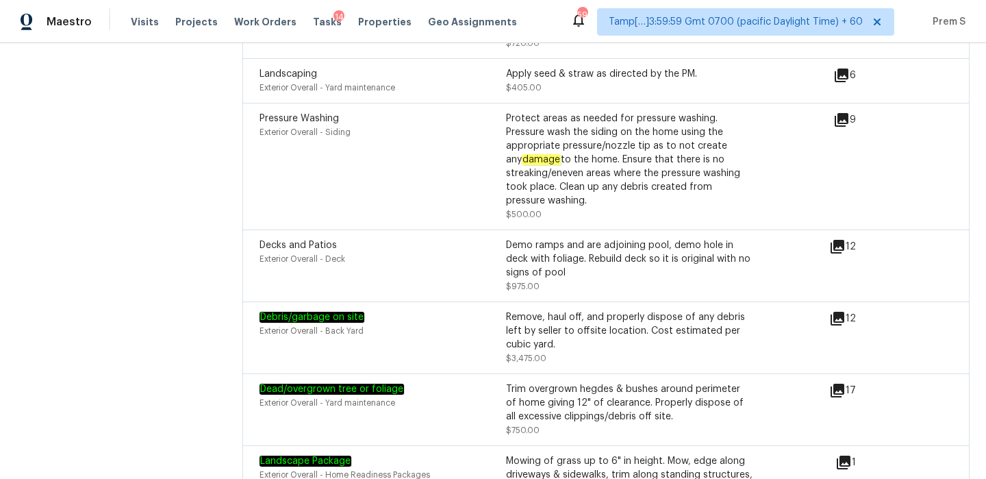
scroll to position [0, 0]
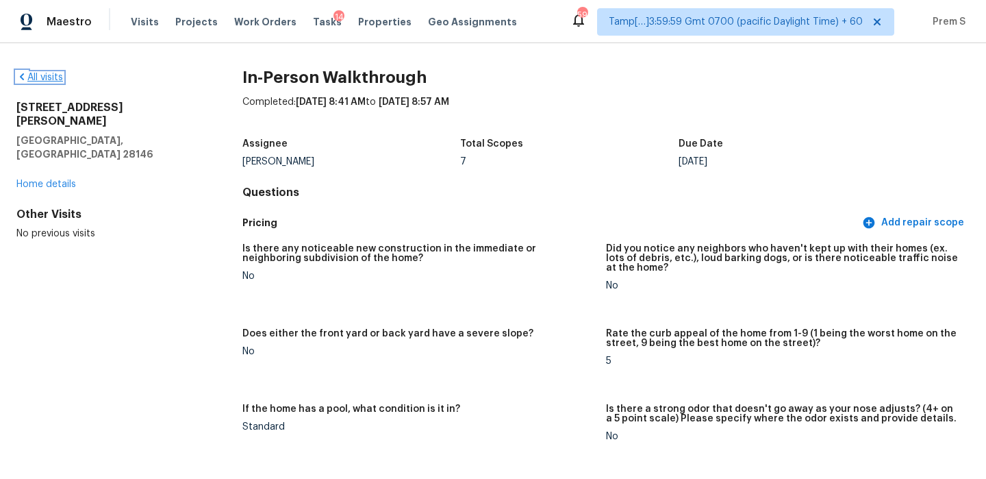
click at [46, 73] on link "All visits" at bounding box center [39, 78] width 47 height 10
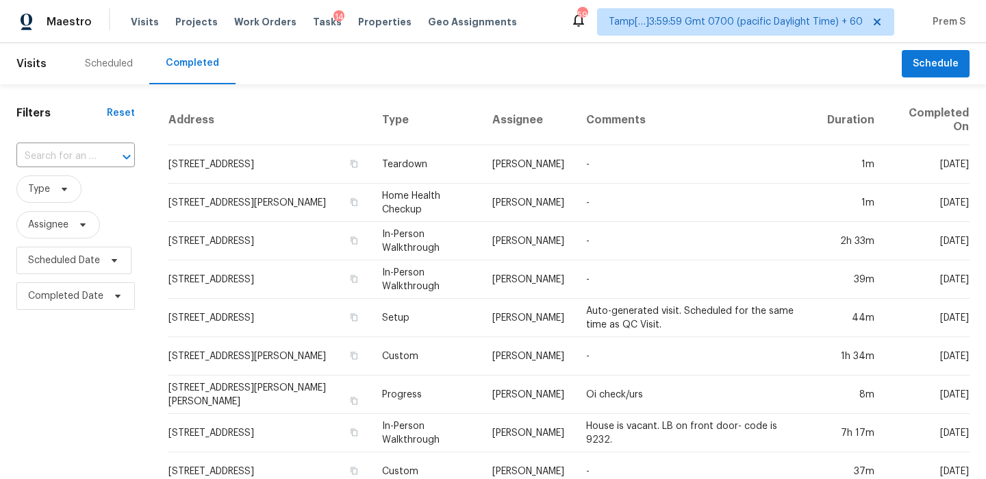
click at [92, 157] on input "text" at bounding box center [56, 156] width 80 height 21
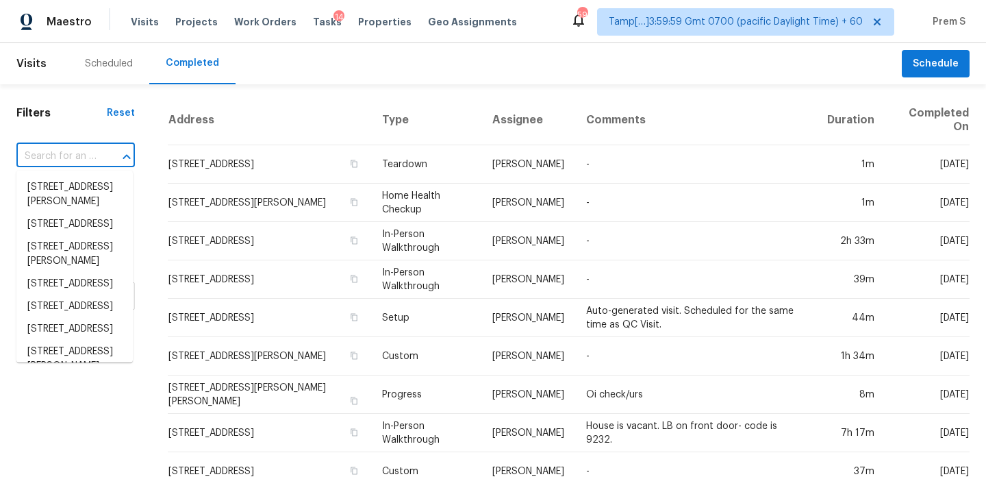
paste input "[STREET_ADDRESS]"
type input "[STREET_ADDRESS]"
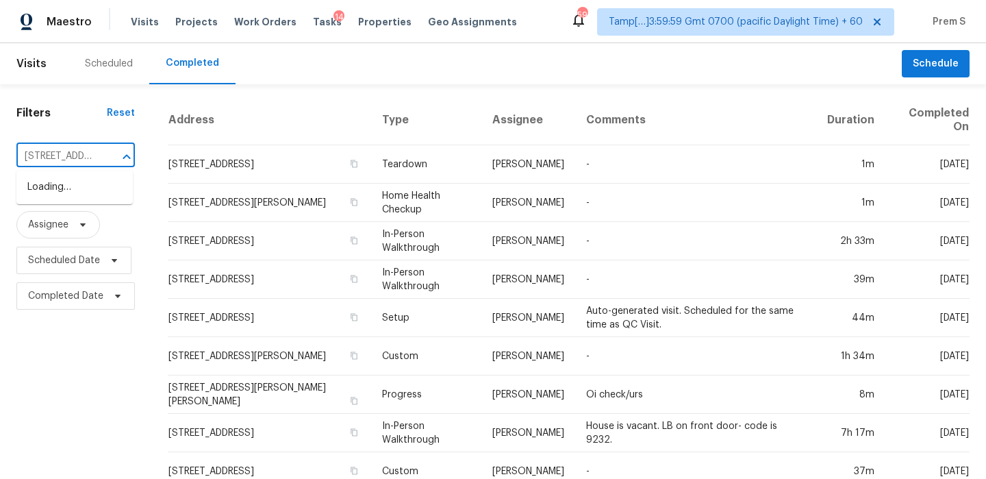
scroll to position [0, 127]
click at [71, 192] on li "[STREET_ADDRESS]" at bounding box center [74, 187] width 116 height 23
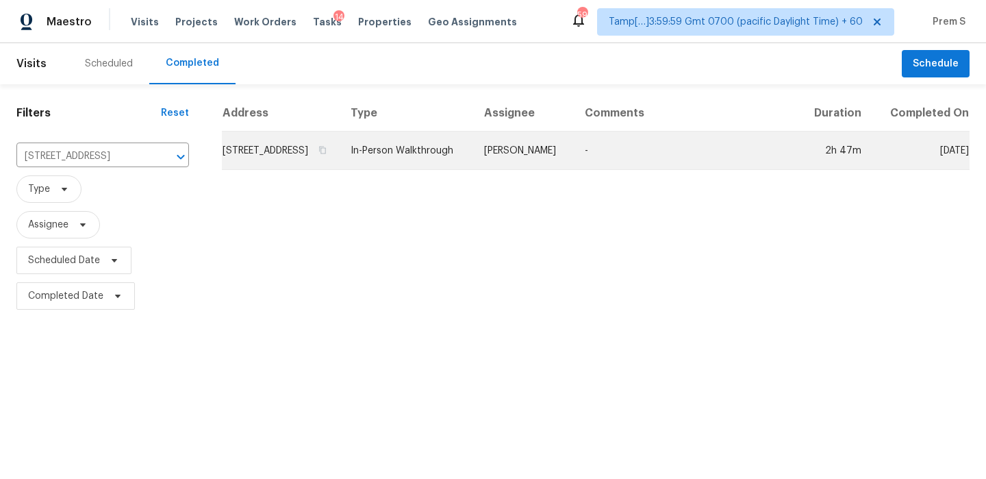
click at [273, 154] on td "[STREET_ADDRESS]" at bounding box center [281, 150] width 118 height 38
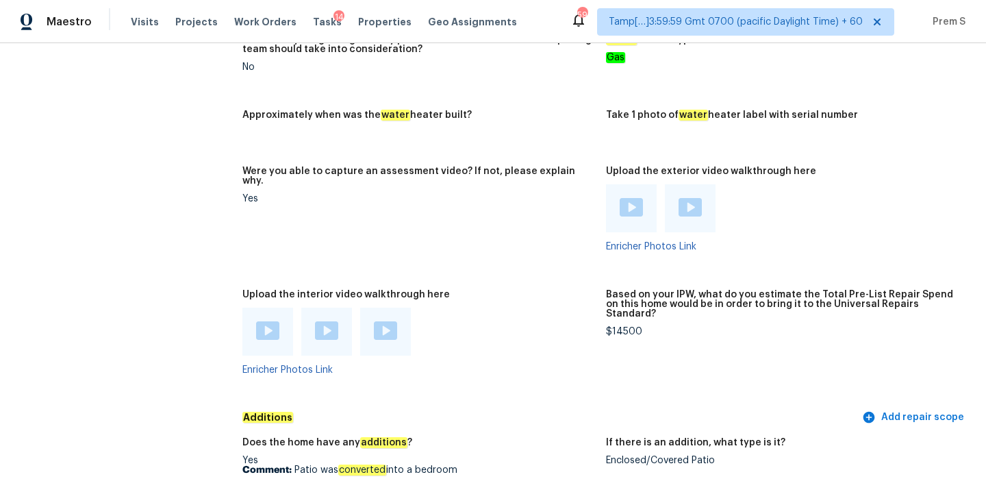
scroll to position [2387, 0]
click at [279, 320] on img at bounding box center [267, 329] width 23 height 18
click at [316, 320] on img at bounding box center [326, 329] width 23 height 18
click at [388, 320] on img at bounding box center [385, 329] width 23 height 18
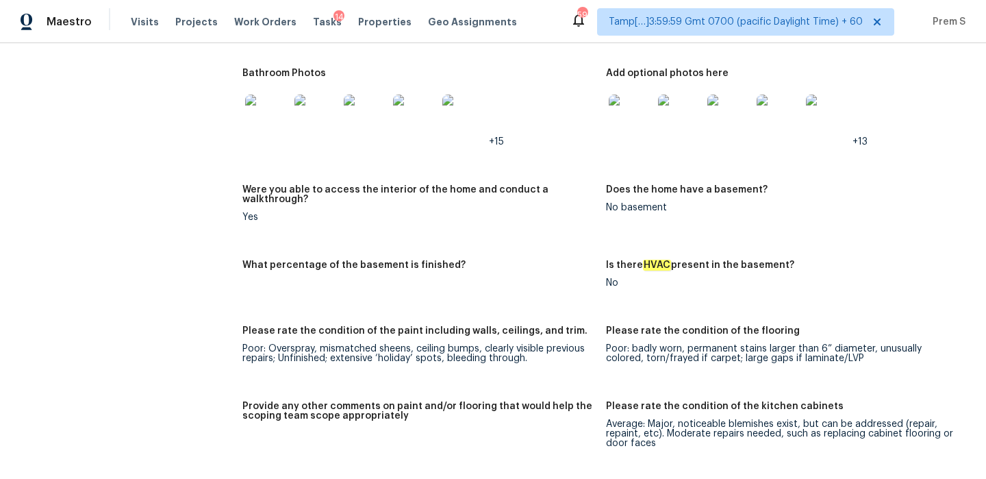
scroll to position [1708, 0]
drag, startPoint x: 605, startPoint y: 331, endPoint x: 870, endPoint y: 430, distance: 282.1
click at [870, 429] on div "Notes: Single story 4 bedroom 3 full bathroom COVER PATIO WAS INCLOSED TO A ROO…" at bounding box center [605, 427] width 727 height 1309
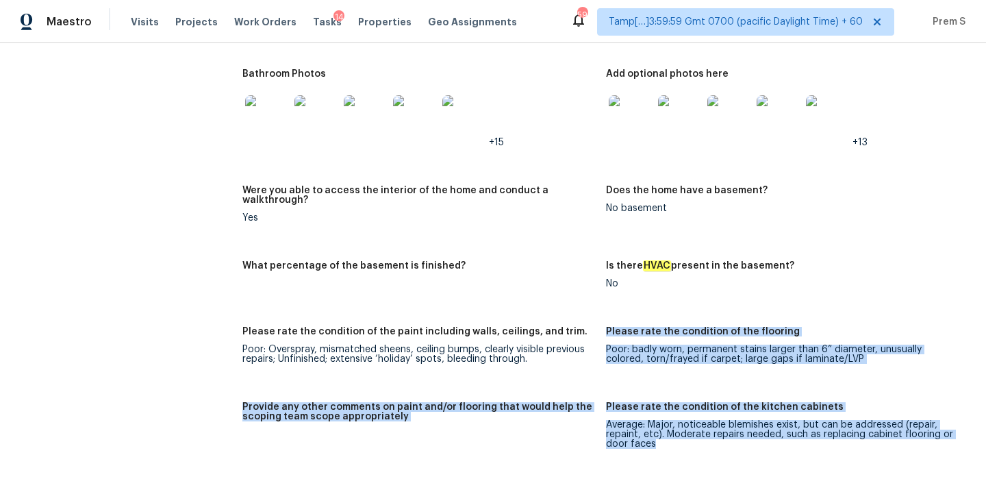
drag, startPoint x: 787, startPoint y: 444, endPoint x: 575, endPoint y: 333, distance: 238.6
click at [575, 333] on div "Notes: Single story 4 bedroom 3 full bathroom COVER PATIO WAS INCLOSED TO A ROO…" at bounding box center [605, 427] width 727 height 1309
click at [575, 344] on div "Poor: Overspray, mismatched sheens, ceiling bumps, clearly visible previous rep…" at bounding box center [418, 353] width 353 height 19
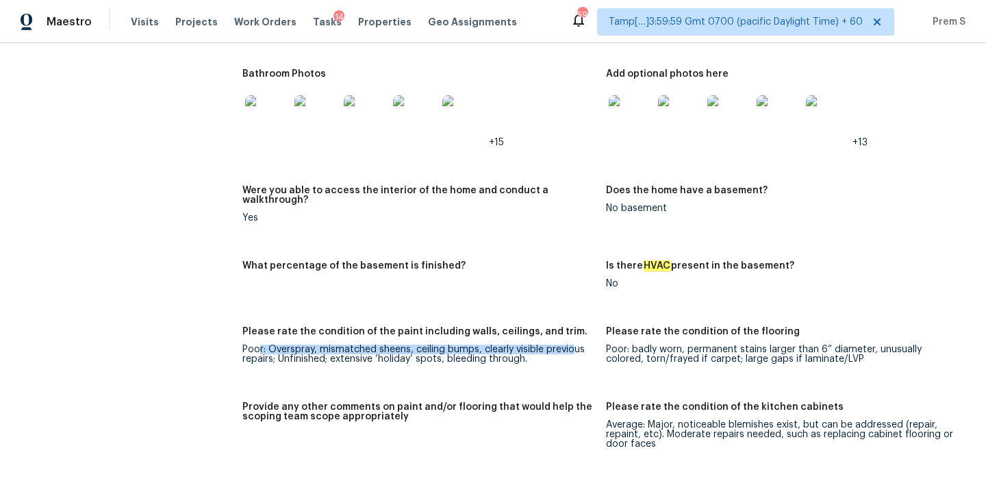
drag, startPoint x: 575, startPoint y: 333, endPoint x: 257, endPoint y: 333, distance: 318.4
click at [257, 344] on div "Poor: Overspray, mismatched sheens, ceiling bumps, clearly visible previous rep…" at bounding box center [418, 353] width 353 height 19
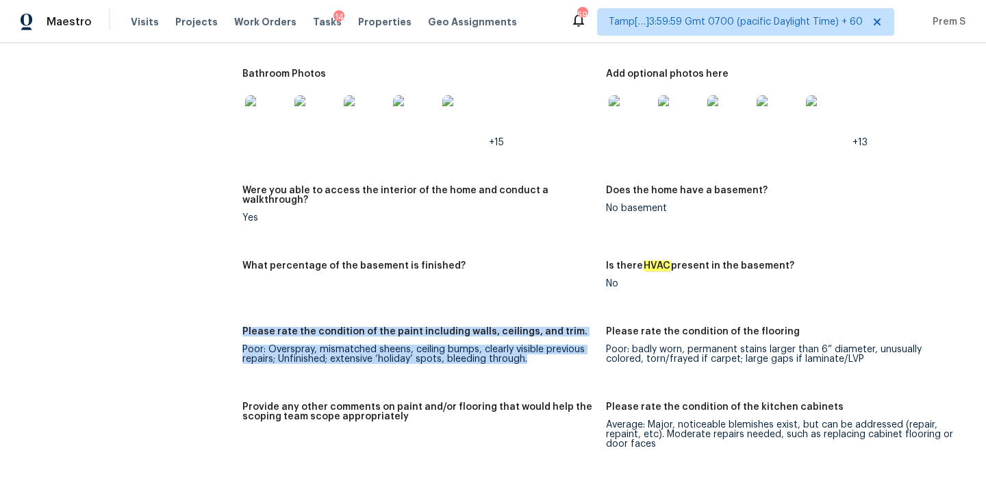
drag, startPoint x: 242, startPoint y: 309, endPoint x: 576, endPoint y: 344, distance: 336.0
click at [576, 344] on figure "Please rate the condition of the paint including walls, ceilings, and trim. Poo…" at bounding box center [424, 356] width 364 height 59
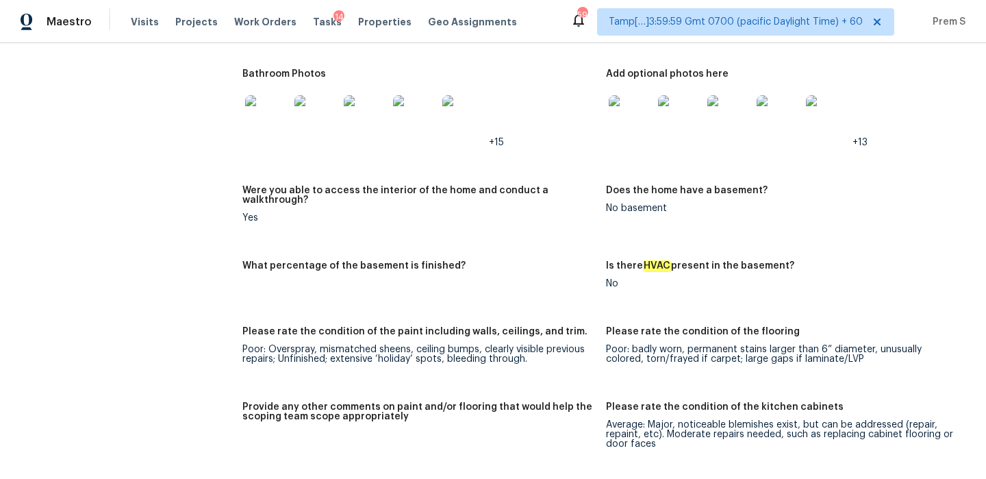
click at [696, 294] on div "Notes: Single story 4 bedroom 3 full bathroom COVER PATIO WAS INCLOSED TO A ROO…" at bounding box center [605, 427] width 727 height 1309
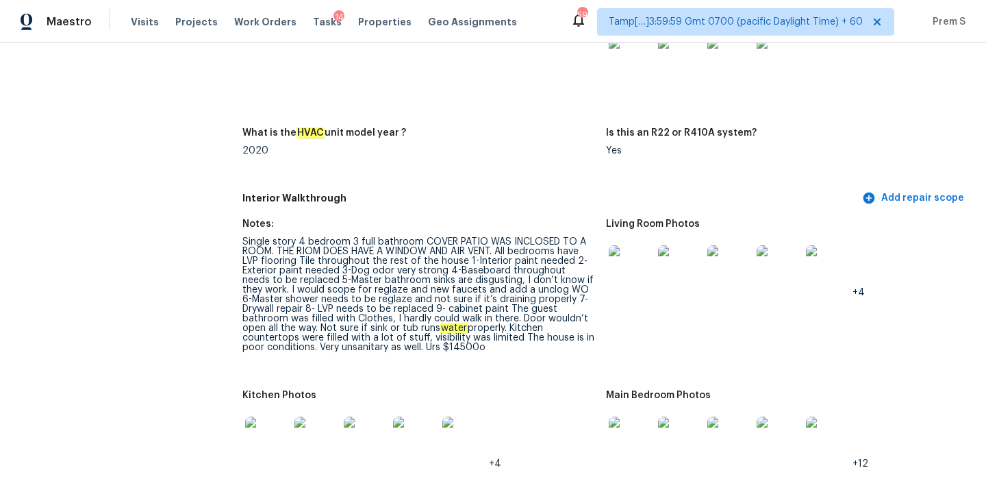
scroll to position [0, 0]
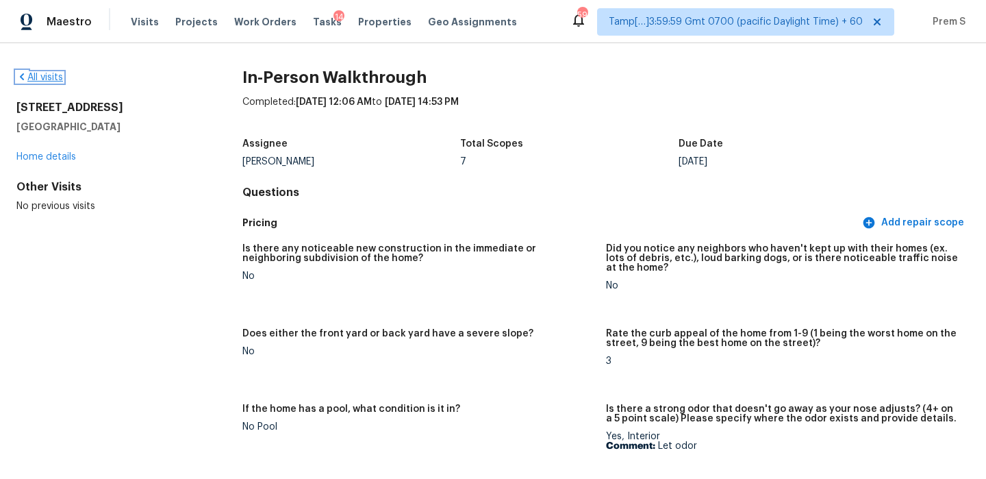
click at [39, 77] on link "All visits" at bounding box center [39, 78] width 47 height 10
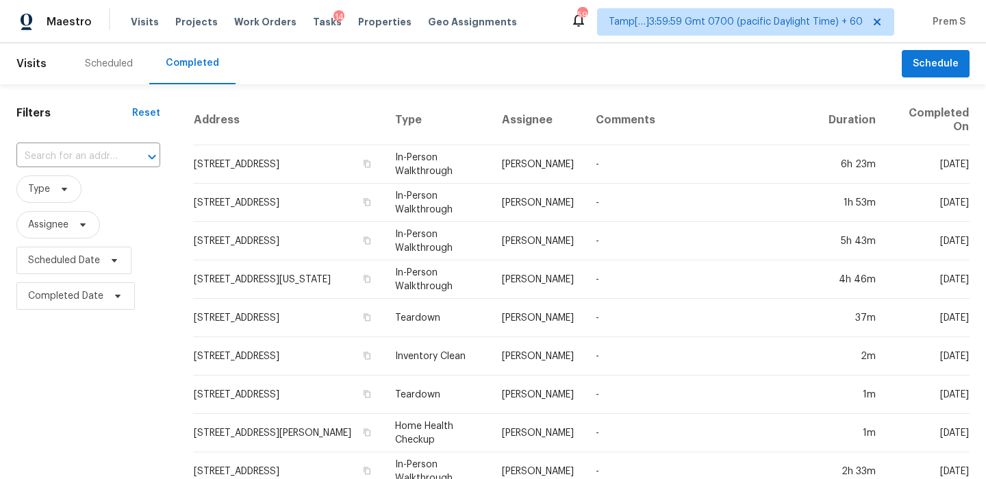
click at [92, 158] on input "text" at bounding box center [68, 156] width 105 height 21
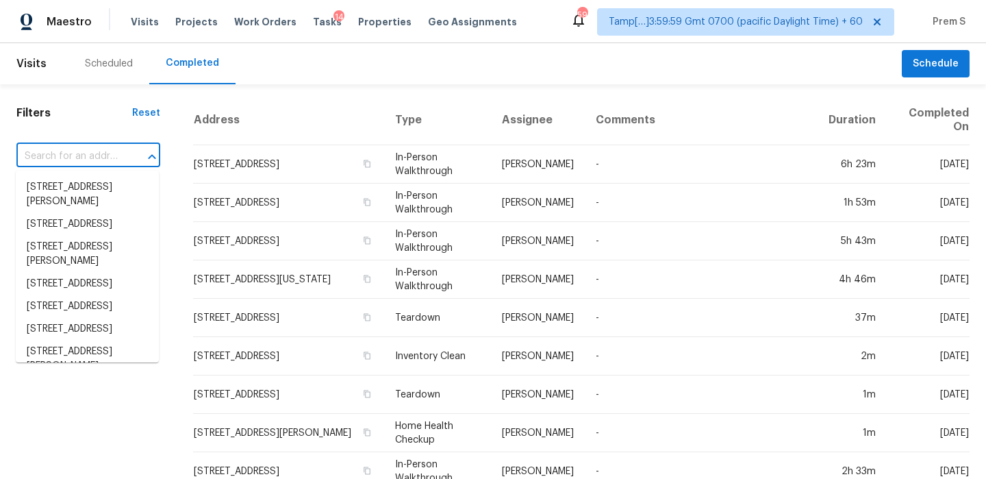
paste input "[STREET_ADDRESS]"
type input "[STREET_ADDRESS]"
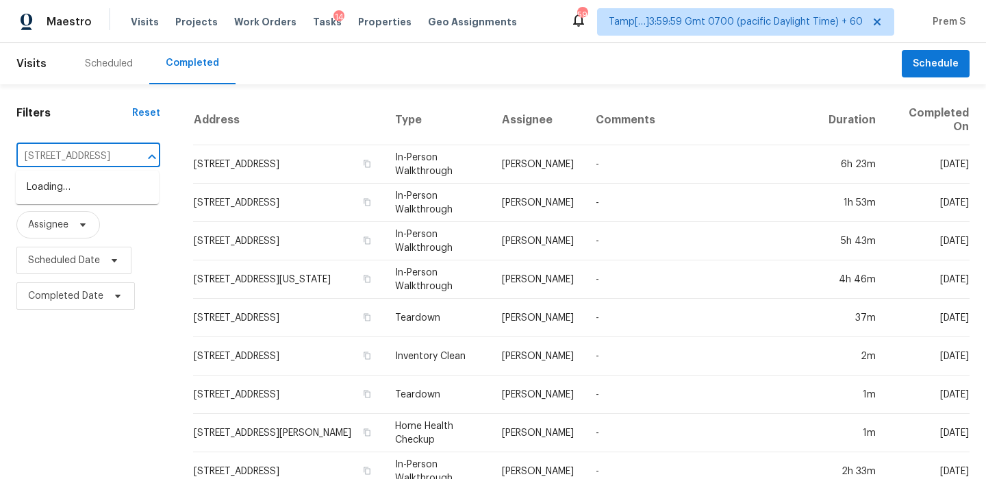
scroll to position [0, 67]
click at [111, 190] on li "[STREET_ADDRESS]" at bounding box center [87, 187] width 143 height 23
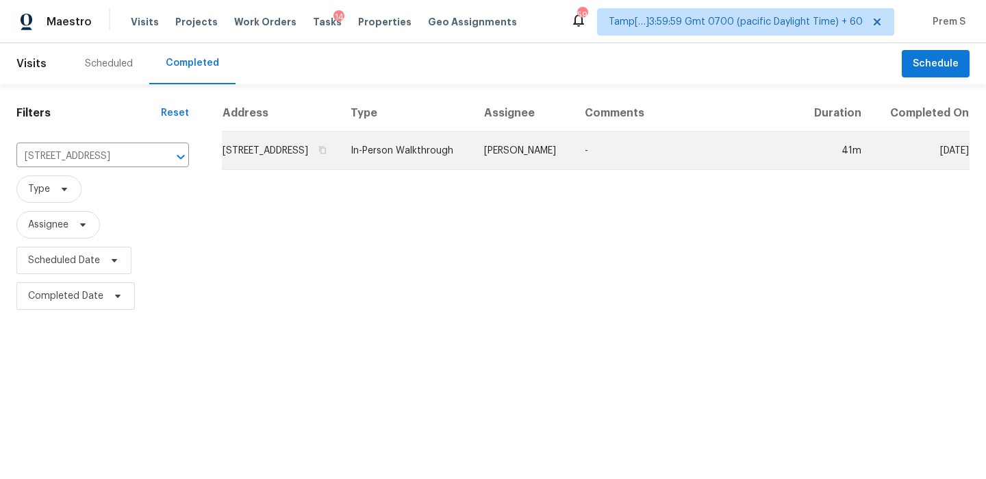
click at [294, 168] on td "[STREET_ADDRESS]" at bounding box center [281, 150] width 118 height 38
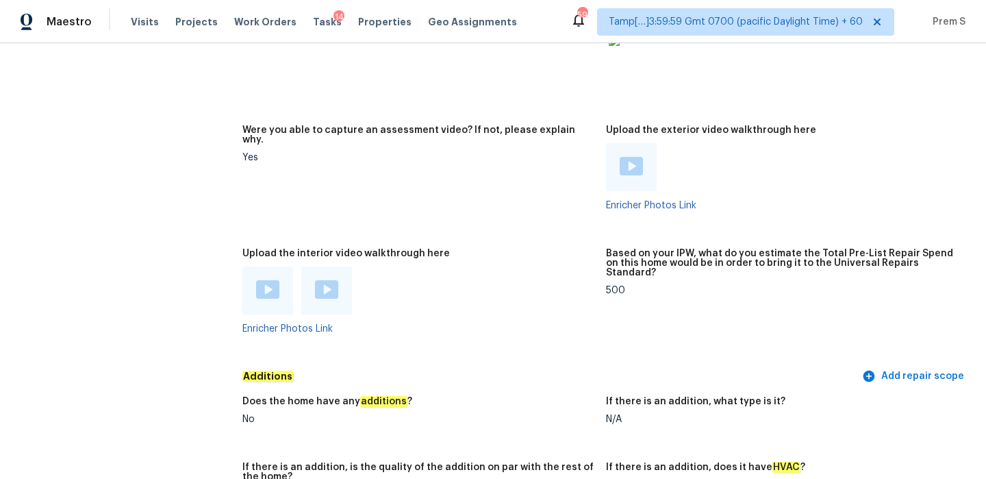
scroll to position [2660, 0]
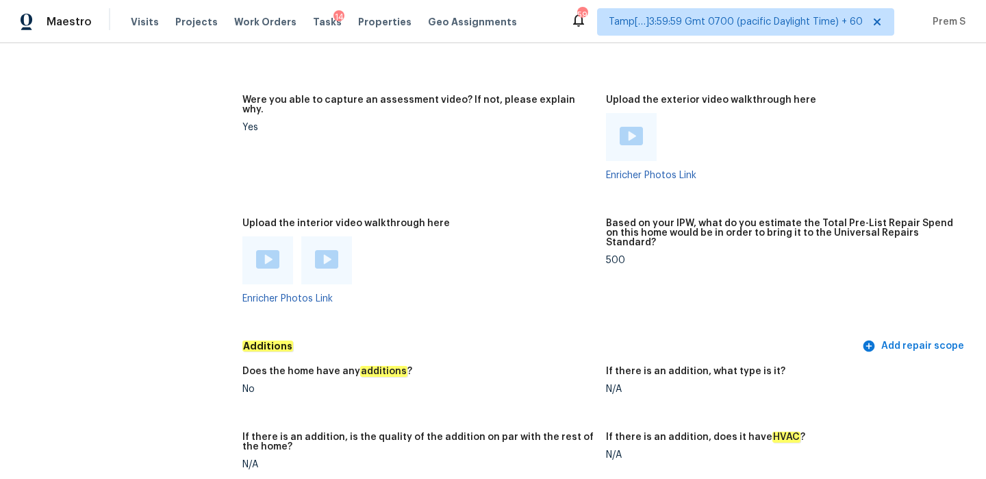
click at [271, 250] on img at bounding box center [267, 259] width 23 height 18
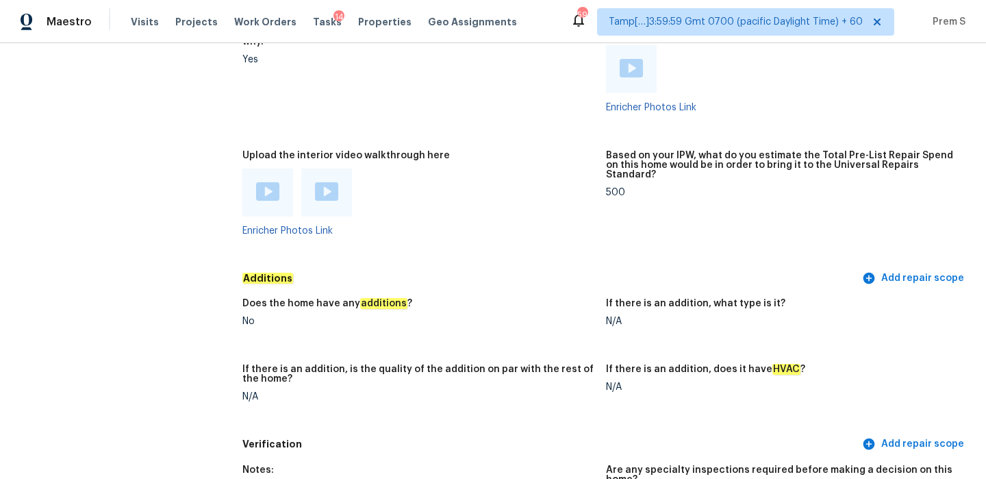
scroll to position [0, 0]
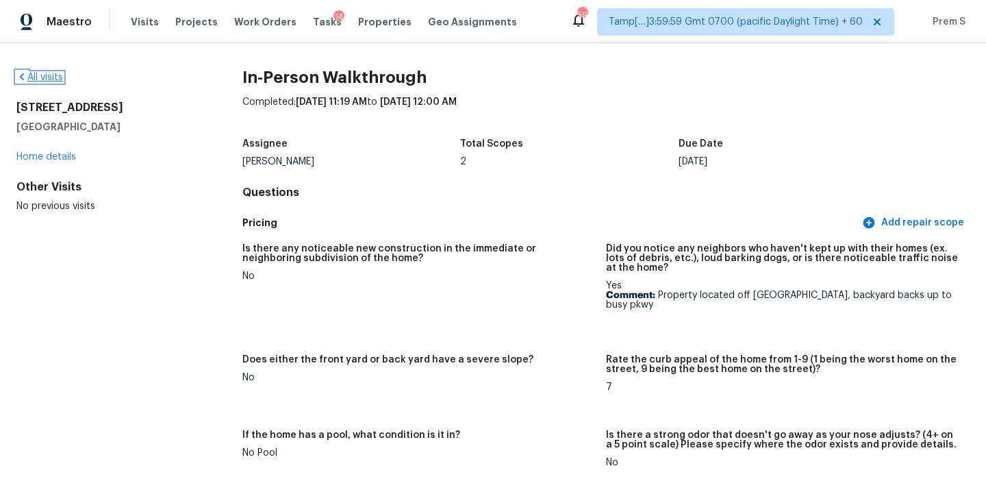
click at [51, 79] on link "All visits" at bounding box center [39, 78] width 47 height 10
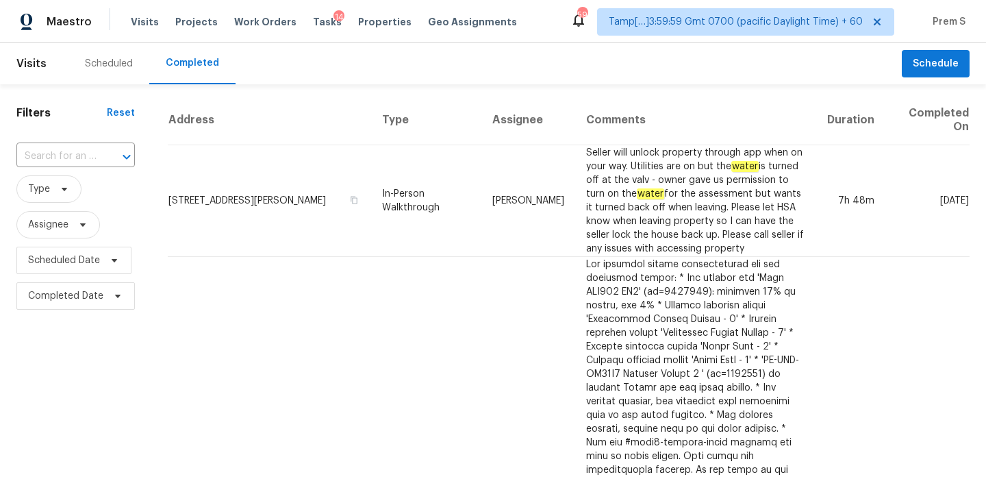
click at [104, 161] on div at bounding box center [117, 156] width 36 height 19
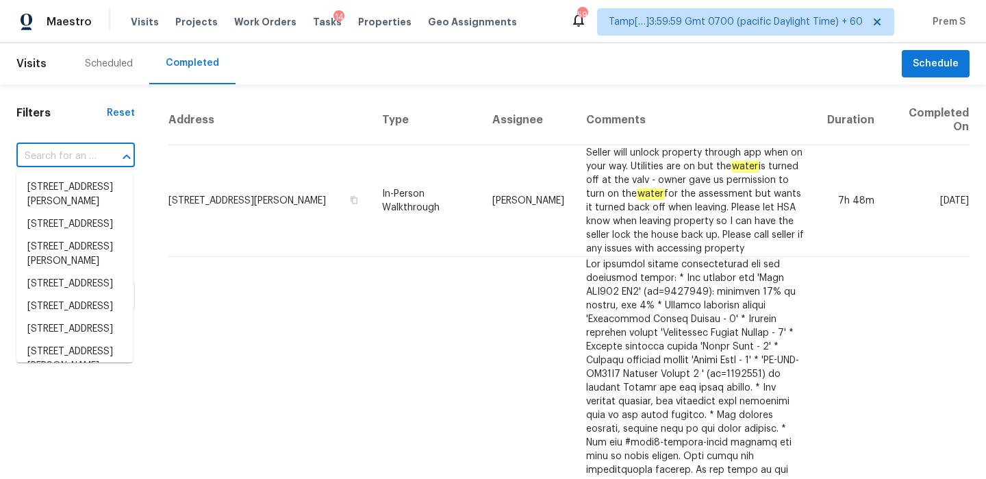
paste input "[STREET_ADDRESS]"
type input "[STREET_ADDRESS]"
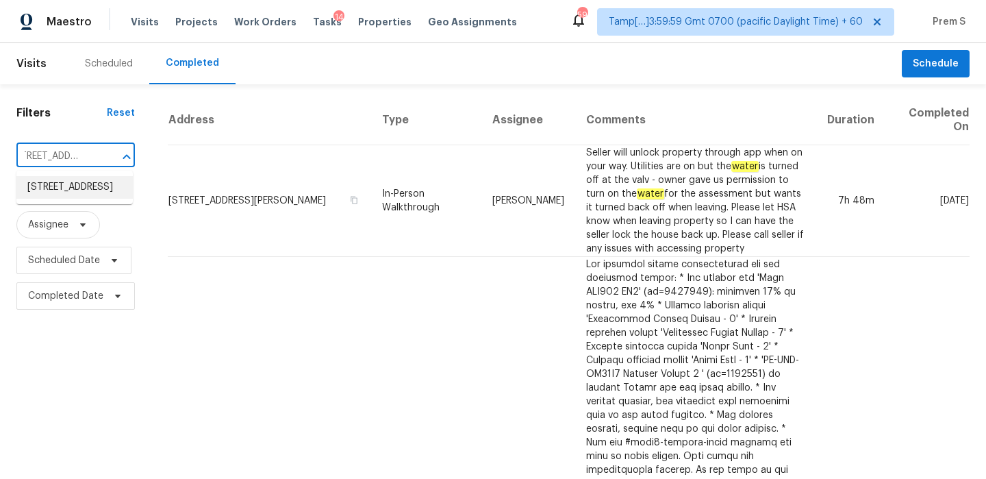
click at [86, 190] on li "[STREET_ADDRESS]" at bounding box center [74, 187] width 116 height 23
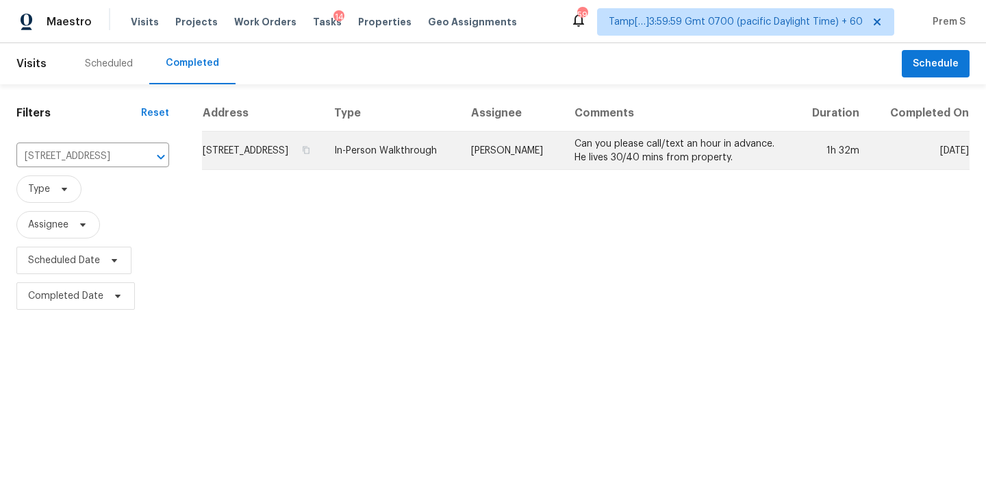
click at [292, 169] on td "[STREET_ADDRESS]" at bounding box center [262, 150] width 121 height 38
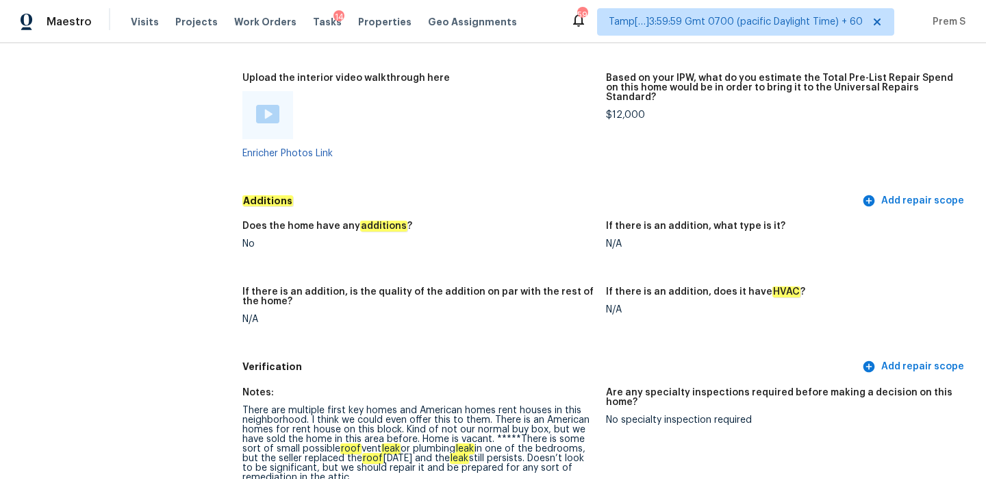
scroll to position [2806, 0]
click at [271, 104] on img at bounding box center [267, 113] width 23 height 18
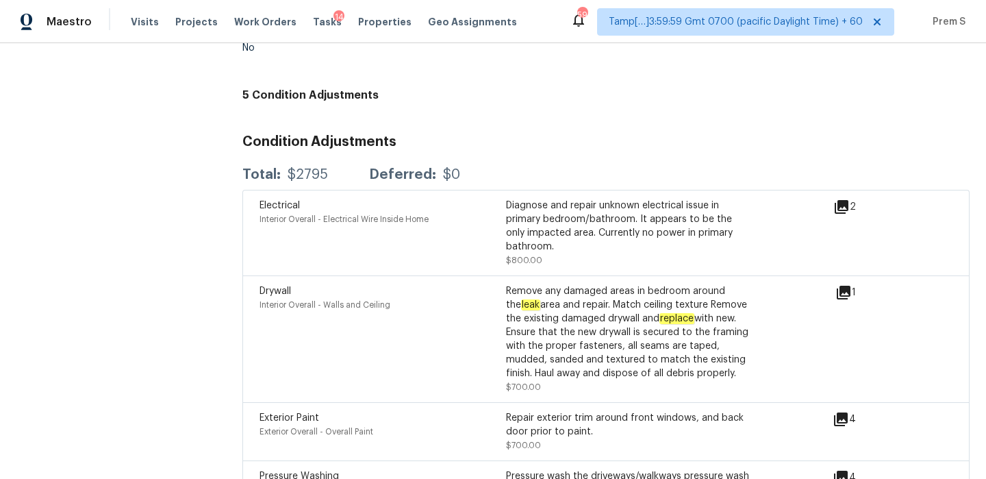
scroll to position [3374, 0]
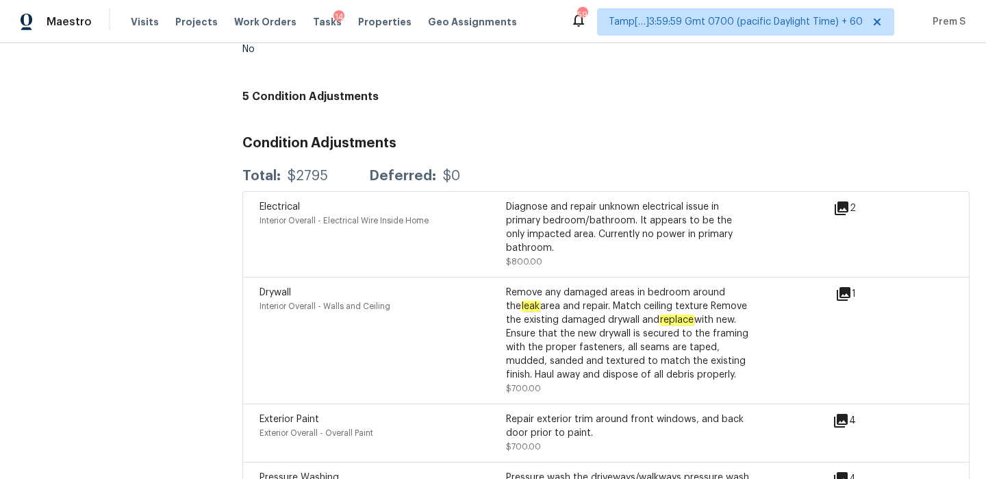
click at [846, 287] on icon at bounding box center [844, 294] width 14 height 14
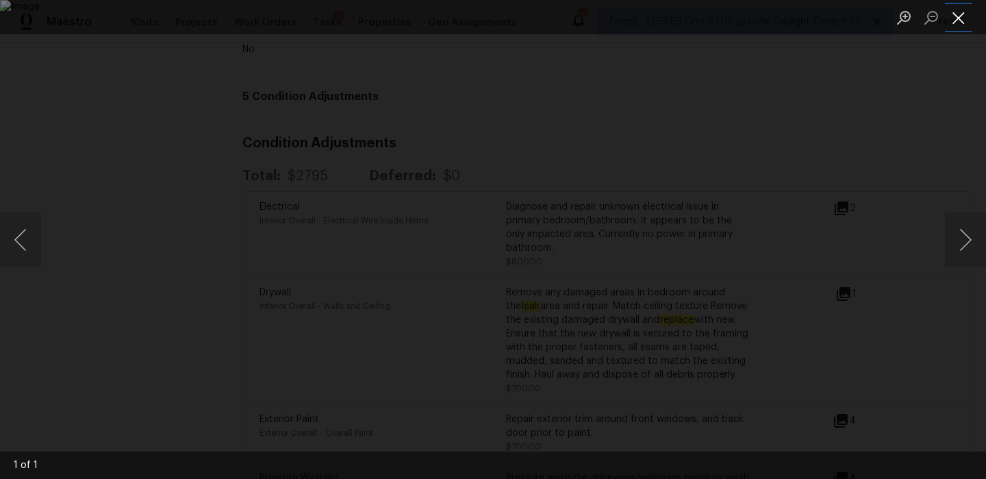
click at [960, 13] on button "Close lightbox" at bounding box center [958, 17] width 27 height 24
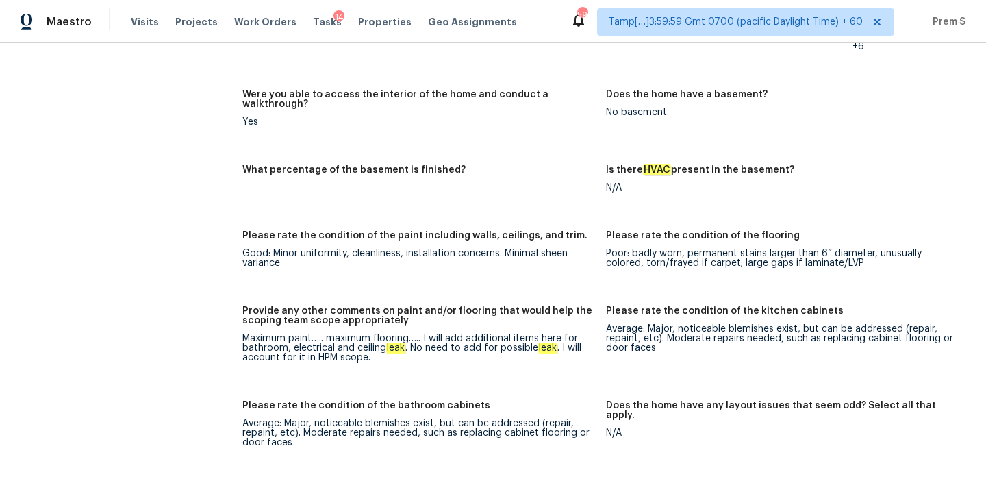
scroll to position [1956, 0]
